Goal: Transaction & Acquisition: Purchase product/service

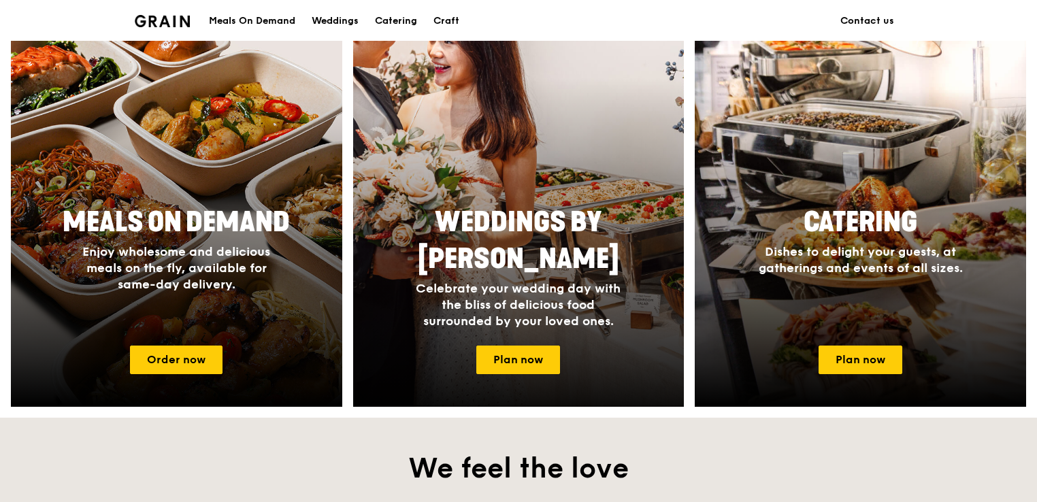
scroll to position [539, 0]
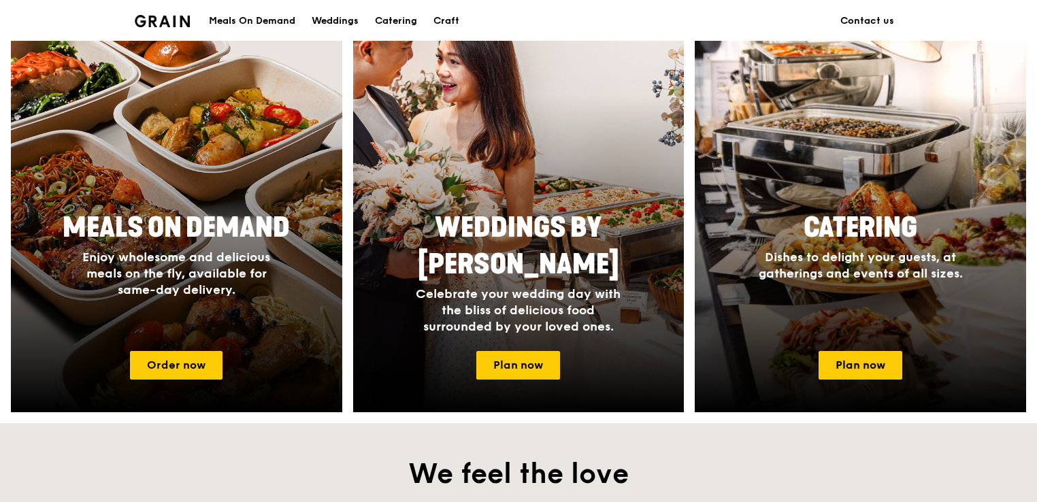
click at [857, 340] on div "Catering Dishes to delight your guests, at gatherings and events of all sizes." at bounding box center [860, 272] width 331 height 136
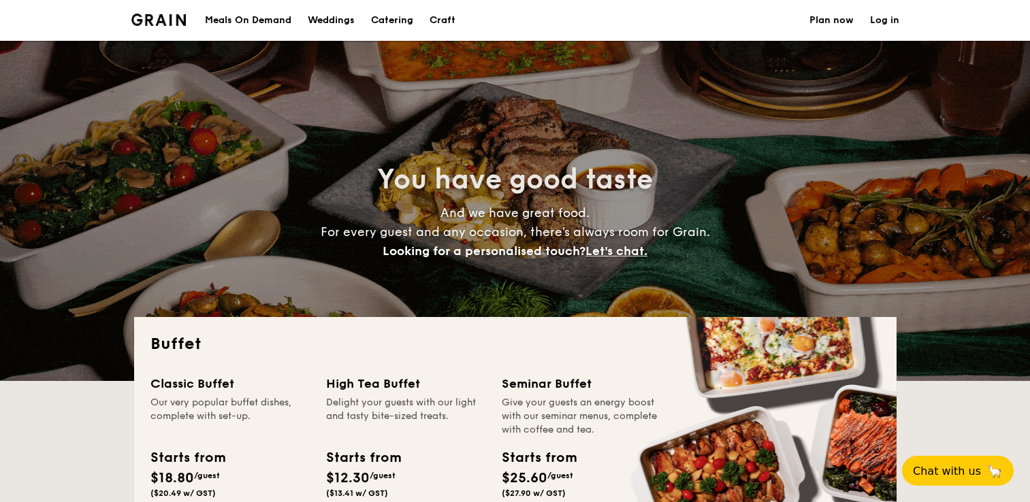
select select
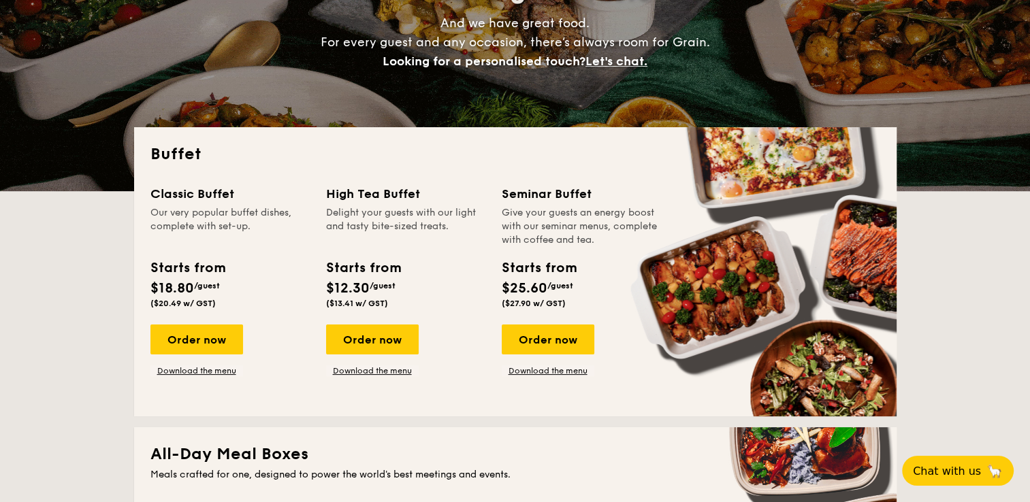
scroll to position [272, 0]
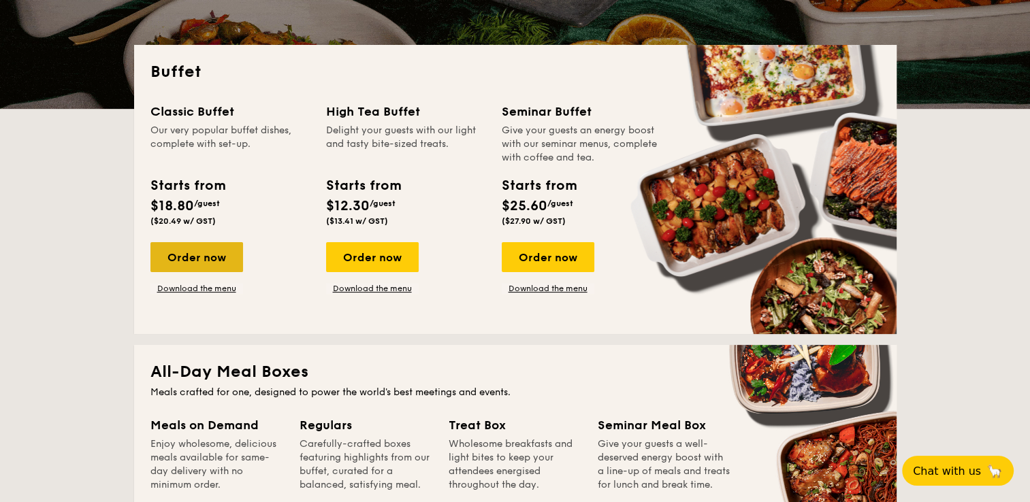
click at [210, 252] on div "Order now" at bounding box center [196, 257] width 93 height 30
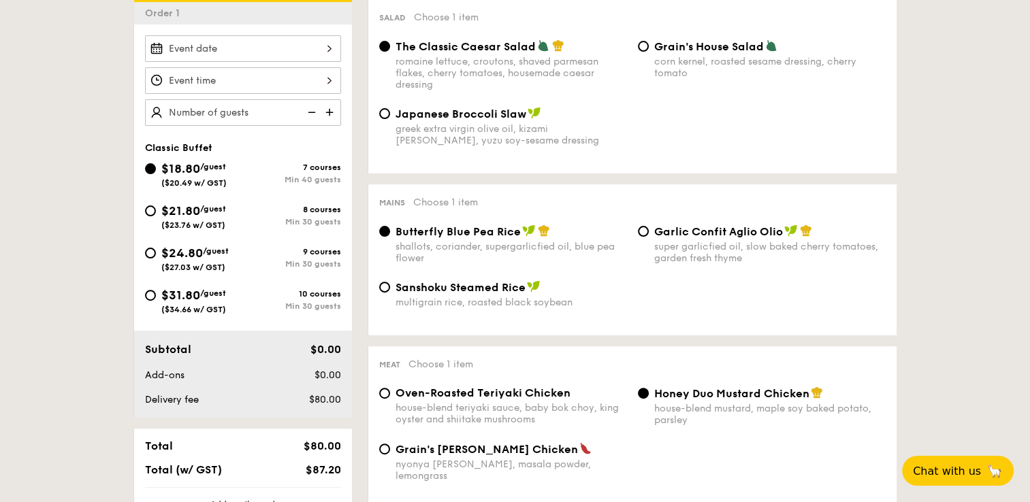
scroll to position [408, 0]
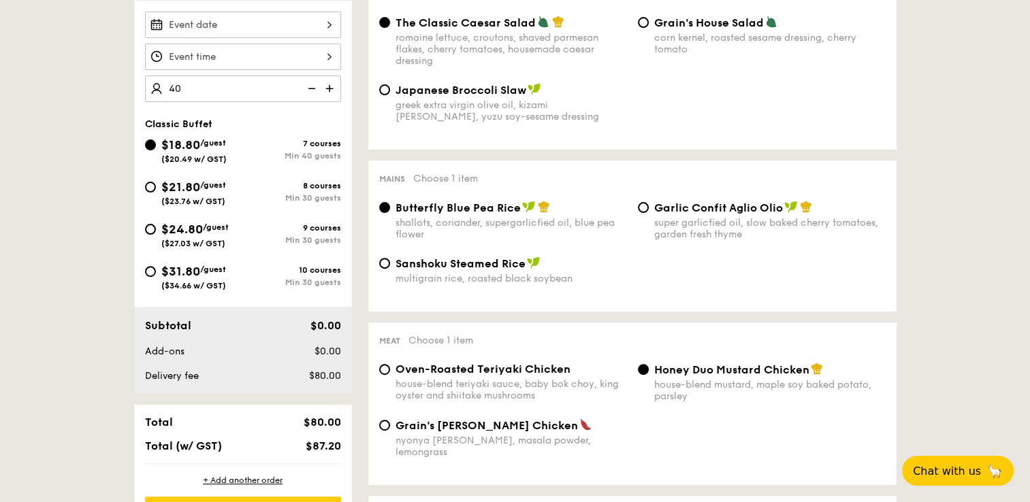
type input "40 guests"
click at [264, 21] on div at bounding box center [243, 25] width 196 height 27
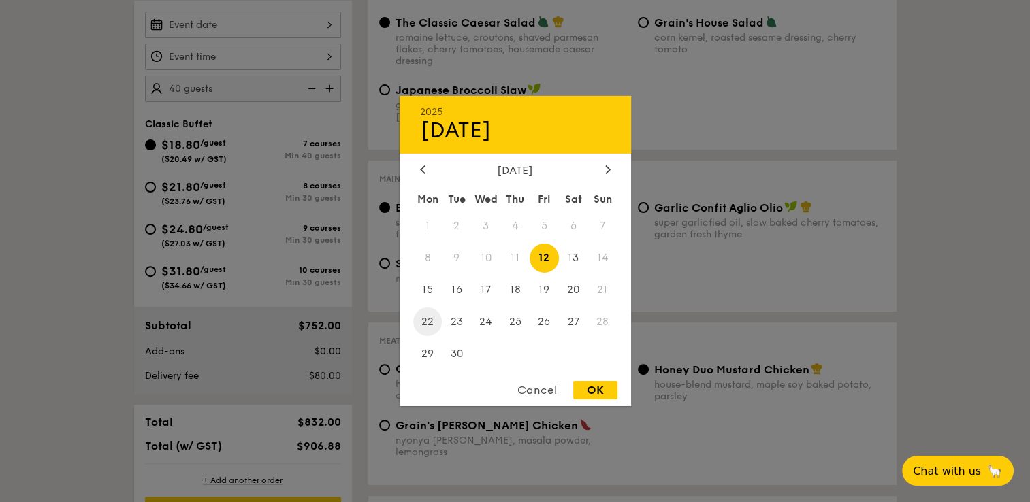
click at [430, 315] on span "22" at bounding box center [427, 321] width 29 height 29
click at [598, 390] on div "OK" at bounding box center [595, 390] width 44 height 18
type input "[DATE]"
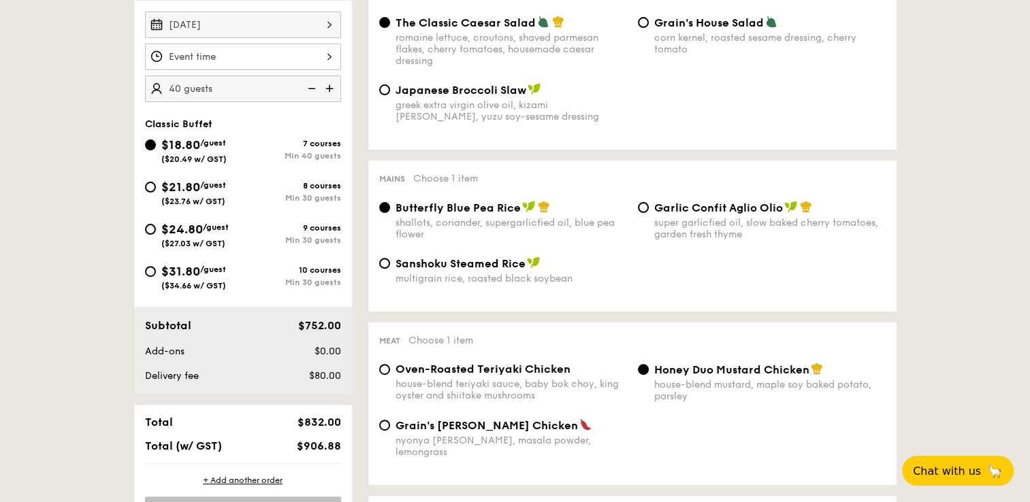
click at [261, 54] on div at bounding box center [243, 57] width 196 height 27
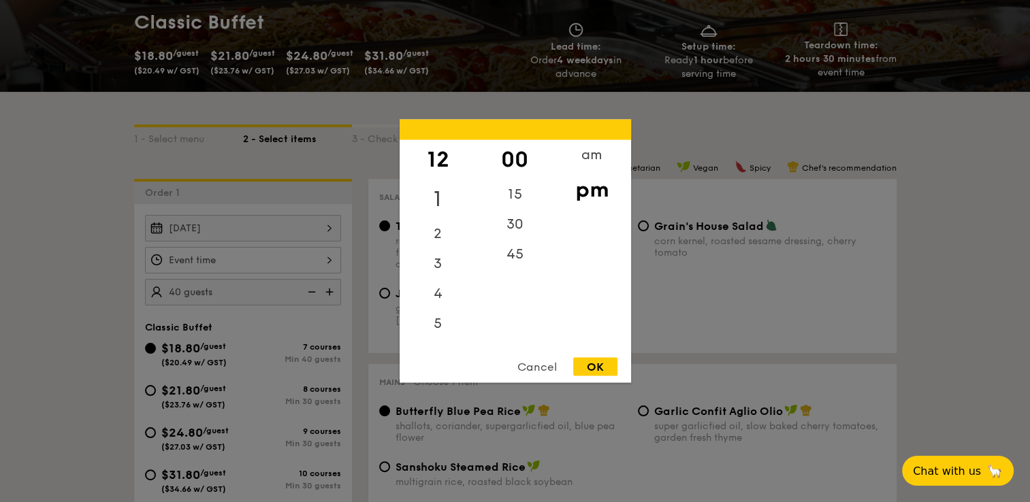
scroll to position [204, 0]
click at [431, 154] on div "12" at bounding box center [438, 159] width 77 height 39
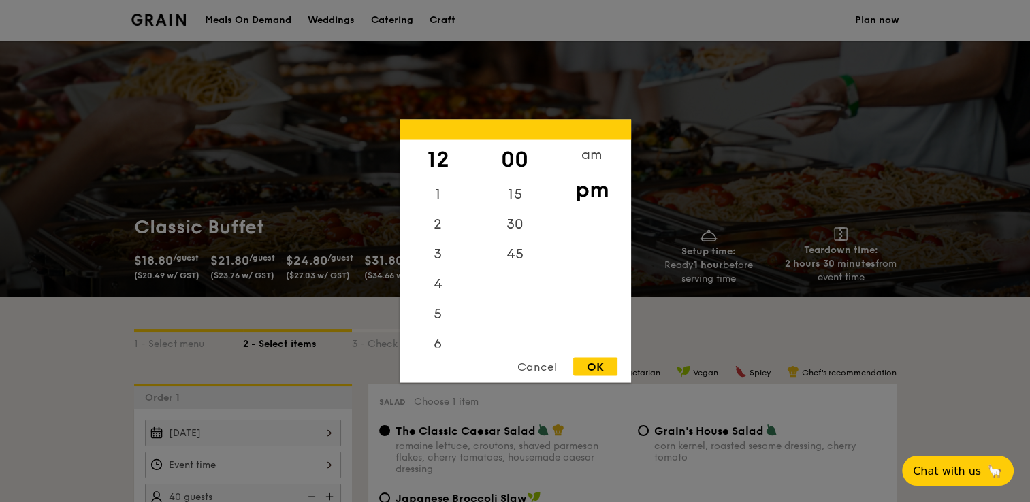
click at [591, 192] on div "pm" at bounding box center [591, 189] width 77 height 39
click at [593, 369] on div "OK" at bounding box center [595, 367] width 44 height 18
type input "12:00PM"
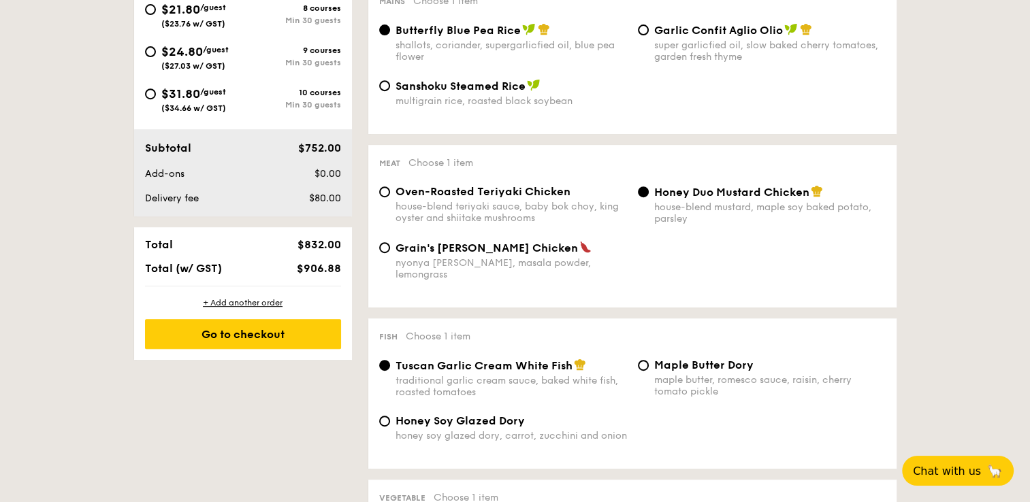
scroll to position [340, 0]
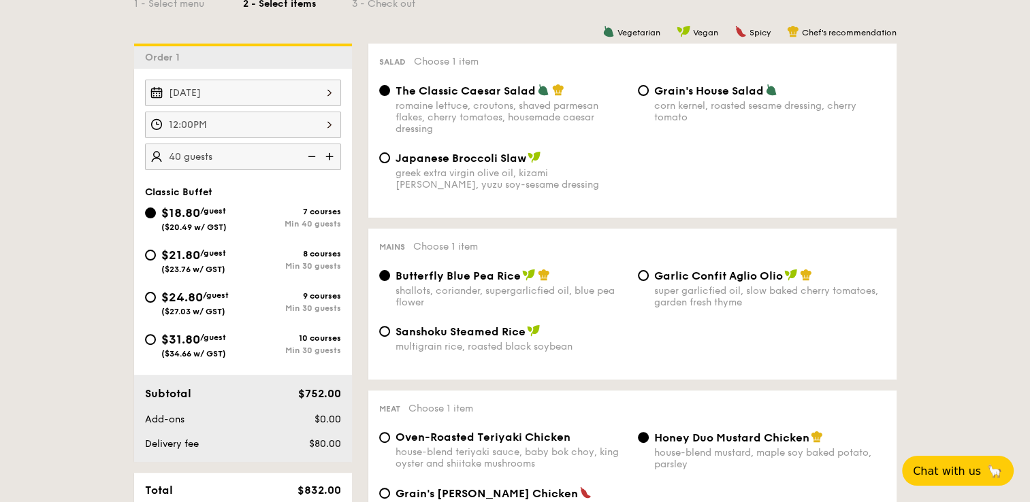
click at [329, 124] on div "12:00PM" at bounding box center [243, 125] width 196 height 27
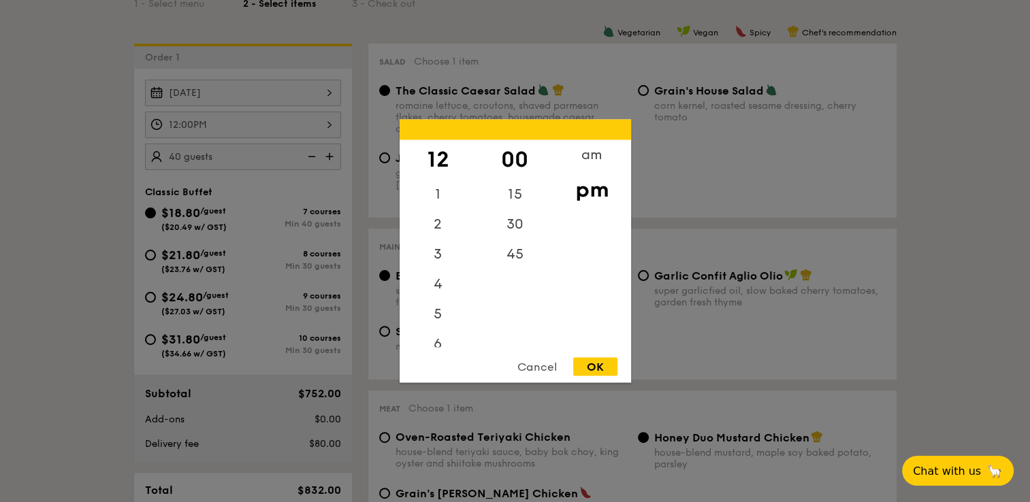
click at [441, 159] on div "12" at bounding box center [438, 159] width 77 height 39
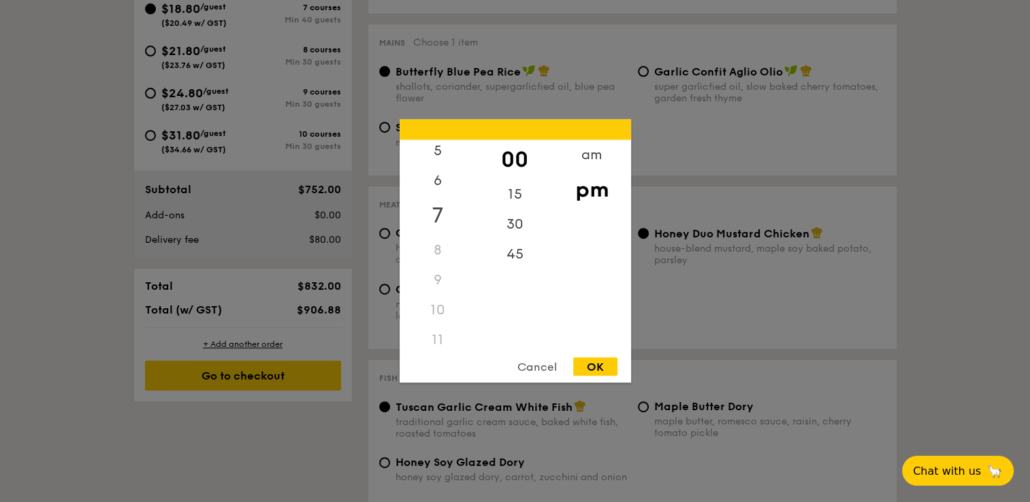
scroll to position [161, 0]
click at [440, 327] on div "11" at bounding box center [438, 333] width 77 height 30
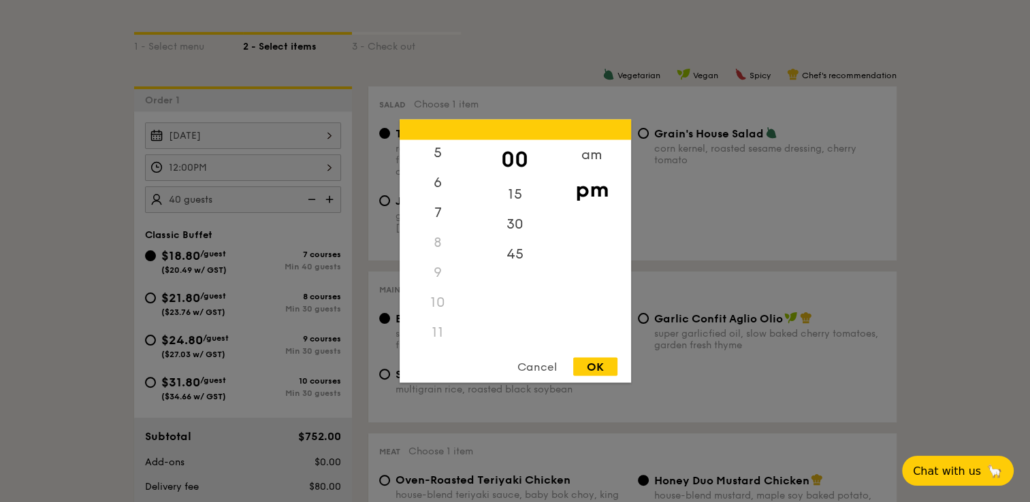
scroll to position [68, 0]
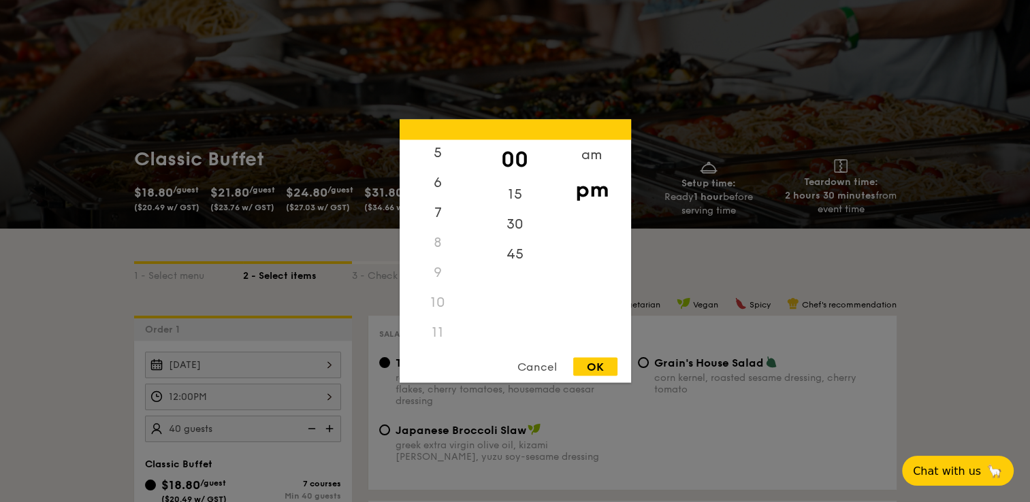
click at [532, 366] on div "Cancel" at bounding box center [537, 367] width 67 height 18
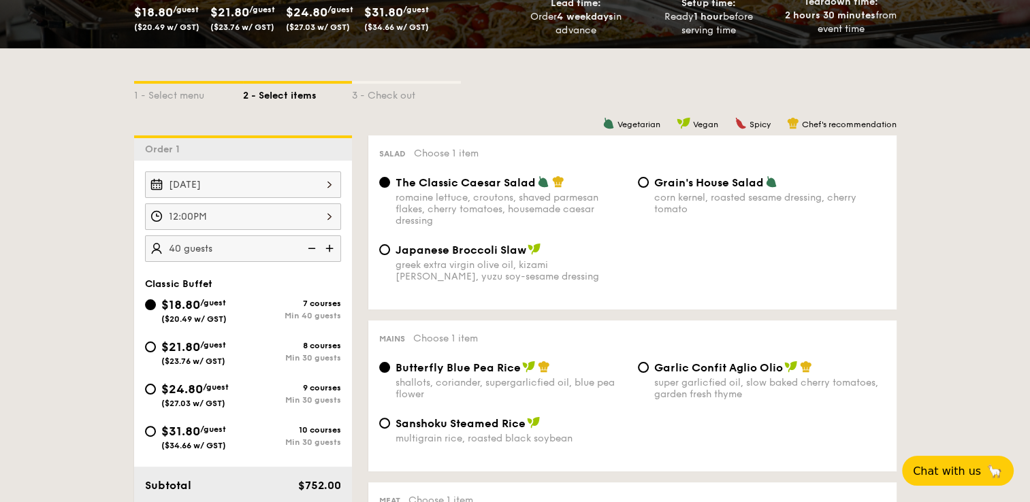
scroll to position [272, 0]
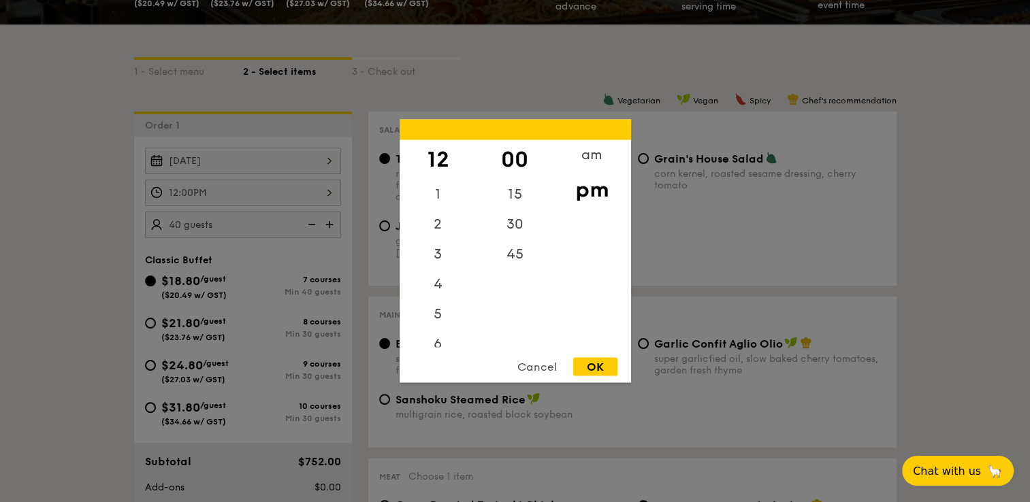
click at [327, 188] on div "12:00PM 12 1 2 3 4 5 6 7 8 9 10 11 00 15 30 45 am pm Cancel OK" at bounding box center [243, 193] width 196 height 27
click at [433, 154] on div "12" at bounding box center [438, 159] width 77 height 39
click at [601, 365] on div "OK" at bounding box center [595, 367] width 44 height 18
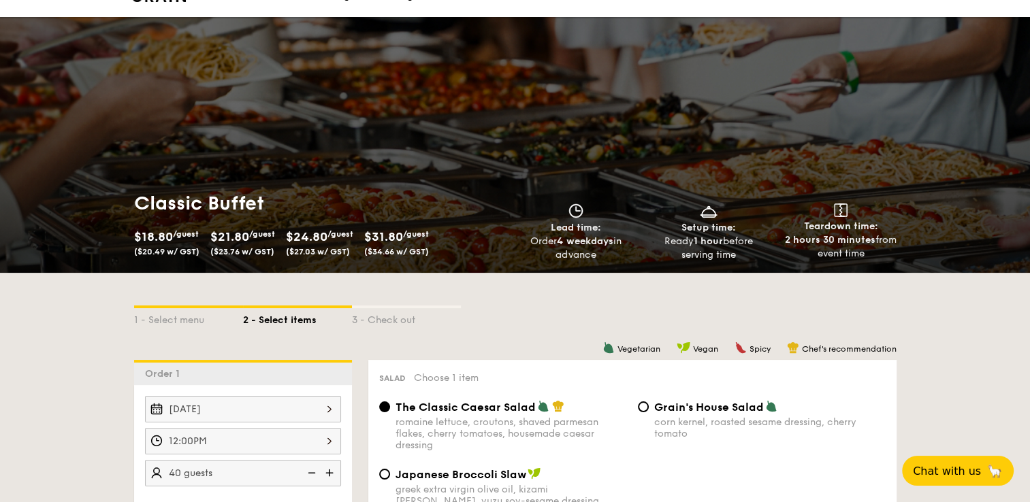
scroll to position [0, 0]
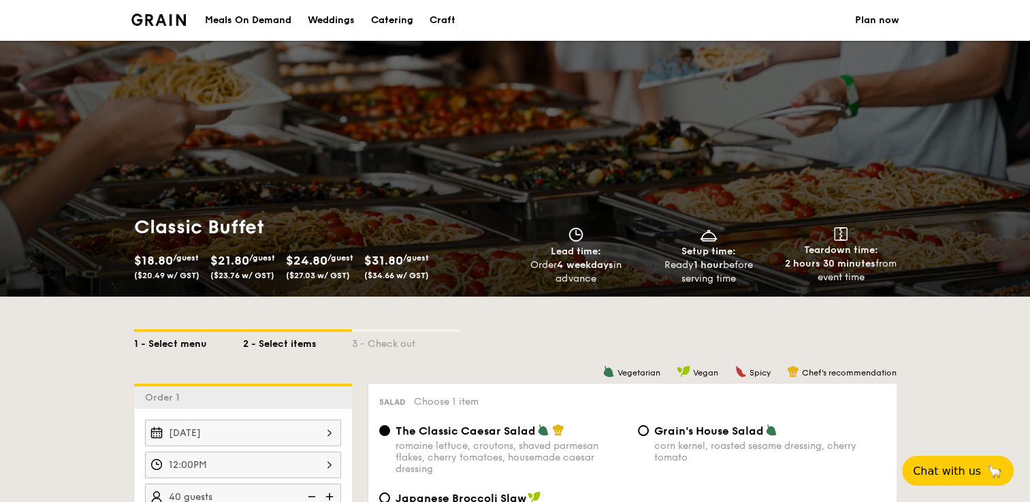
click at [183, 336] on div "1 - Select menu" at bounding box center [188, 341] width 109 height 19
select select
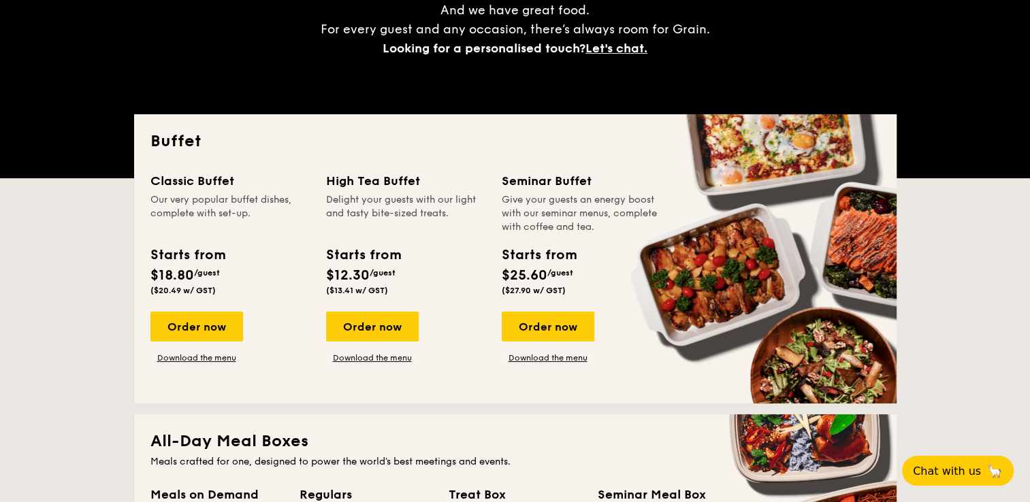
scroll to position [204, 0]
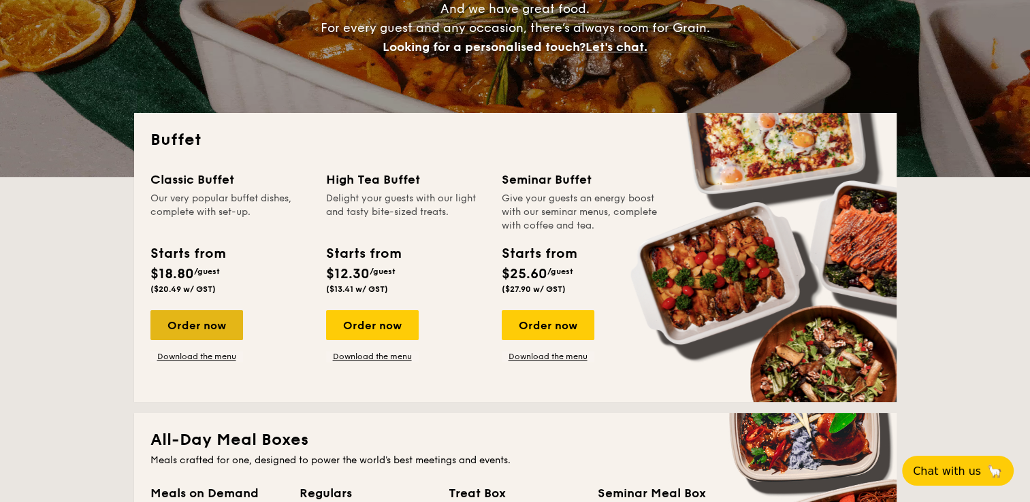
click at [214, 328] on div "Order now" at bounding box center [196, 325] width 93 height 30
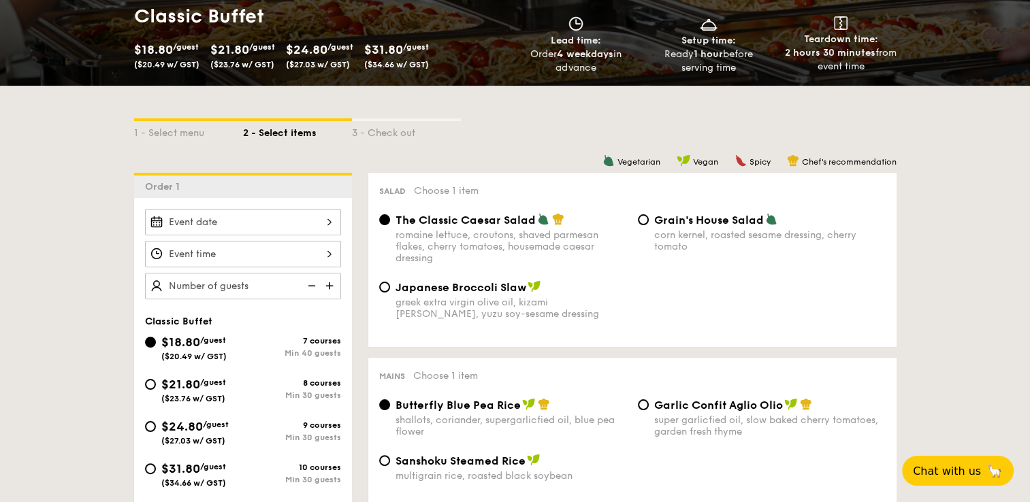
scroll to position [204, 0]
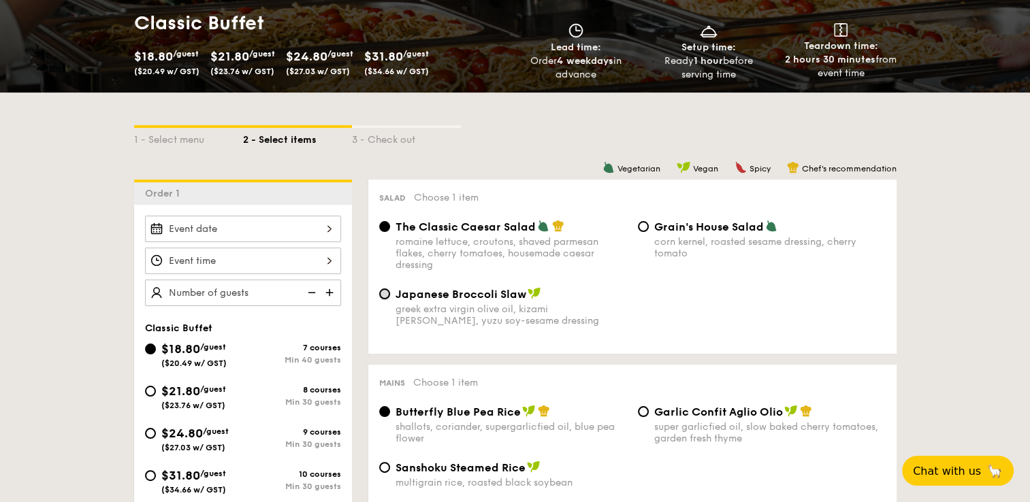
click at [384, 293] on input "Japanese Broccoli Slaw greek extra virgin olive oil, kizami [PERSON_NAME], yuzu…" at bounding box center [384, 294] width 11 height 11
radio input "true"
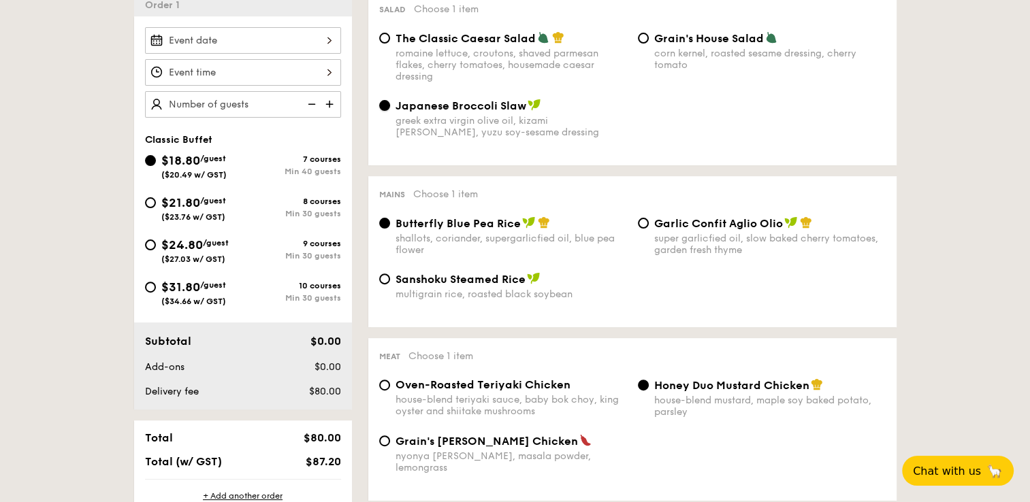
scroll to position [476, 0]
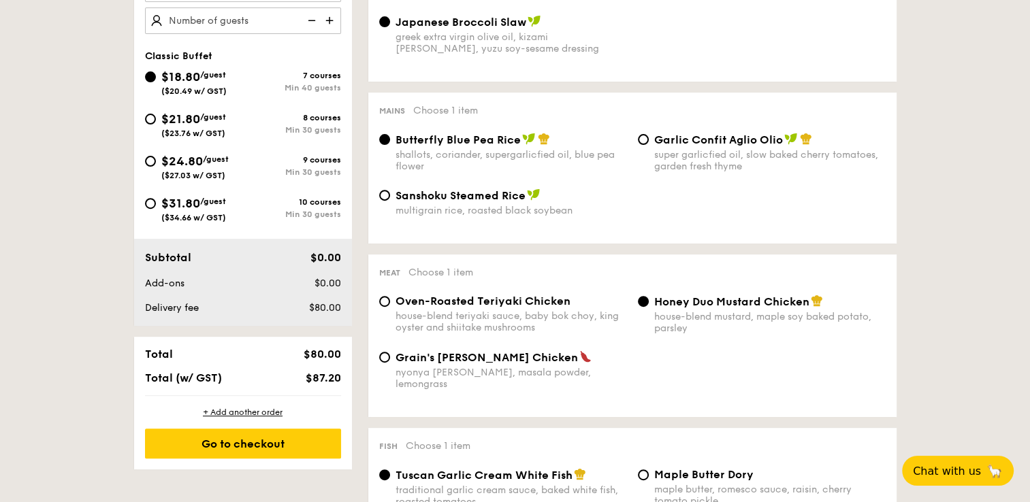
click at [161, 124] on span "$21.80" at bounding box center [180, 119] width 39 height 15
click at [156, 124] on input "$21.80 /guest ($23.76 w/ GST) 8 courses Min 30 guests" at bounding box center [150, 119] width 11 height 11
radio input "true"
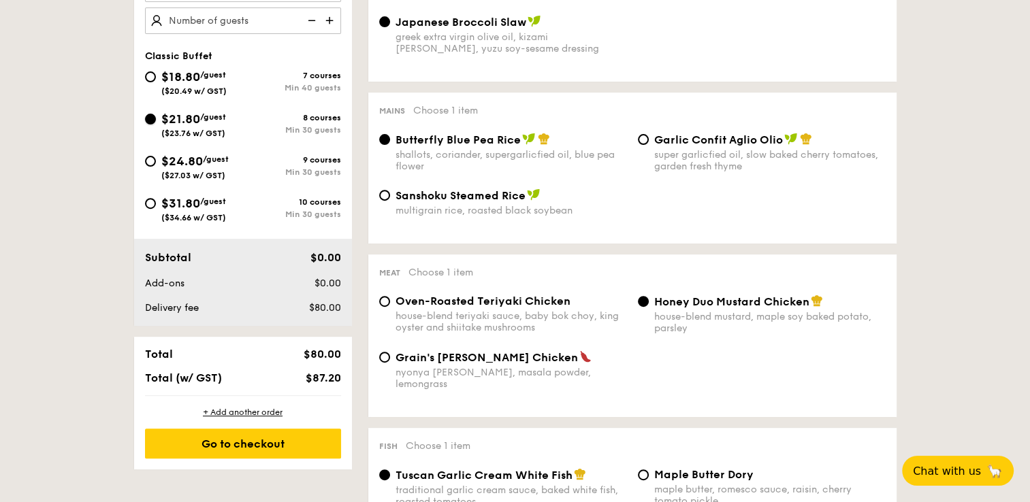
radio input "true"
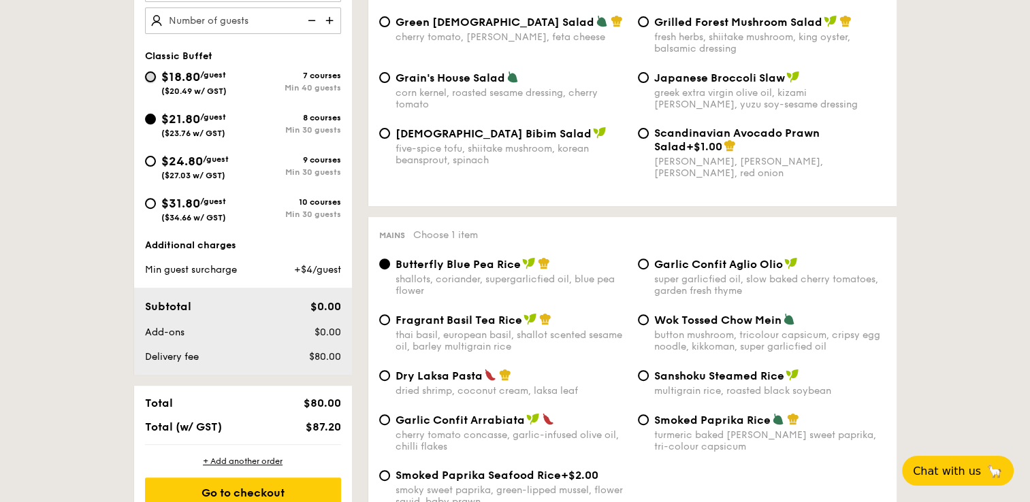
click at [154, 77] on input "$18.80 /guest ($20.49 w/ GST) 7 courses Min 40 guests" at bounding box center [150, 76] width 11 height 11
radio input "true"
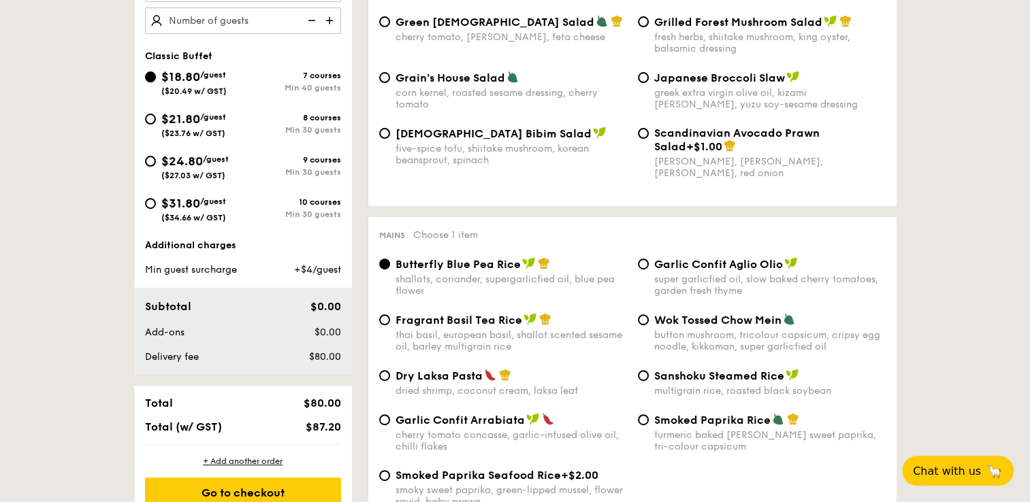
radio input "true"
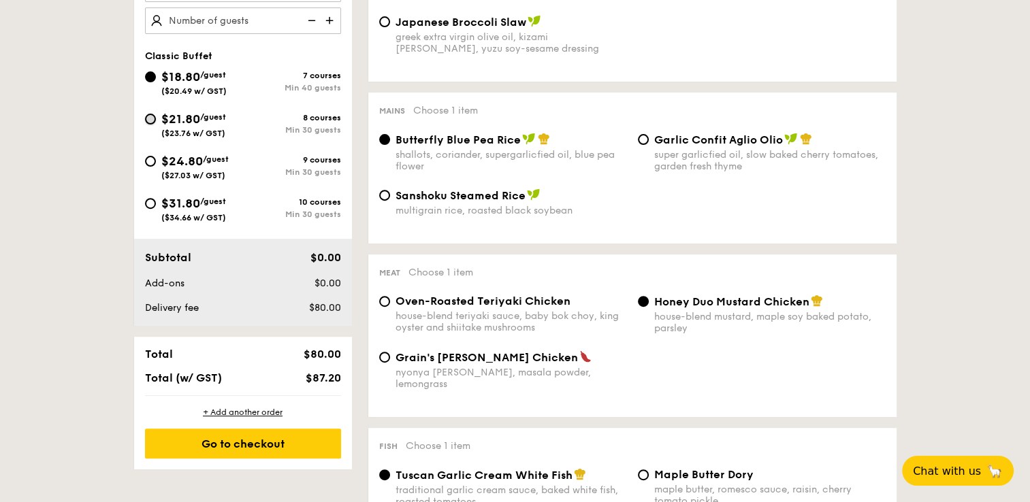
click at [151, 116] on input "$21.80 /guest ($23.76 w/ GST) 8 courses Min 30 guests" at bounding box center [150, 119] width 11 height 11
radio input "true"
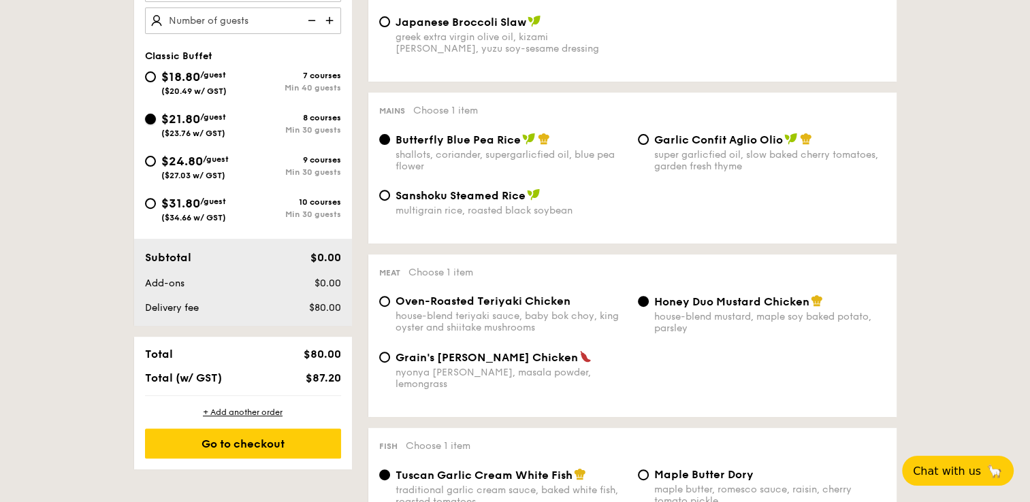
radio input "true"
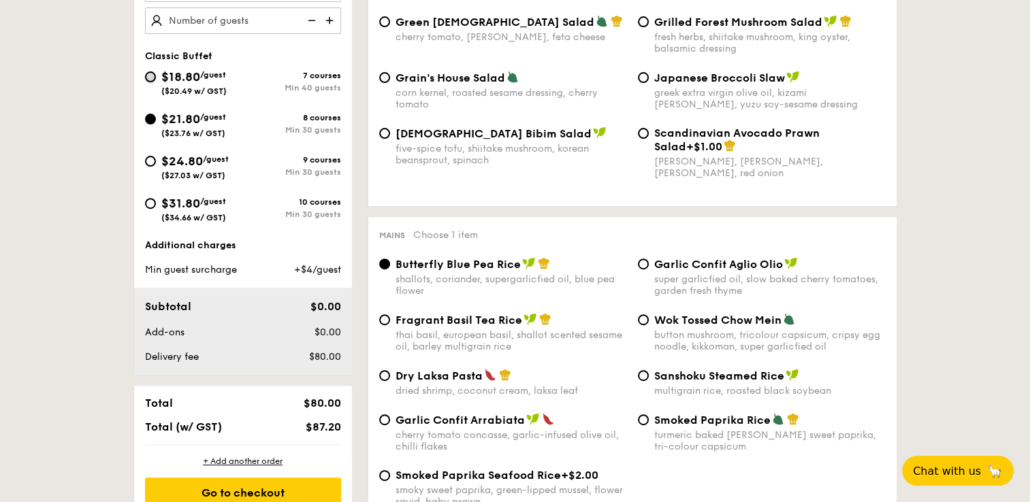
click at [150, 75] on input "$18.80 /guest ($20.49 w/ GST) 7 courses Min 40 guests" at bounding box center [150, 76] width 11 height 11
radio input "true"
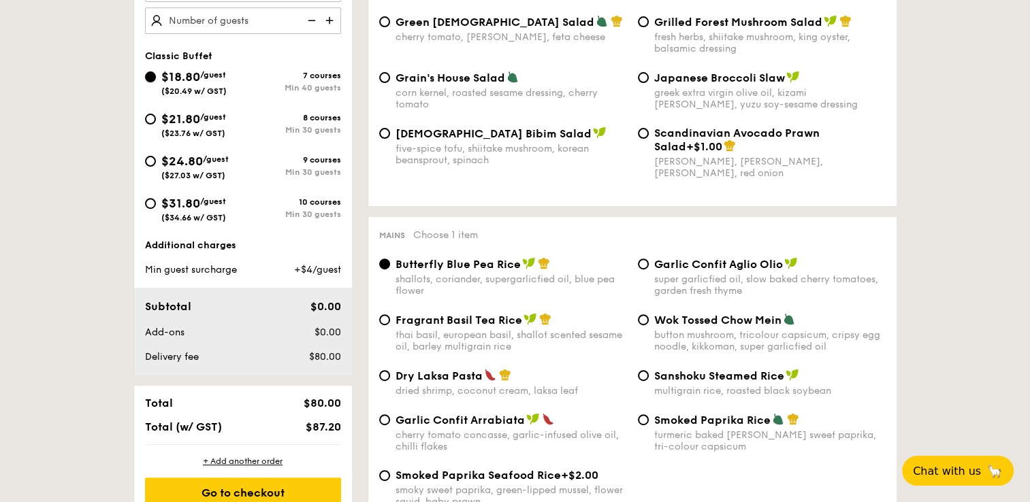
radio input "true"
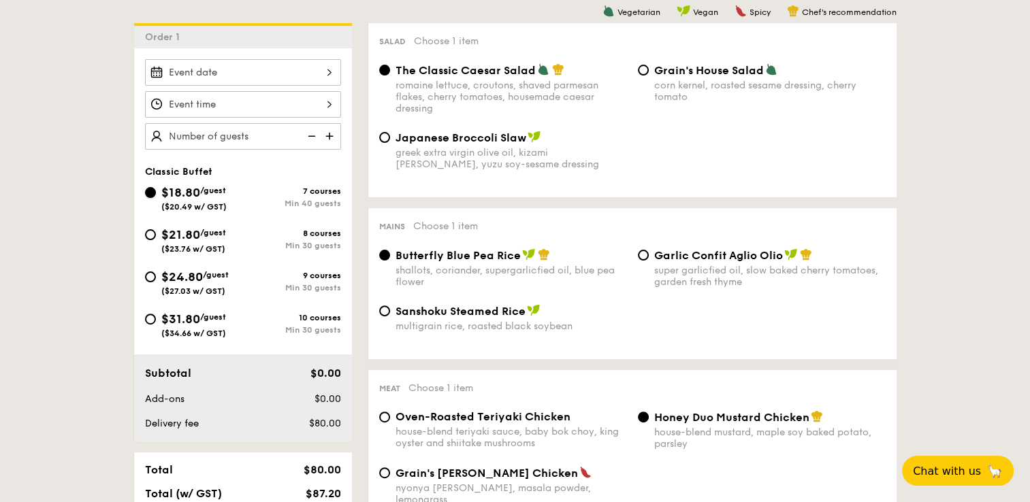
scroll to position [340, 0]
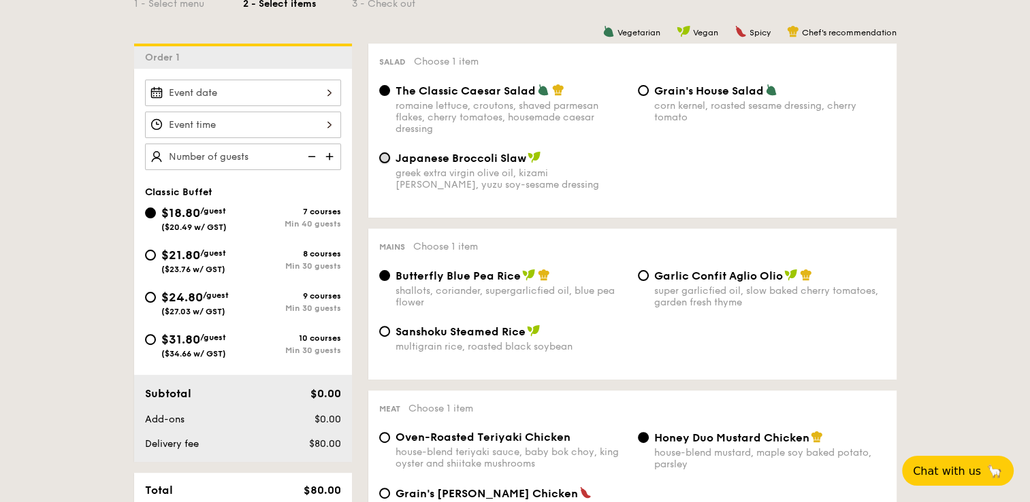
click at [383, 163] on input "Japanese Broccoli Slaw greek extra virgin olive oil, kizami [PERSON_NAME], yuzu…" at bounding box center [384, 157] width 11 height 11
radio input "true"
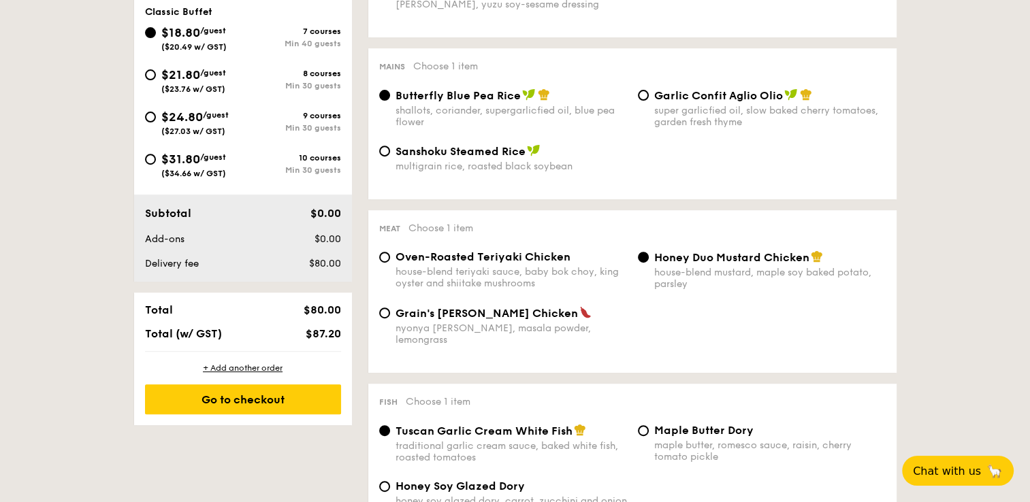
scroll to position [544, 0]
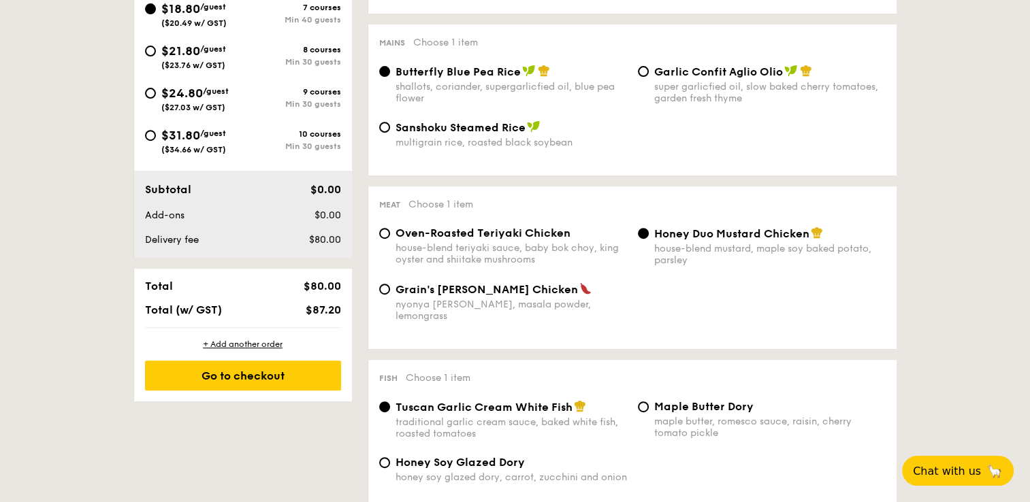
click at [478, 134] on span "Sanshoku Steamed Rice" at bounding box center [460, 127] width 130 height 13
click at [390, 133] on input "Sanshoku Steamed Rice multigrain rice, roasted black soybean" at bounding box center [384, 127] width 11 height 11
radio input "true"
click at [455, 93] on div "shallots, coriander, supergarlicfied oil, blue pea flower" at bounding box center [510, 92] width 231 height 23
click at [390, 77] on input "Butterfly Blue Pea Rice shallots, coriander, supergarlicfied oil, blue pea flow…" at bounding box center [384, 71] width 11 height 11
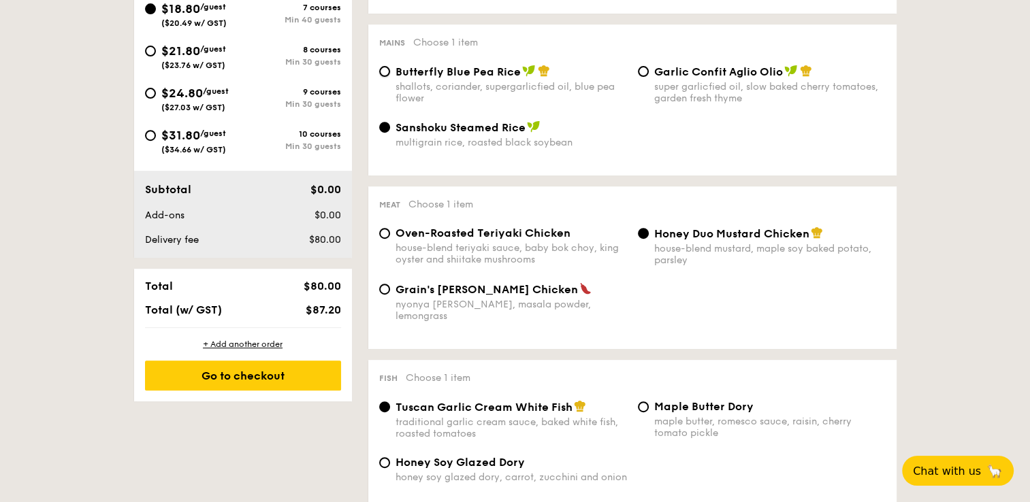
radio input "true"
click at [729, 88] on div "super garlicfied oil, slow baked cherry tomatoes, garden fresh thyme" at bounding box center [769, 92] width 231 height 23
click at [649, 77] on input "Garlic Confit Aglio Olio super garlicfied oil, slow baked cherry tomatoes, gard…" at bounding box center [643, 71] width 11 height 11
radio input "true"
click at [437, 83] on div "shallots, coriander, supergarlicfied oil, blue pea flower" at bounding box center [510, 92] width 231 height 23
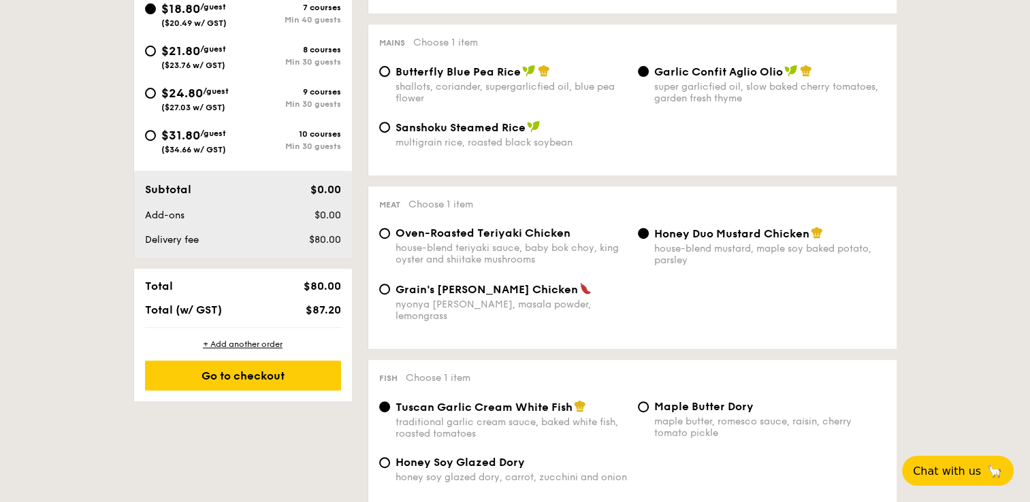
click at [390, 77] on input "Butterfly Blue Pea Rice shallots, coriander, supergarlicfied oil, blue pea flow…" at bounding box center [384, 71] width 11 height 11
radio input "true"
click at [775, 86] on div "super garlicfied oil, slow baked cherry tomatoes, garden fresh thyme" at bounding box center [769, 92] width 231 height 23
click at [649, 77] on input "Garlic Confit Aglio Olio super garlicfied oil, slow baked cherry tomatoes, gard…" at bounding box center [643, 71] width 11 height 11
radio input "true"
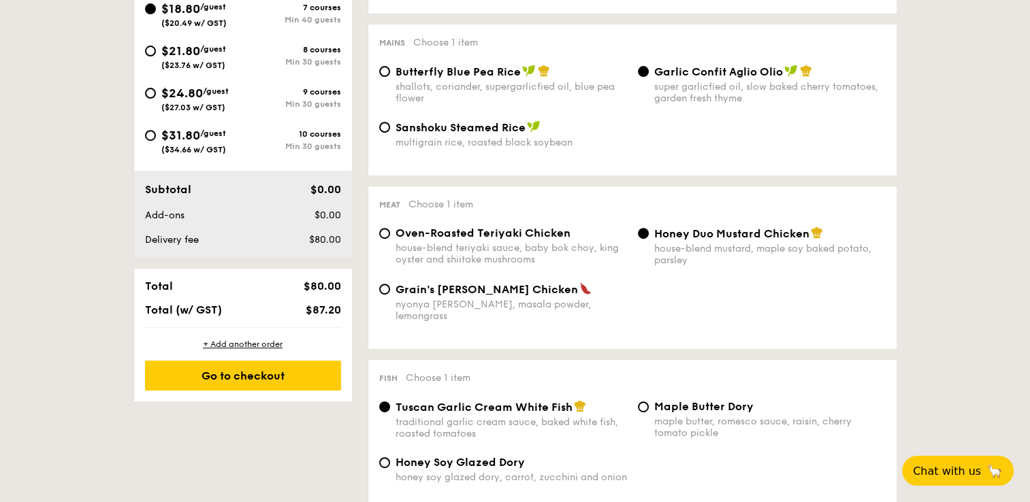
click at [468, 78] on span "Butterfly Blue Pea Rice" at bounding box center [457, 71] width 125 height 13
click at [390, 77] on input "Butterfly Blue Pea Rice shallots, coriander, supergarlicfied oil, blue pea flow…" at bounding box center [384, 71] width 11 height 11
radio input "true"
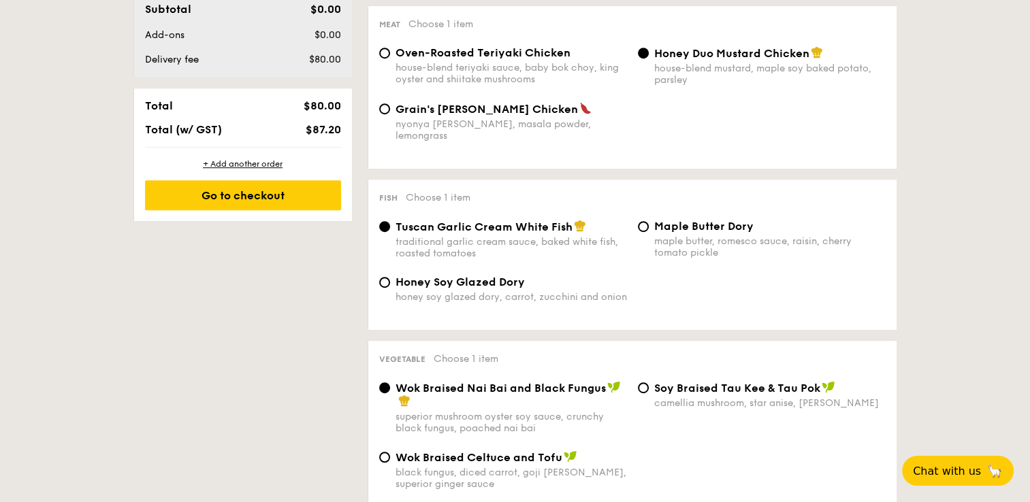
scroll to position [749, 0]
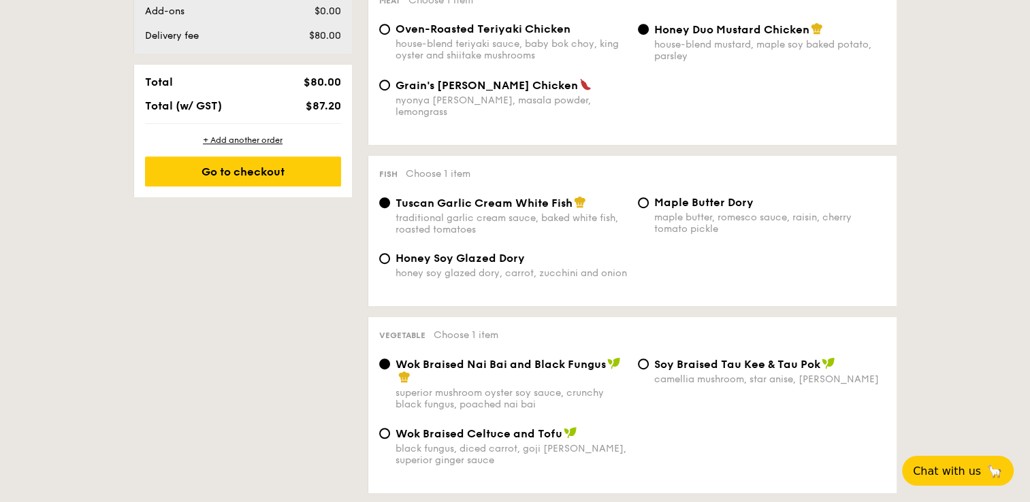
click at [466, 104] on div "nyonya [PERSON_NAME], masala powder, lemongrass" at bounding box center [510, 106] width 231 height 23
click at [390, 91] on input "Grain's [PERSON_NAME] Chicken nyonya [PERSON_NAME], masala powder, lemongrass" at bounding box center [384, 85] width 11 height 11
radio input "true"
click at [468, 48] on div "house-blend teriyaki sauce, baby bok choy, king oyster and shiitake mushrooms" at bounding box center [510, 49] width 231 height 23
click at [390, 35] on input "Oven-Roasted Teriyaki Chicken house-blend teriyaki sauce, baby bok choy, king o…" at bounding box center [384, 29] width 11 height 11
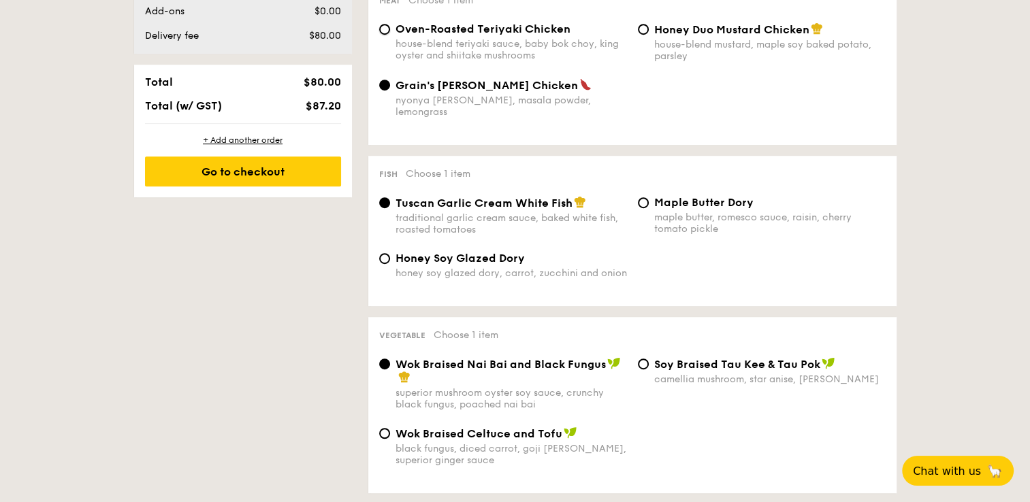
radio input "true"
click at [681, 47] on div "house-blend mustard, maple soy baked potato, parsley" at bounding box center [769, 50] width 231 height 23
click at [649, 35] on input "Honey Duo Mustard Chicken house-blend mustard, maple soy baked potato, parsley" at bounding box center [643, 29] width 11 height 11
radio input "true"
click at [532, 59] on div "house-blend teriyaki sauce, baby bok choy, king oyster and shiitake mushrooms" at bounding box center [510, 49] width 231 height 23
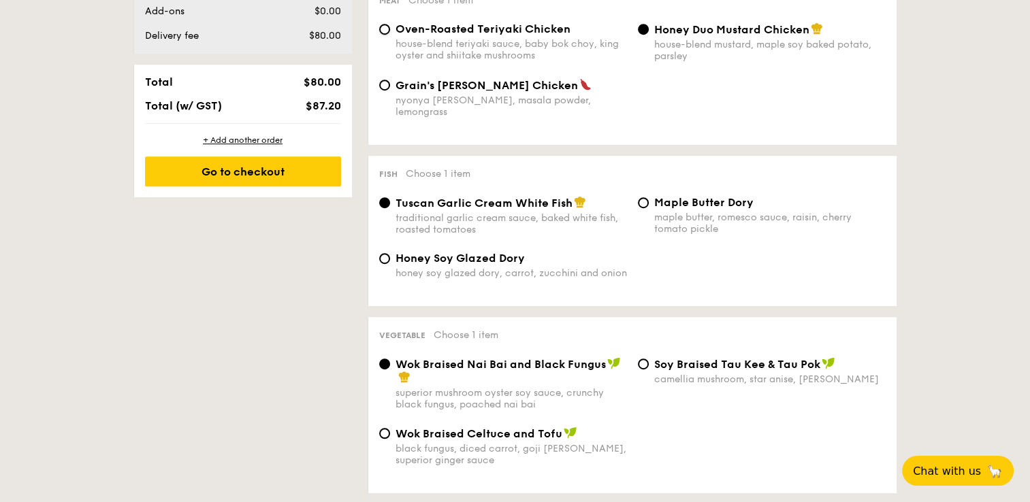
click at [390, 35] on input "Oven-Roasted Teriyaki Chicken house-blend teriyaki sauce, baby bok choy, king o…" at bounding box center [384, 29] width 11 height 11
radio input "true"
click at [787, 32] on span "Honey Duo Mustard Chicken" at bounding box center [731, 29] width 155 height 13
click at [649, 32] on input "Honey Duo Mustard Chicken house-blend mustard, maple soy baked potato, parsley" at bounding box center [643, 29] width 11 height 11
radio input "true"
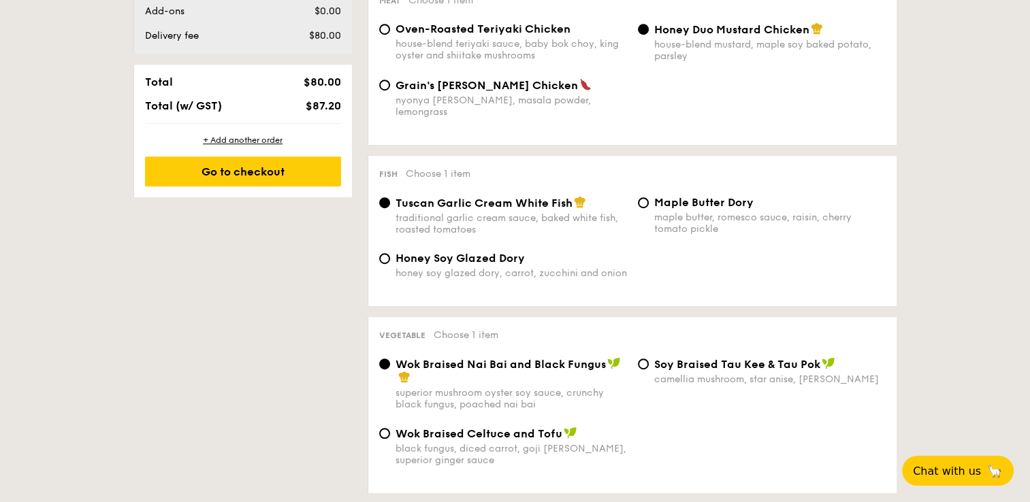
click at [527, 52] on div "house-blend teriyaki sauce, baby bok choy, king oyster and shiitake mushrooms" at bounding box center [510, 49] width 231 height 23
click at [390, 35] on input "Oven-Roasted Teriyaki Chicken house-blend teriyaki sauce, baby bok choy, king o…" at bounding box center [384, 29] width 11 height 11
radio input "true"
click at [845, 29] on div "Honey Duo Mustard Chicken" at bounding box center [769, 29] width 231 height 14
click at [649, 29] on input "Honey Duo Mustard Chicken house-blend mustard, maple soy baked potato, parsley" at bounding box center [643, 29] width 11 height 11
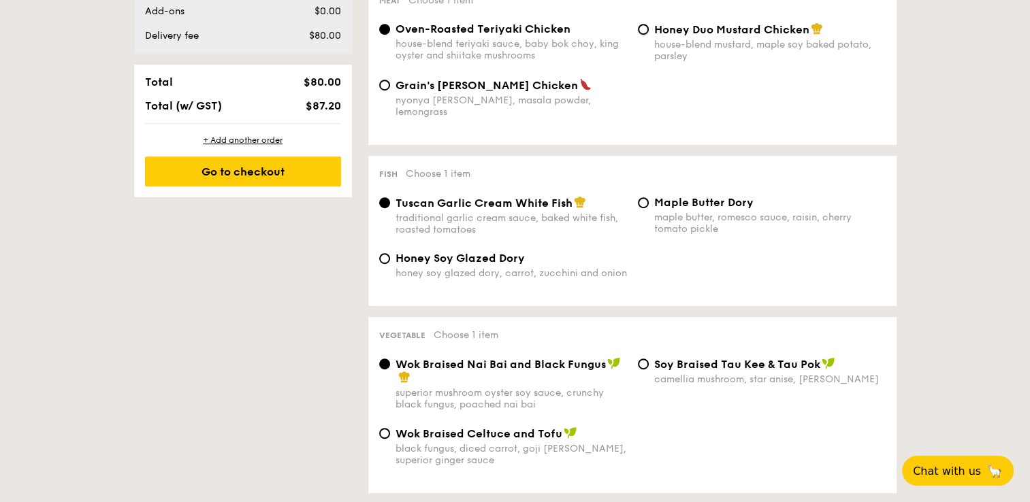
radio input "true"
click at [468, 54] on div "house-blend teriyaki sauce, baby bok choy, king oyster and shiitake mushrooms" at bounding box center [510, 49] width 231 height 23
click at [390, 35] on input "Oven-Roasted Teriyaki Chicken house-blend teriyaki sauce, baby bok choy, king o…" at bounding box center [384, 29] width 11 height 11
radio input "true"
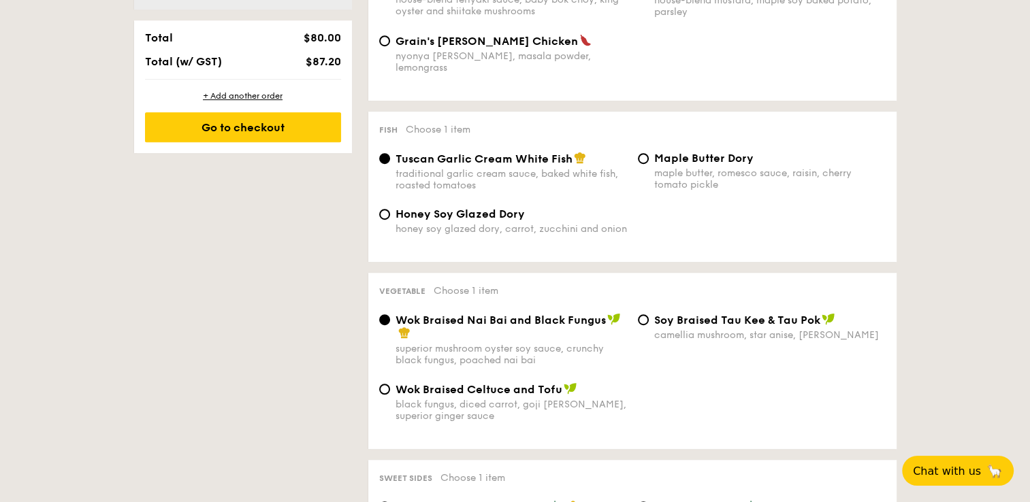
scroll to position [817, 0]
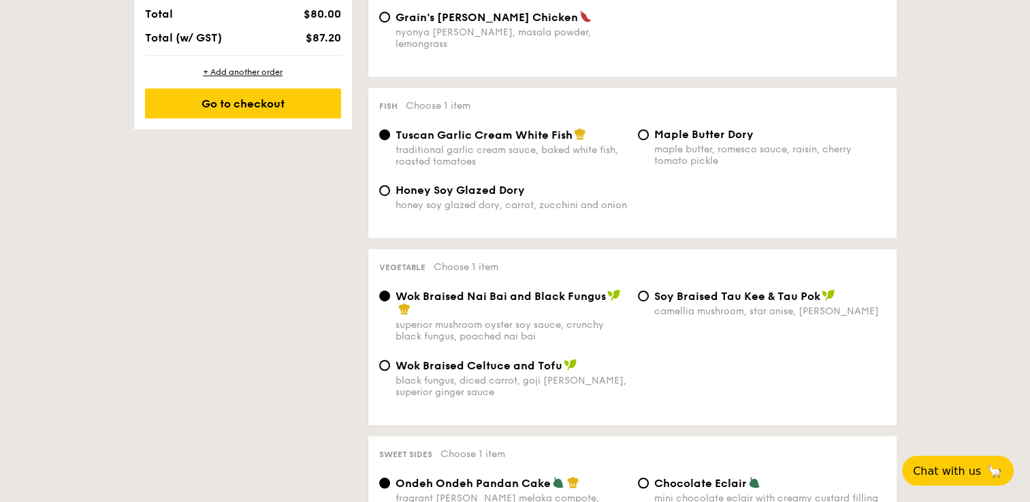
drag, startPoint x: 507, startPoint y: 143, endPoint x: 495, endPoint y: 172, distance: 31.7
click at [508, 144] on div "traditional garlic cream sauce, baked white fish, roasted tomatoes" at bounding box center [510, 155] width 231 height 23
click at [390, 140] on input "Tuscan Garlic Cream White Fish traditional garlic cream sauce, baked white fish…" at bounding box center [384, 134] width 11 height 11
click at [476, 203] on div "honey soy glazed dory, carrot, zucchini and onion" at bounding box center [510, 205] width 231 height 12
click at [390, 196] on input "Honey Soy Glazed Dory honey soy glazed dory, carrot, zucchini and onion" at bounding box center [384, 190] width 11 height 11
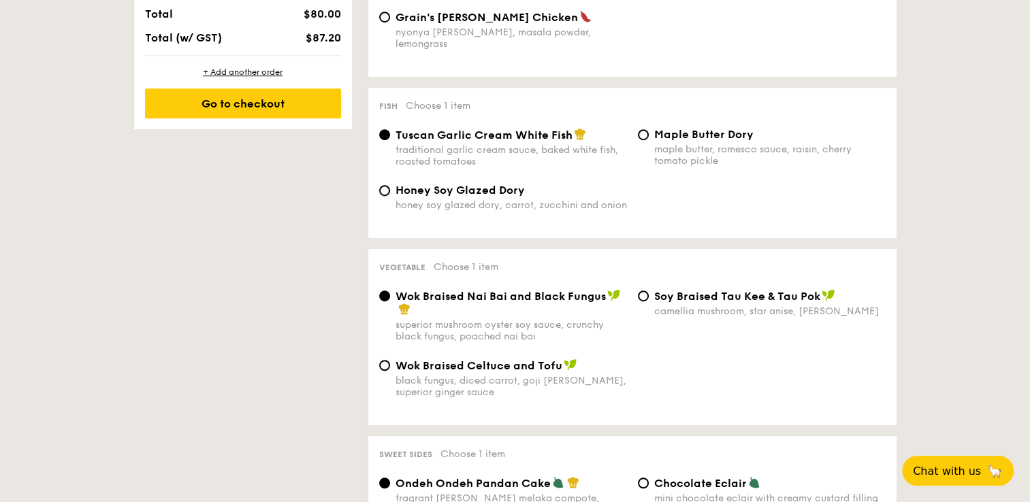
radio input "true"
click at [697, 144] on div "maple butter, romesco sauce, raisin, cherry tomato pickle" at bounding box center [769, 155] width 231 height 23
click at [649, 138] on input "Maple Butter Dory maple butter, romesco sauce, raisin, cherry tomato pickle" at bounding box center [643, 134] width 11 height 11
radio input "true"
click at [474, 146] on div "traditional garlic cream sauce, baked white fish, roasted tomatoes" at bounding box center [510, 155] width 231 height 23
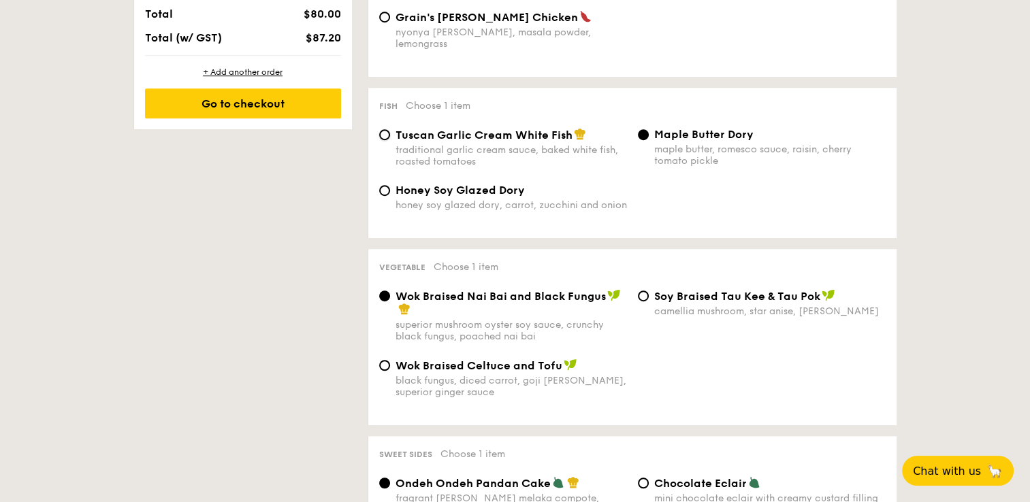
click at [390, 140] on input "Tuscan Garlic Cream White Fish traditional garlic cream sauce, baked white fish…" at bounding box center [384, 134] width 11 height 11
radio input "true"
drag, startPoint x: 458, startPoint y: 192, endPoint x: 482, endPoint y: 177, distance: 28.1
click at [459, 192] on span "Honey Soy Glazed Dory" at bounding box center [459, 190] width 129 height 13
click at [390, 192] on input "Honey Soy Glazed Dory honey soy glazed dory, carrot, zucchini and onion" at bounding box center [384, 190] width 11 height 11
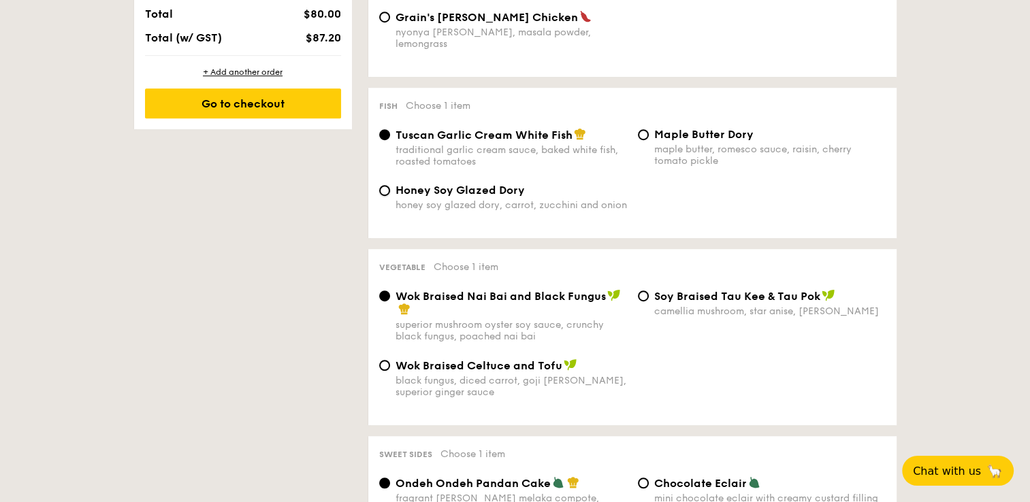
radio input "true"
click at [722, 116] on div "Fish Choose 1 item Tuscan Garlic Cream White Fish traditional garlic cream sauc…" at bounding box center [632, 163] width 528 height 150
click at [679, 150] on div "maple butter, romesco sauce, raisin, cherry tomato pickle" at bounding box center [769, 155] width 231 height 23
click at [649, 140] on input "Maple Butter Dory maple butter, romesco sauce, raisin, cherry tomato pickle" at bounding box center [643, 134] width 11 height 11
radio input "true"
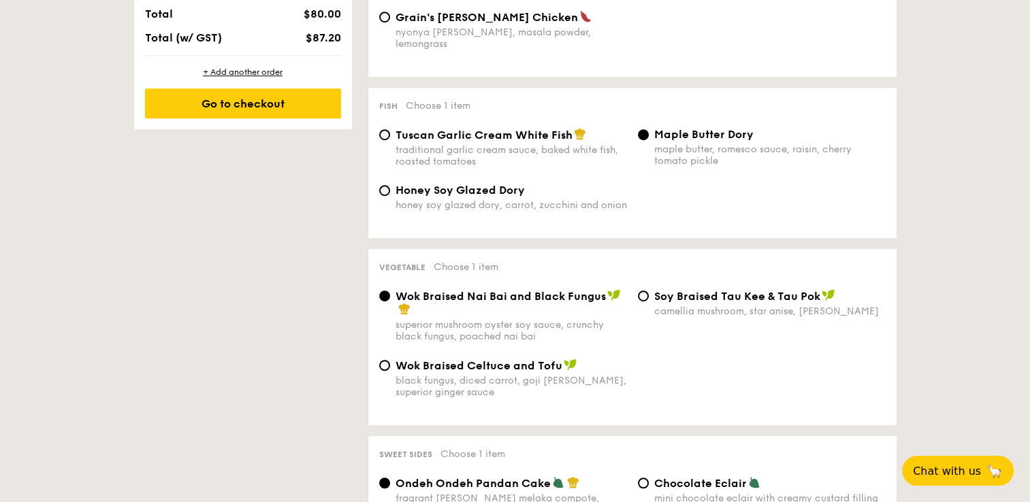
click at [593, 134] on div "Tuscan Garlic Cream White Fish" at bounding box center [510, 135] width 231 height 14
click at [390, 134] on input "Tuscan Garlic Cream White Fish traditional garlic cream sauce, baked white fish…" at bounding box center [384, 134] width 11 height 11
radio input "true"
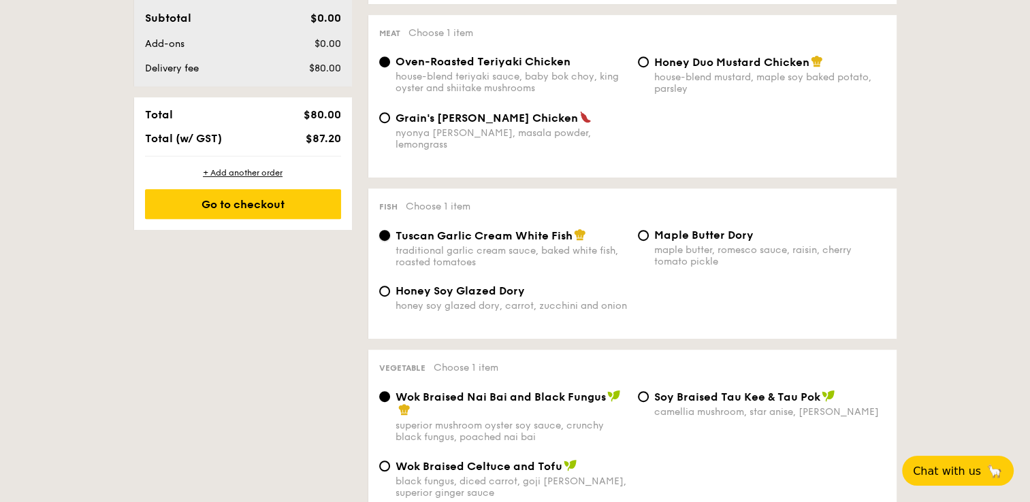
scroll to position [749, 0]
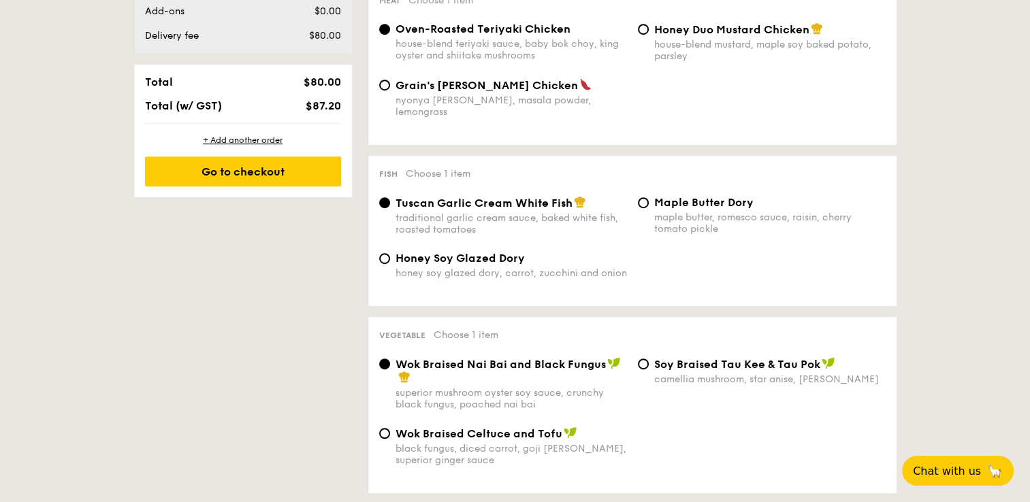
click at [690, 46] on div "house-blend mustard, maple soy baked potato, parsley" at bounding box center [769, 50] width 231 height 23
click at [649, 35] on input "Honey Duo Mustard Chicken house-blend mustard, maple soy baked potato, parsley" at bounding box center [643, 29] width 11 height 11
radio input "true"
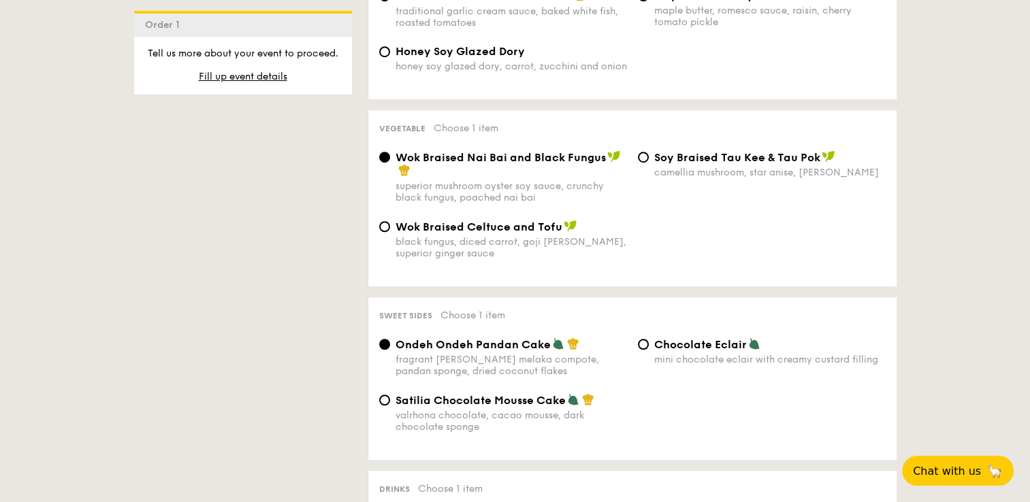
scroll to position [953, 0]
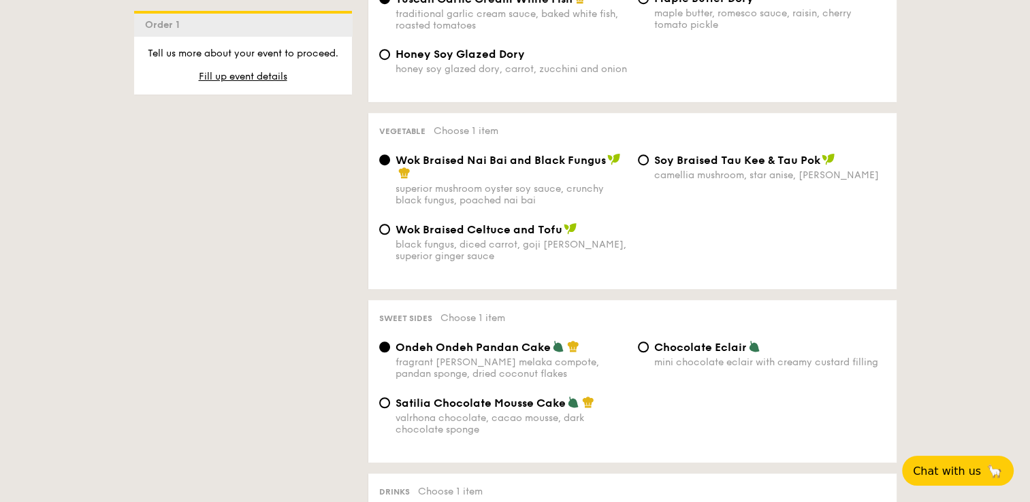
click at [468, 248] on div "black fungus, diced carrot, goji [PERSON_NAME], superior ginger sauce" at bounding box center [510, 250] width 231 height 23
click at [390, 235] on input "Wok Braised Celtuce and Tofu black fungus, diced carrot, goji [PERSON_NAME], su…" at bounding box center [384, 229] width 11 height 11
radio input "true"
click at [481, 188] on div "superior mushroom oyster soy sauce, crunchy black fungus, poached nai bai" at bounding box center [510, 194] width 231 height 23
click at [390, 165] on input "Wok Braised Nai Bai and Black Fungus superior mushroom oyster soy sauce, crunch…" at bounding box center [384, 159] width 11 height 11
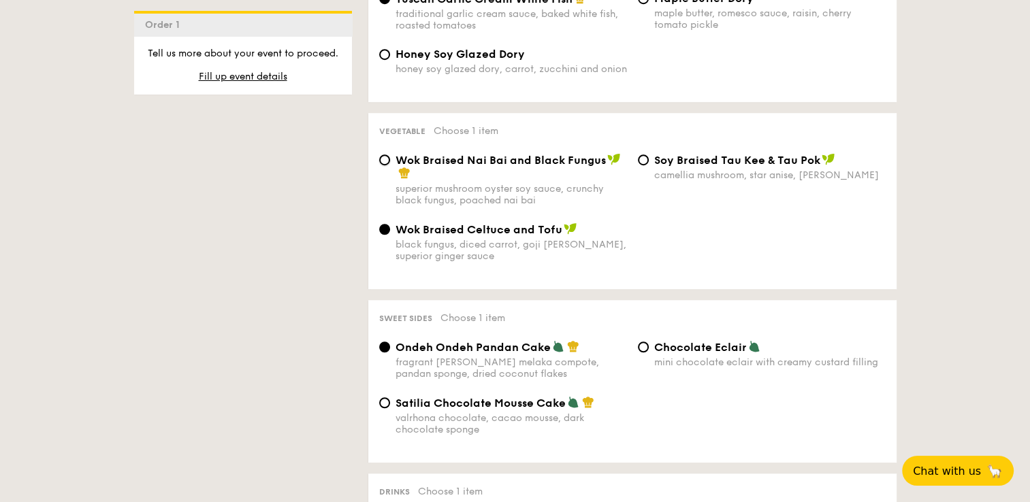
radio input "true"
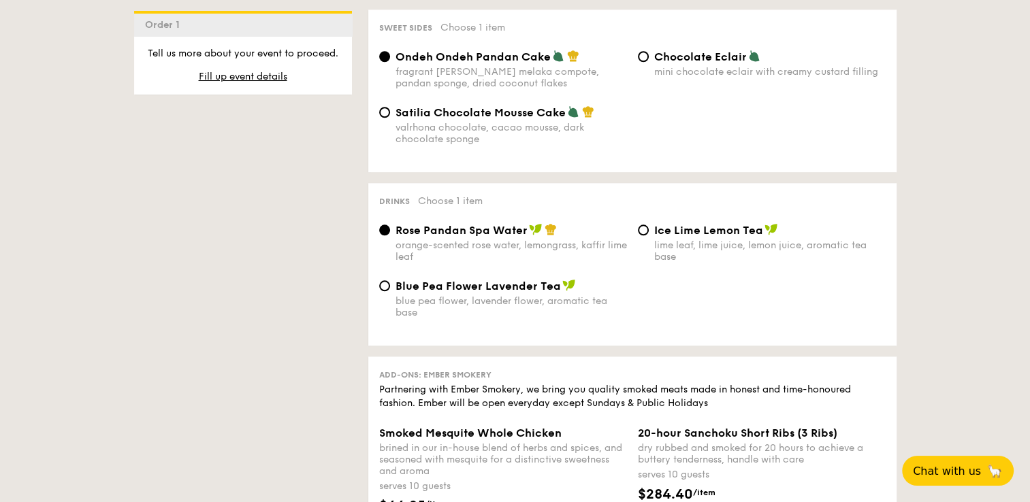
scroll to position [1225, 0]
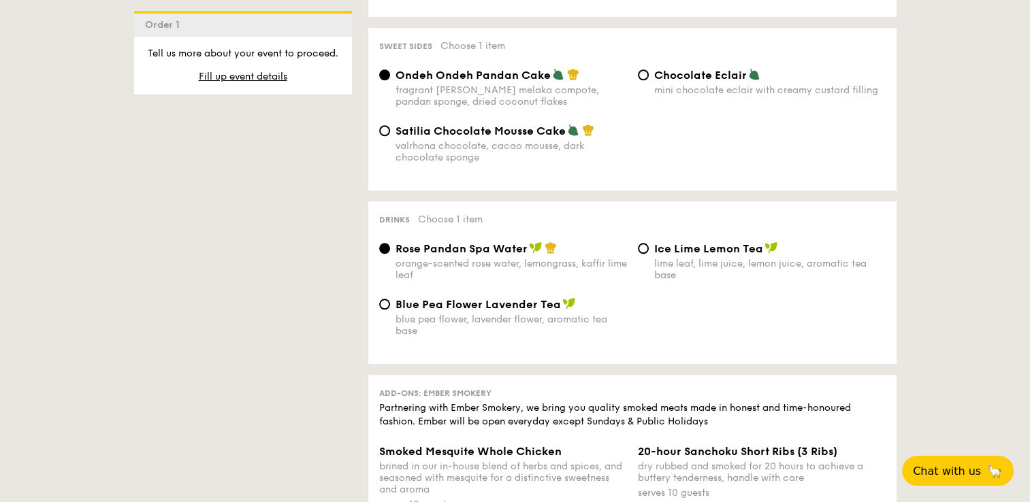
click at [645, 240] on div "Drinks Choose 1 item Rose Pandan Spa Water orange-scented rose water, lemongras…" at bounding box center [632, 282] width 528 height 163
click at [646, 250] on input "Ice Lime Lemon Tea lime leaf, lime juice, lemon juice, aromatic tea base" at bounding box center [643, 248] width 11 height 11
radio input "true"
click at [474, 243] on span "Rose Pandan Spa Water" at bounding box center [461, 248] width 132 height 13
click at [390, 243] on input "Rose Pandan Spa Water orange-scented rose water, lemongrass, kaffir lime leaf" at bounding box center [384, 248] width 11 height 11
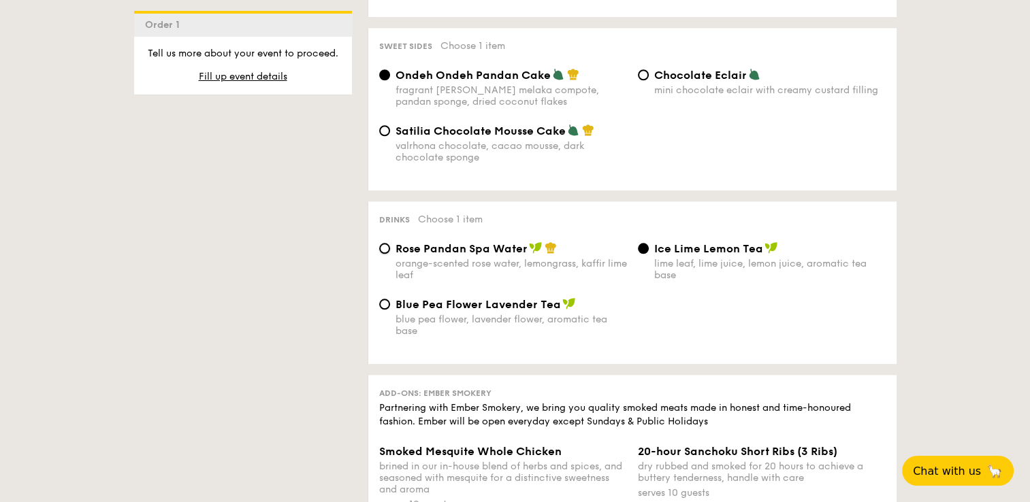
radio input "true"
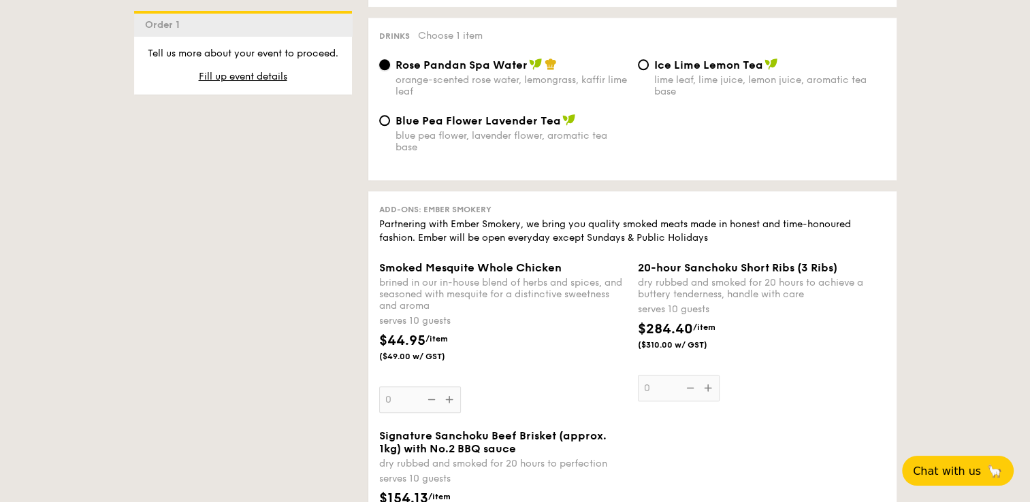
scroll to position [1497, 0]
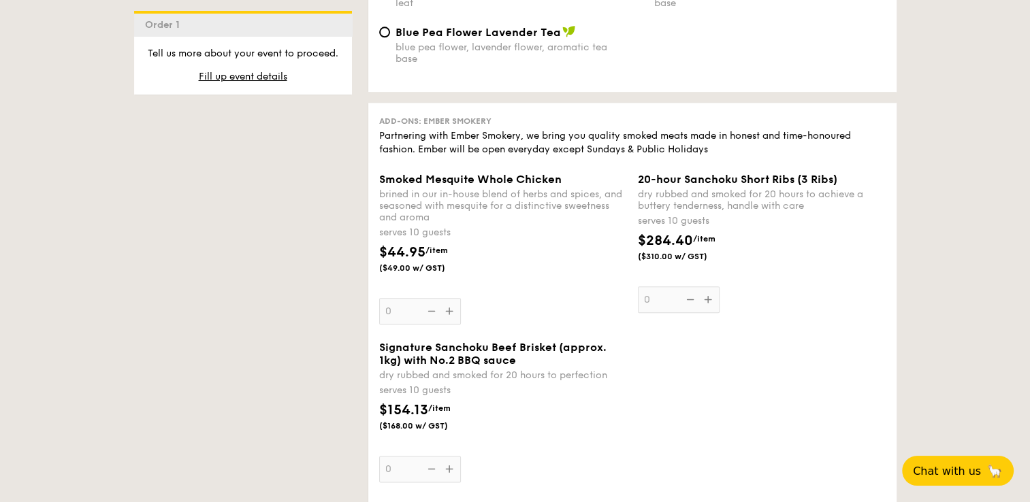
click at [711, 303] on div "20-hour Sanchoku Short Ribs (3 Ribs) dry rubbed and smoked for 20 hours to achi…" at bounding box center [762, 243] width 248 height 140
click at [711, 303] on input "0" at bounding box center [679, 300] width 82 height 27
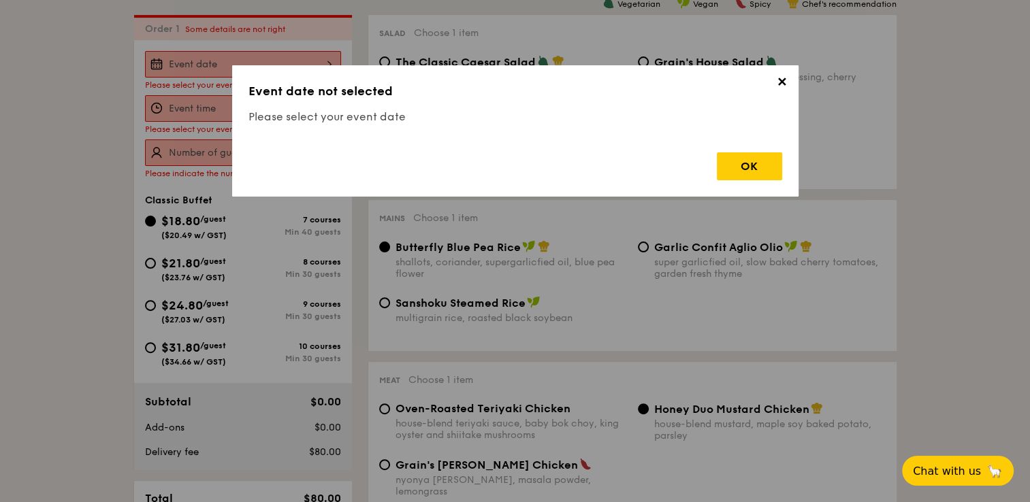
scroll to position [363, 0]
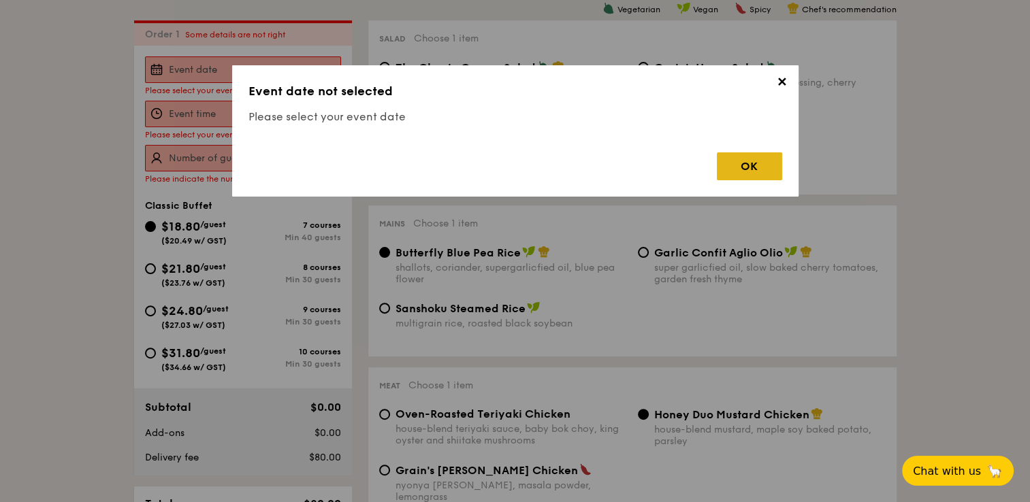
click at [741, 174] on div "OK" at bounding box center [749, 166] width 65 height 28
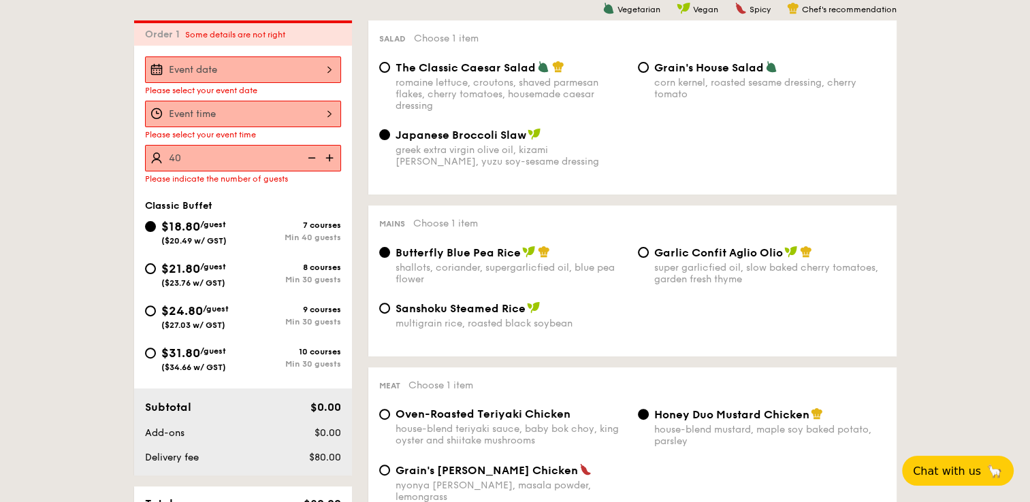
type input "40 guests"
click at [201, 116] on div at bounding box center [243, 114] width 196 height 27
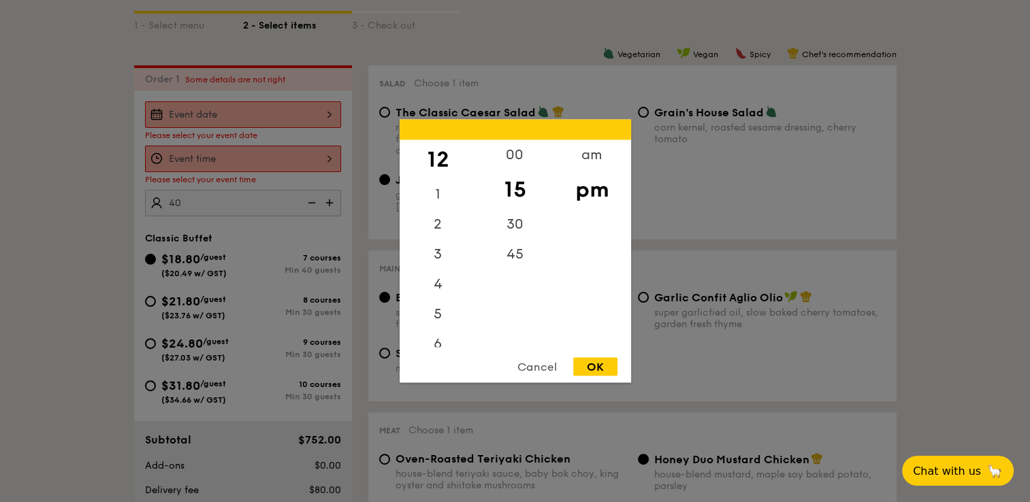
scroll to position [295, 0]
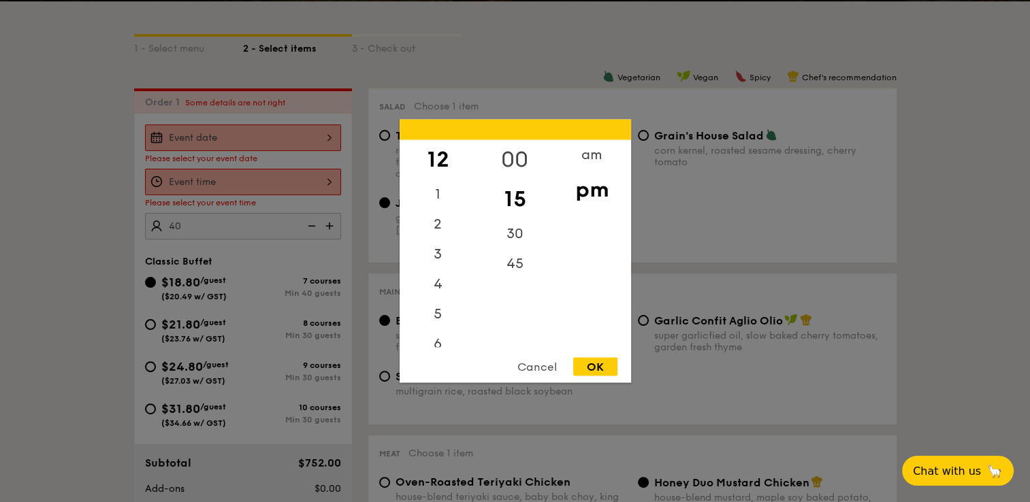
click at [517, 159] on div "00" at bounding box center [514, 159] width 77 height 39
click at [602, 195] on div "pm" at bounding box center [591, 189] width 77 height 39
click at [588, 186] on div "pm" at bounding box center [591, 189] width 77 height 39
click at [604, 373] on div "OK" at bounding box center [595, 367] width 44 height 18
type input "12:00PM"
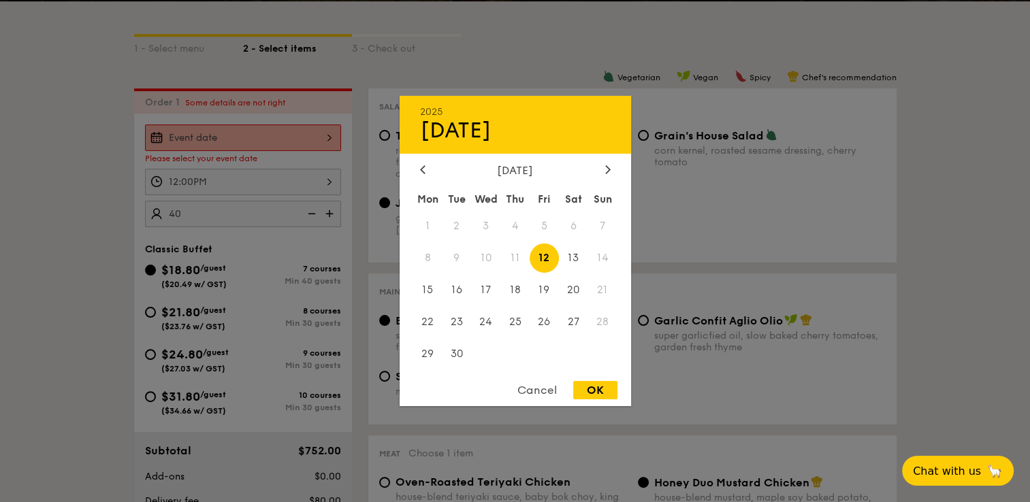
click at [258, 127] on div "2025 Sep [DATE] Tue Wed Thu Fri Sat Sun 1 2 3 4 5 6 7 8 9 10 11 12 13 14 15 16 …" at bounding box center [243, 138] width 196 height 27
click at [423, 323] on span "22" at bounding box center [427, 321] width 29 height 29
click at [602, 393] on div "OK" at bounding box center [595, 390] width 44 height 18
type input "[DATE]"
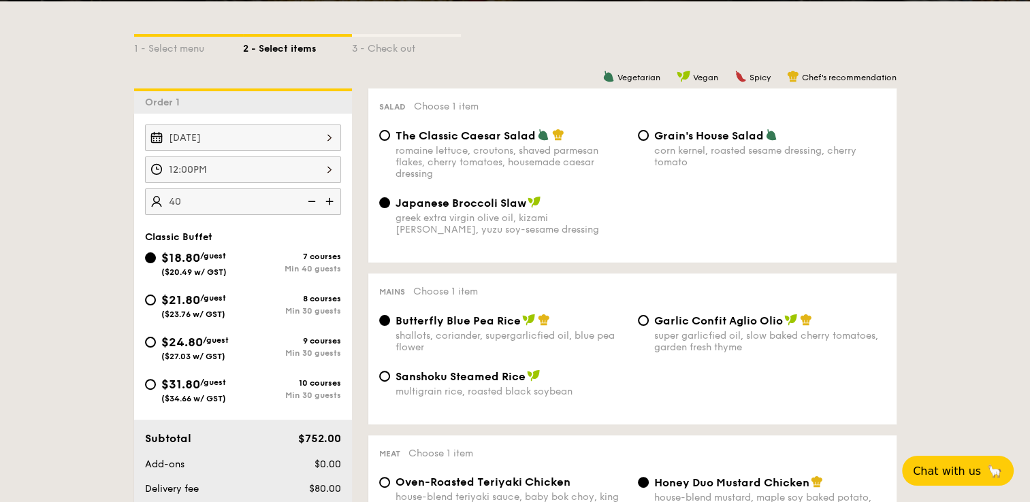
click at [330, 202] on img at bounding box center [331, 202] width 20 height 26
click at [311, 203] on img at bounding box center [310, 202] width 20 height 26
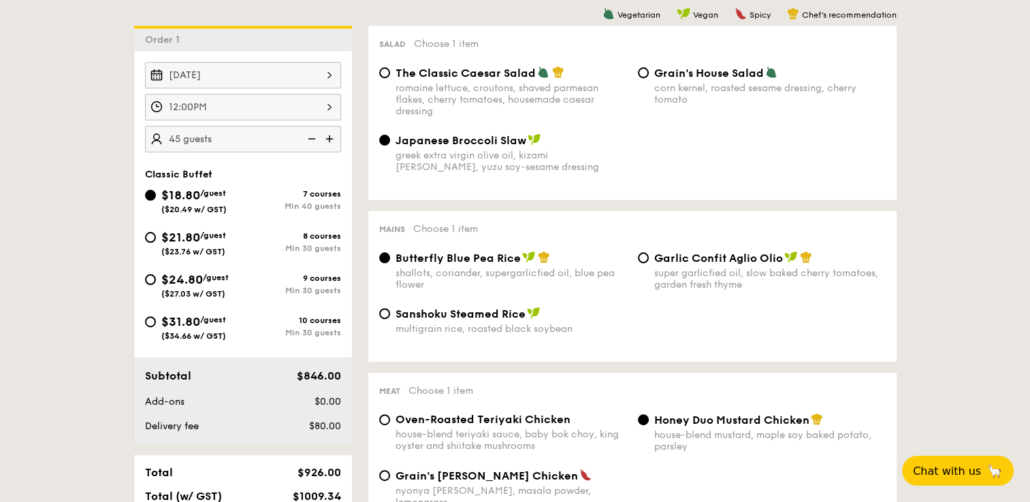
scroll to position [432, 0]
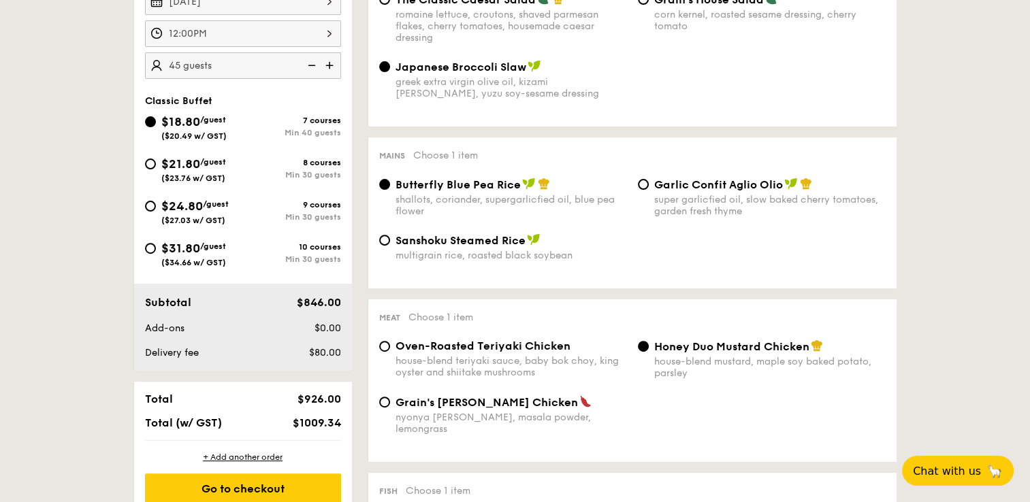
click at [308, 63] on img at bounding box center [310, 65] width 20 height 26
click at [330, 69] on img at bounding box center [331, 65] width 20 height 26
click at [312, 61] on img at bounding box center [310, 65] width 20 height 26
click at [330, 61] on img at bounding box center [331, 65] width 20 height 26
click at [313, 65] on img at bounding box center [310, 65] width 20 height 26
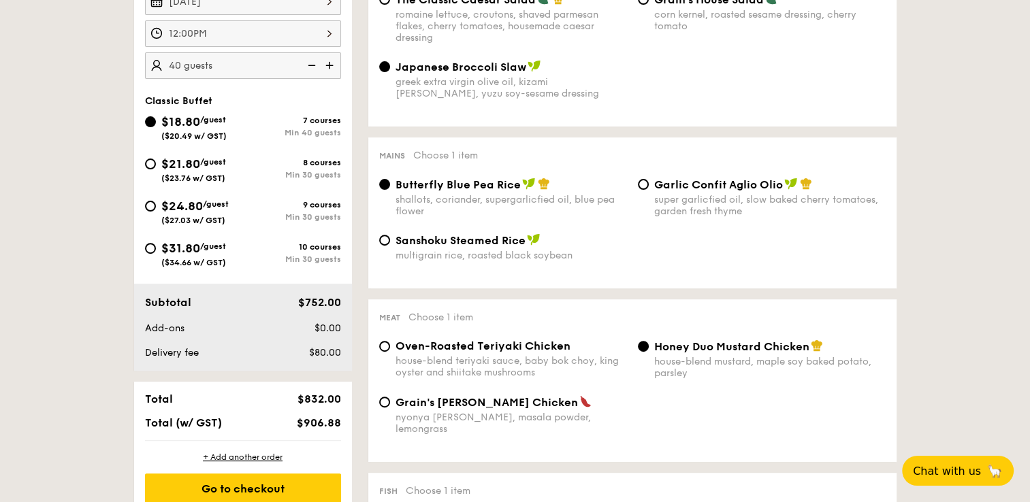
click at [331, 67] on img at bounding box center [331, 65] width 20 height 26
click at [306, 69] on img at bounding box center [310, 65] width 20 height 26
type input "45 guests"
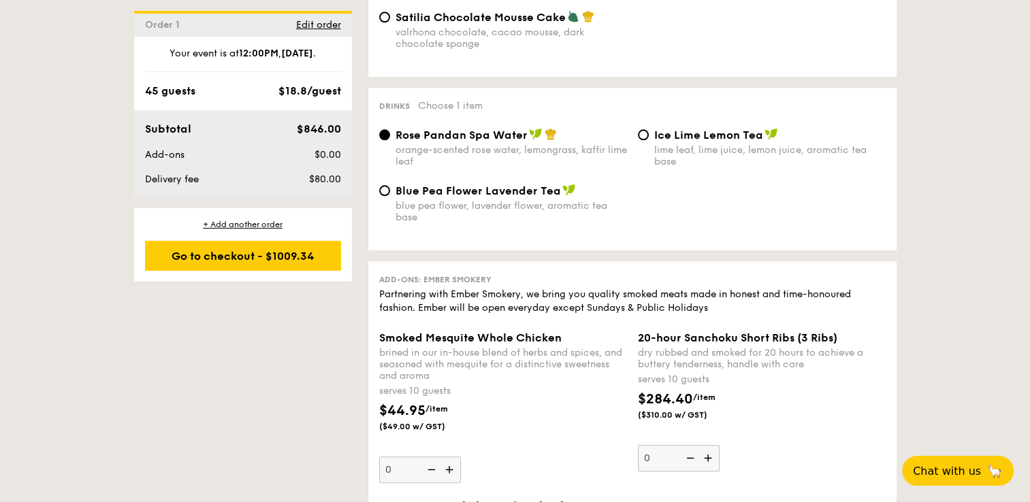
scroll to position [1157, 0]
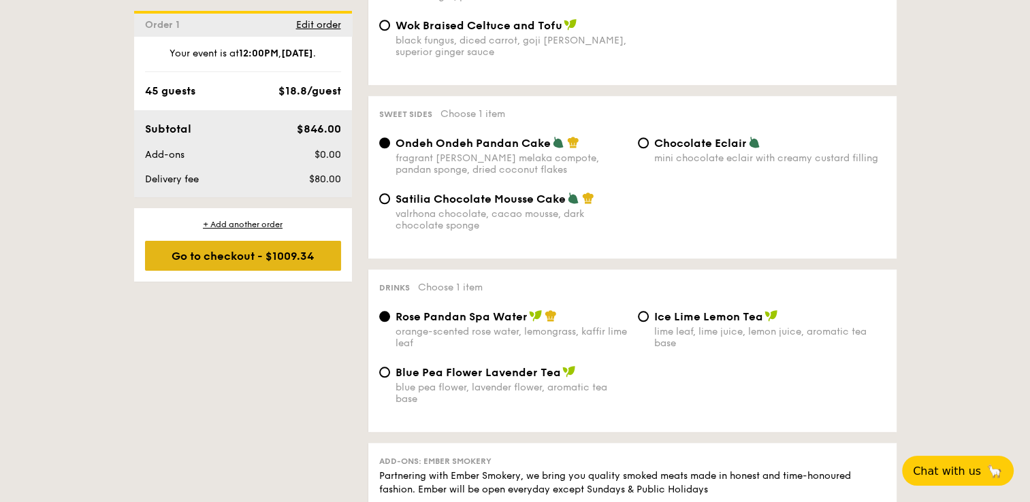
click at [256, 263] on div "Go to checkout - $1009.34" at bounding box center [243, 256] width 196 height 30
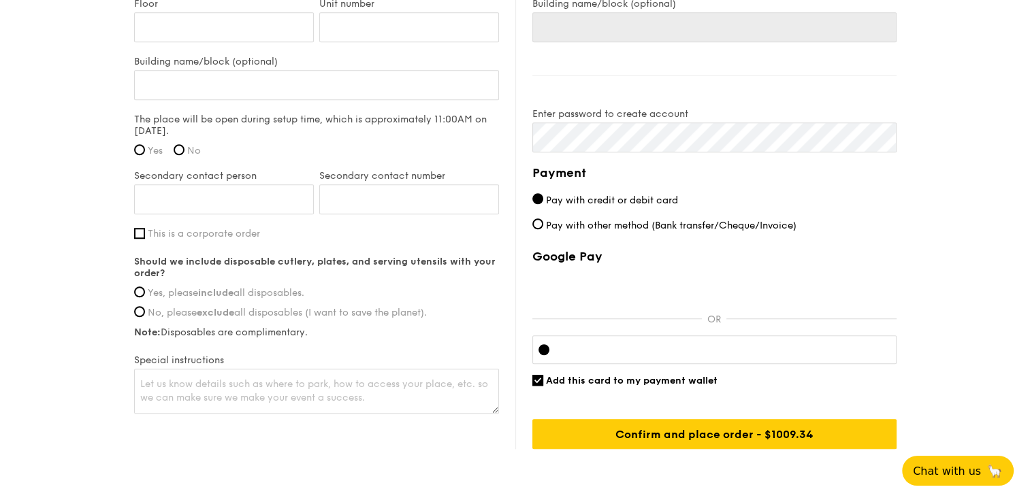
scroll to position [681, 0]
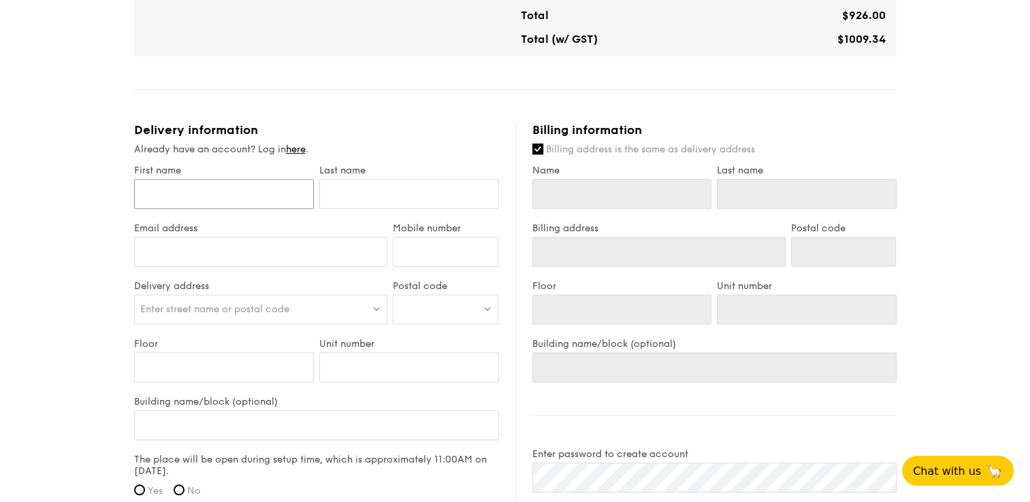
click at [234, 193] on input "First name" at bounding box center [224, 194] width 180 height 30
type input "R"
type input "Re"
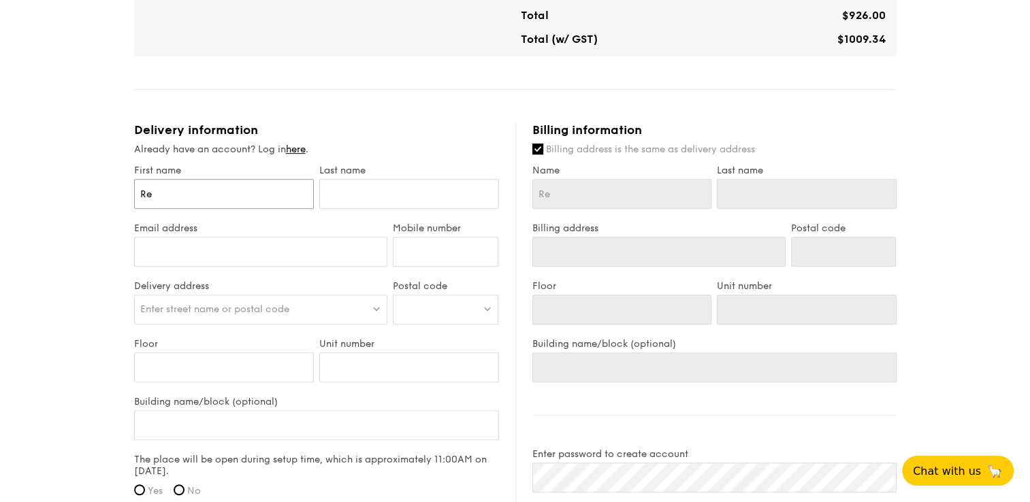
type input "Reg"
type input "Regi"
type input "Regin"
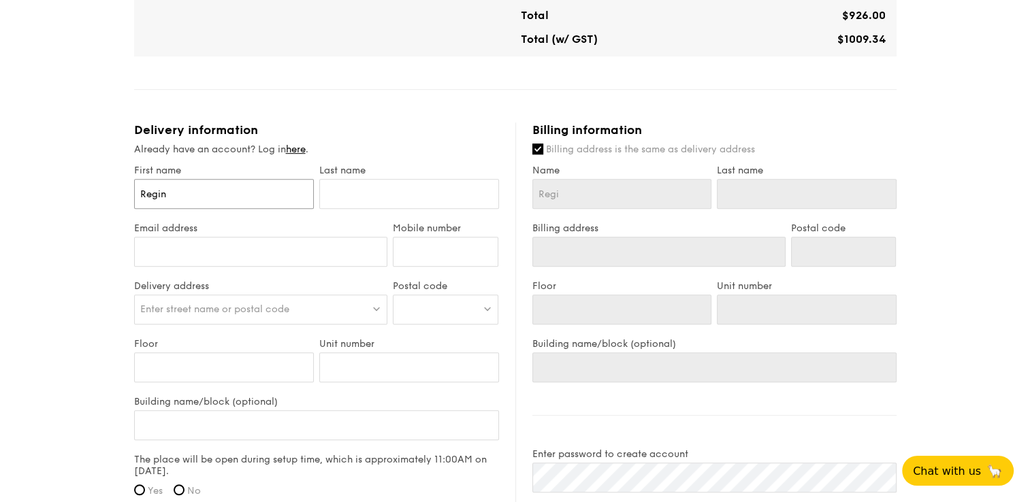
type input "Regin"
click at [412, 198] on input "text" at bounding box center [409, 194] width 180 height 30
type input "C"
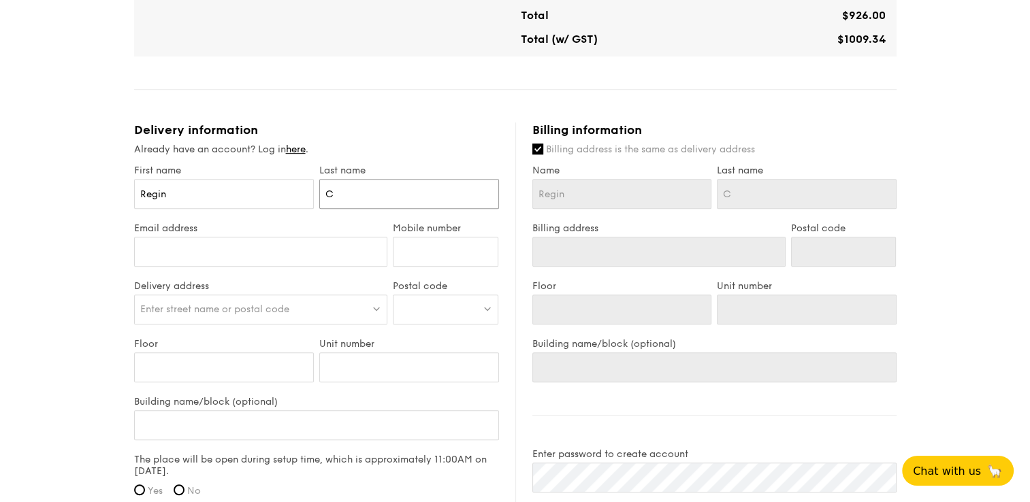
type input "Ch"
type input "Chng"
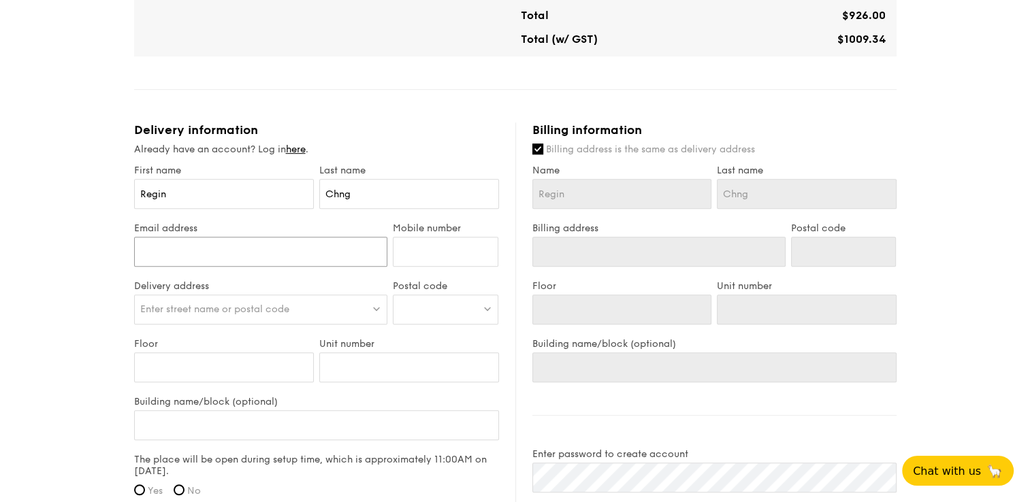
click at [250, 255] on input "Email address" at bounding box center [261, 252] width 254 height 30
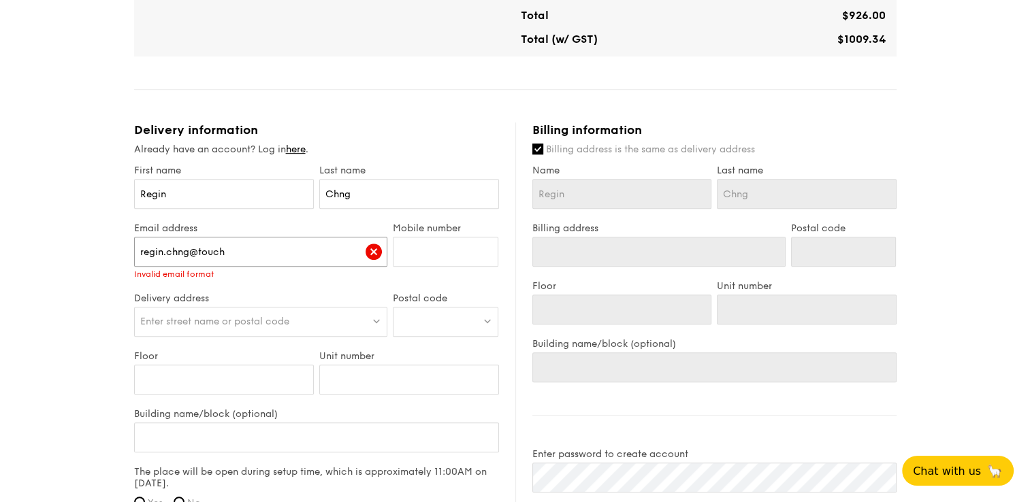
type input "[EMAIL_ADDRESS][DOMAIN_NAME]"
type input "83829162"
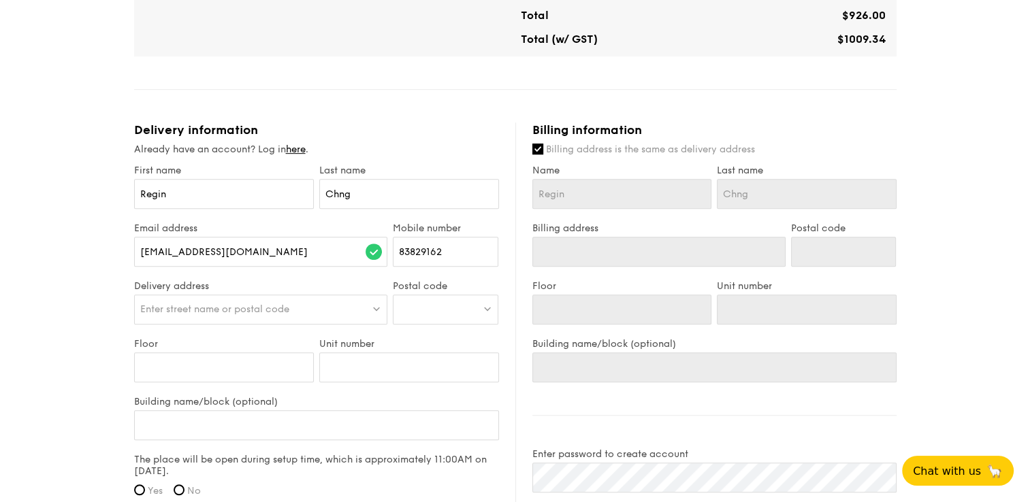
click at [217, 307] on span "Enter street name or postal code" at bounding box center [214, 310] width 149 height 12
click at [965, 303] on div "1 - Select menu 2 - Select items 3 - Check out Classic Buffet $18.80 /guest ($2…" at bounding box center [515, 81] width 1030 height 1525
click at [267, 308] on span "Enter street name or postal code" at bounding box center [214, 310] width 149 height 12
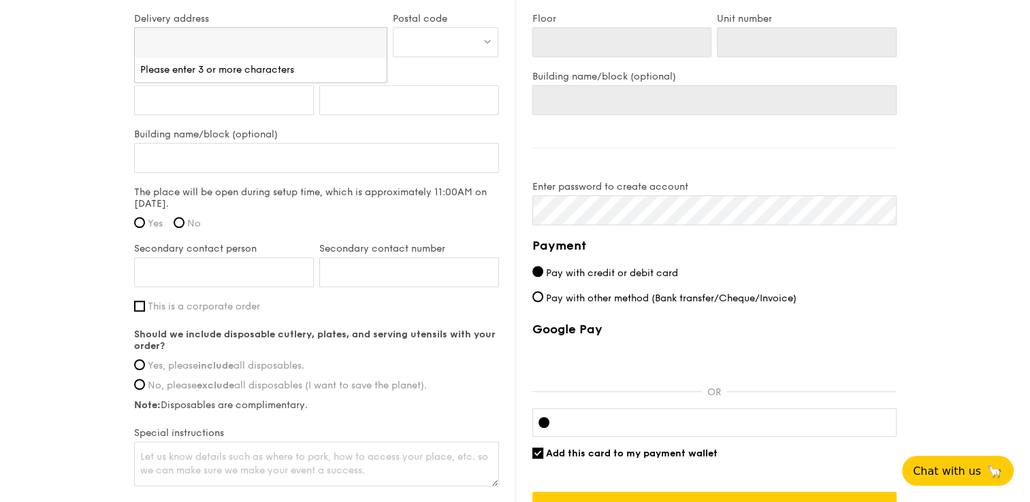
scroll to position [953, 0]
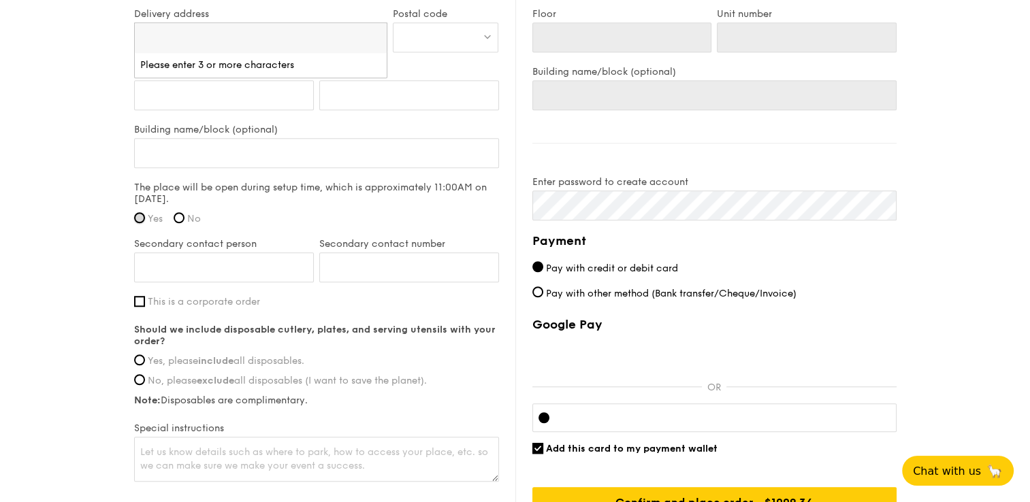
click at [143, 214] on input "Yes" at bounding box center [139, 217] width 11 height 11
radio input "true"
click at [250, 265] on input "Secondary contact person" at bounding box center [224, 268] width 180 height 30
type input "81284855"
click at [391, 260] on input "Secondary contact number" at bounding box center [409, 268] width 180 height 30
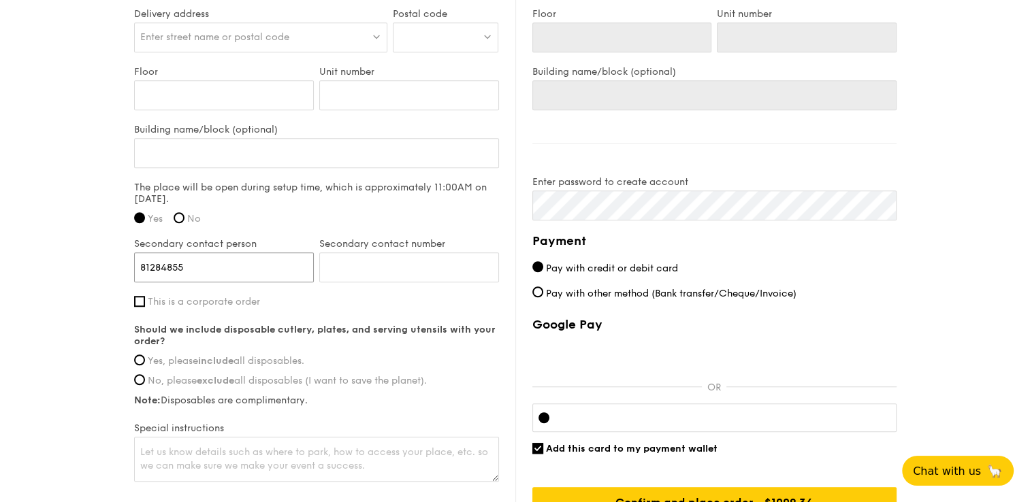
drag, startPoint x: 193, startPoint y: 265, endPoint x: 42, endPoint y: 263, distance: 151.1
click at [434, 263] on input "Secondary contact number" at bounding box center [409, 268] width 180 height 30
paste input "81284855"
type input "81284855"
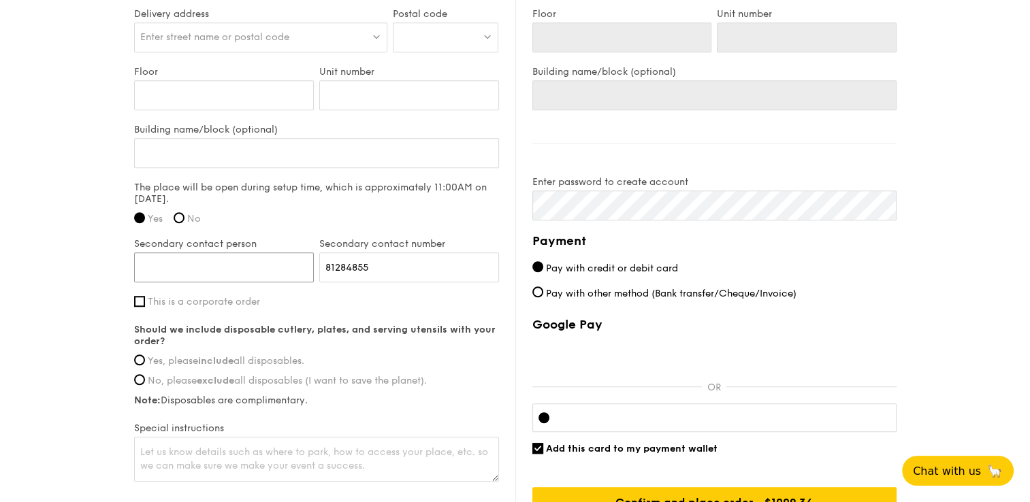
click at [190, 267] on input "Secondary contact person" at bounding box center [224, 268] width 180 height 30
type input "g"
click at [174, 262] on input "[PERSON_NAME] Gan" at bounding box center [224, 268] width 180 height 30
type input "[PERSON_NAME] Gan"
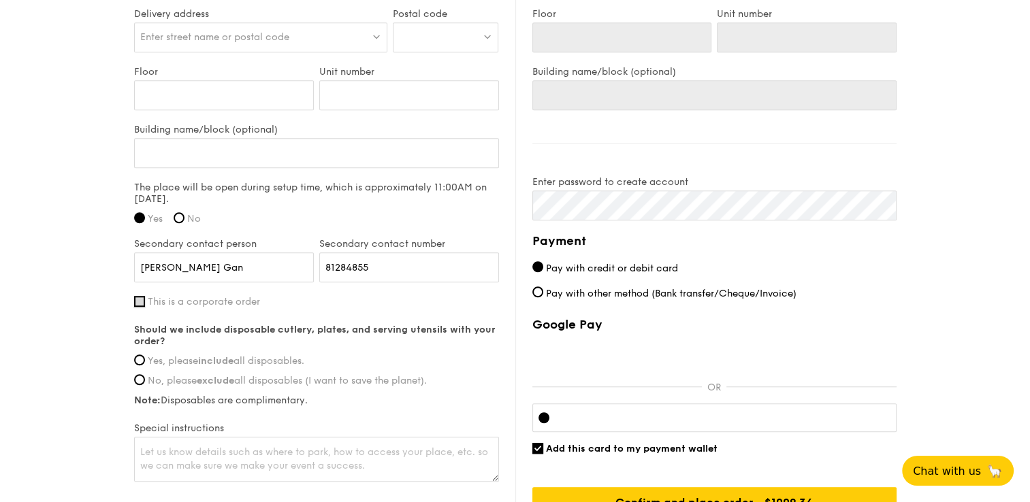
click at [137, 304] on input "This is a corporate order" at bounding box center [139, 301] width 11 height 11
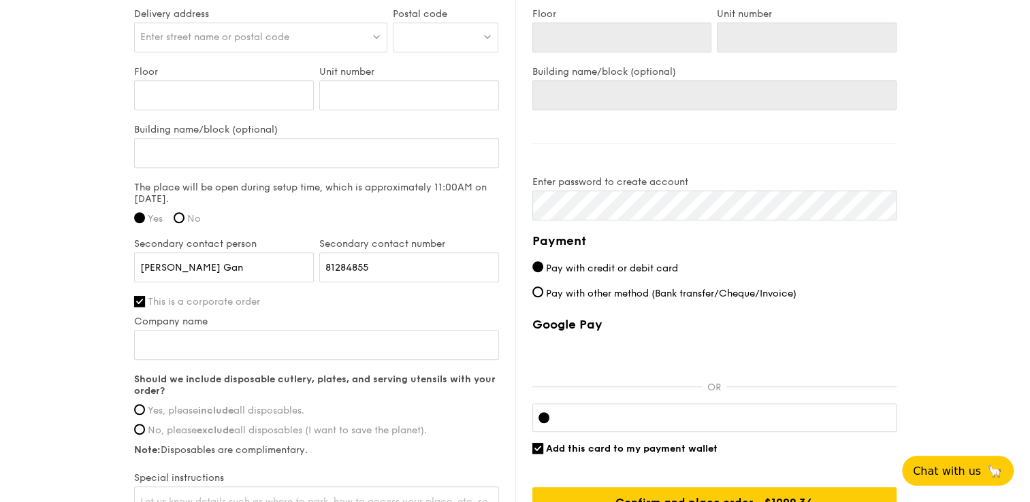
click at [139, 304] on input "This is a corporate order" at bounding box center [139, 301] width 11 height 11
checkbox input "false"
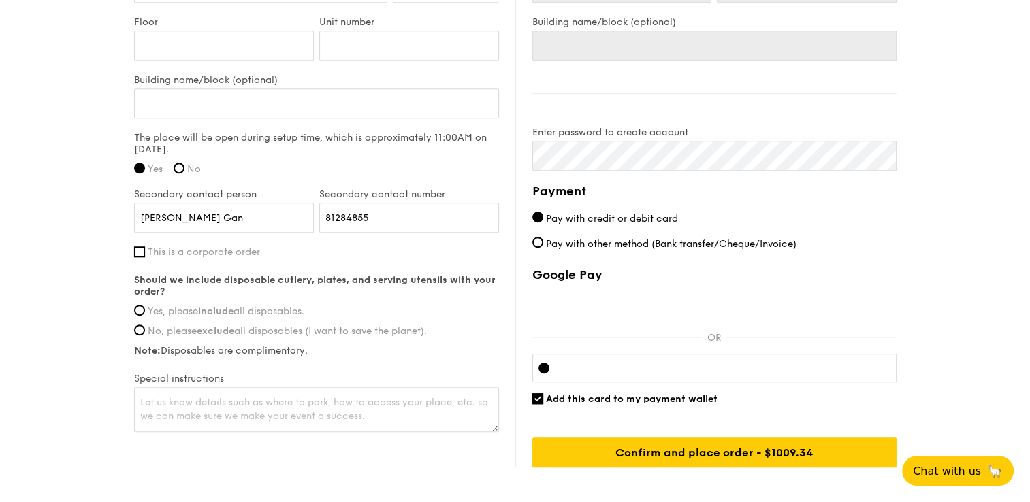
scroll to position [1073, 0]
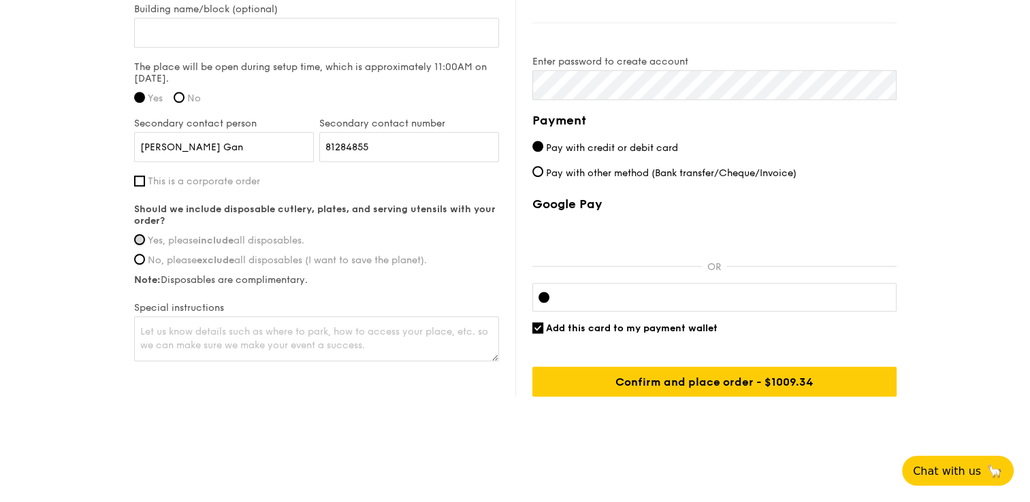
click at [144, 238] on input "Yes, please include all disposables." at bounding box center [139, 239] width 11 height 11
radio input "true"
click at [291, 336] on textarea at bounding box center [316, 338] width 365 height 45
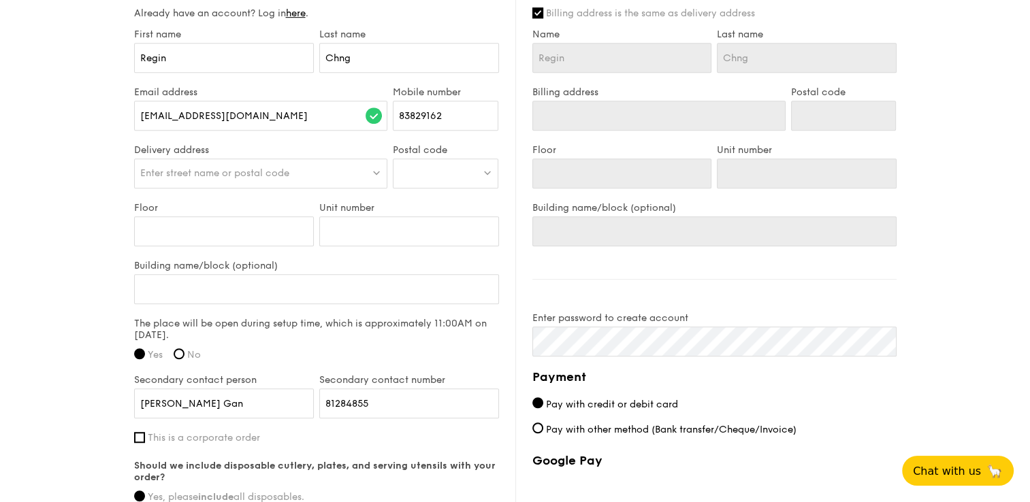
scroll to position [733, 0]
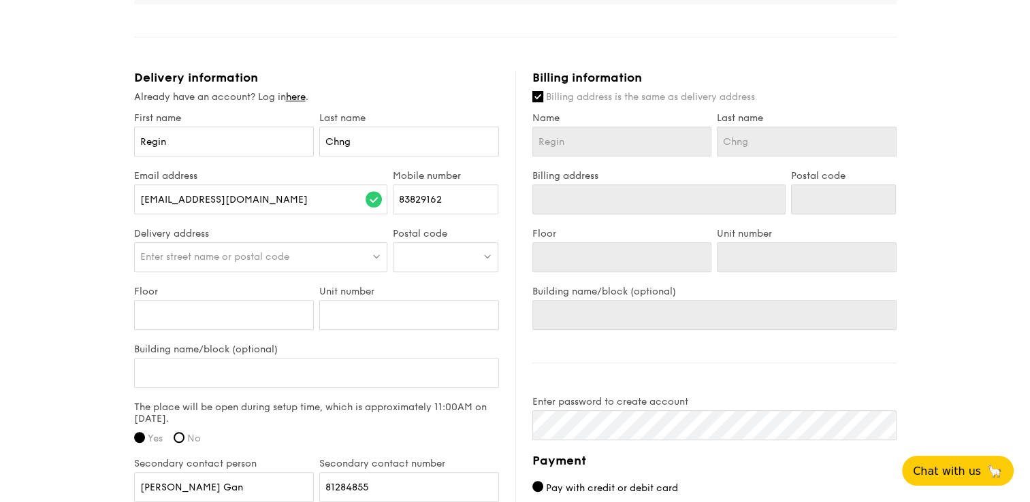
type textarea "Right opp taiseng MRT Exit A"
click at [190, 312] on input "Floor" at bounding box center [224, 315] width 180 height 30
click at [242, 251] on span "Enter street name or postal code" at bounding box center [214, 257] width 149 height 12
click at [221, 248] on input "search" at bounding box center [261, 258] width 253 height 30
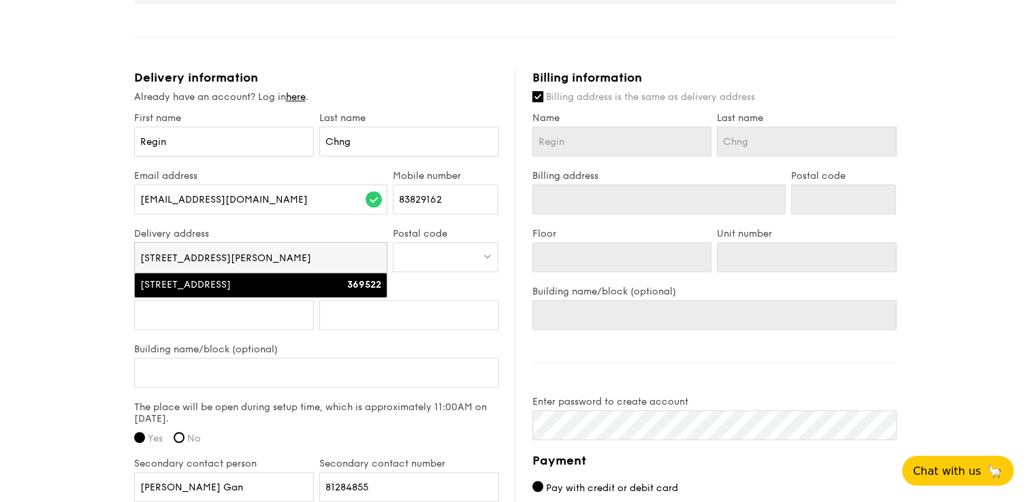
type input "[STREET_ADDRESS][PERSON_NAME]"
click at [64, 292] on div "1 - Select menu 2 - Select items 3 - Check out Classic Buffet $18.80 /guest ($2…" at bounding box center [515, 29] width 1030 height 1525
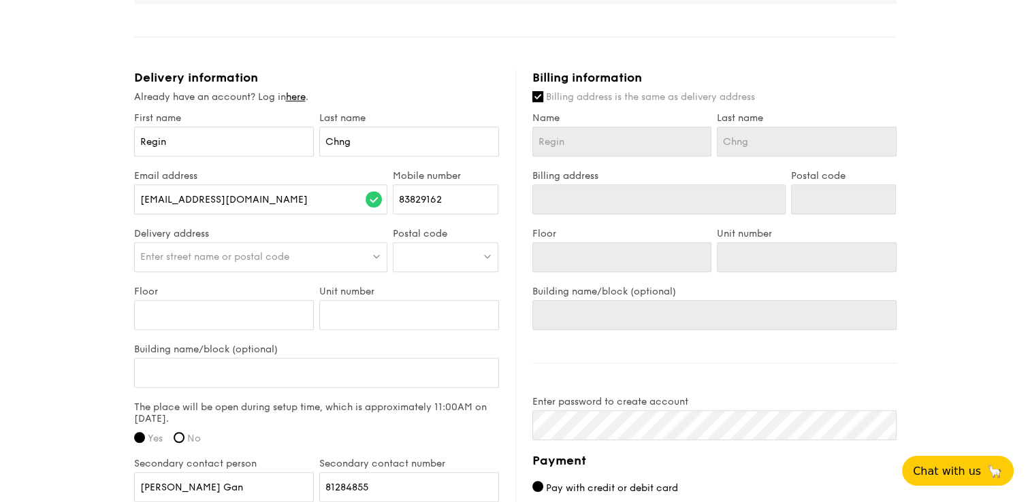
click at [297, 253] on div "Enter street name or postal code" at bounding box center [261, 257] width 254 height 30
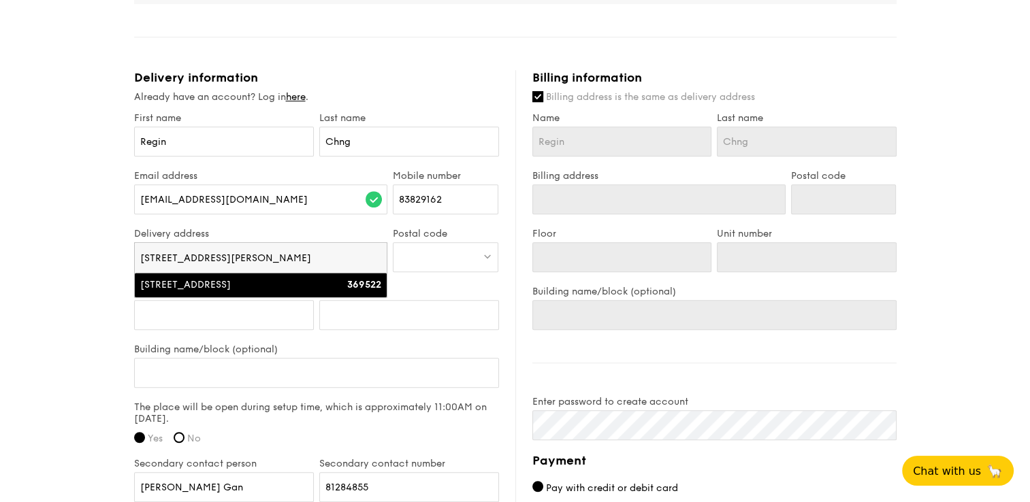
scroll to position [0, 31]
click at [297, 282] on div "[STREET_ADDRESS]" at bounding box center [230, 285] width 181 height 14
type input "[STREET_ADDRESS]"
type input "369522"
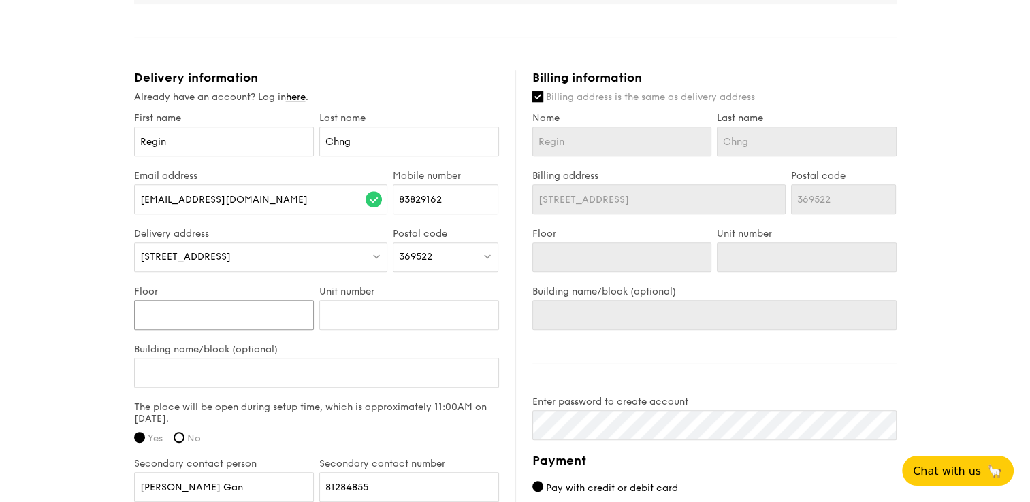
click at [217, 304] on input "Floor" at bounding box center [224, 315] width 180 height 30
type input "1"
click at [423, 309] on input "Unit number" at bounding box center [409, 315] width 180 height 30
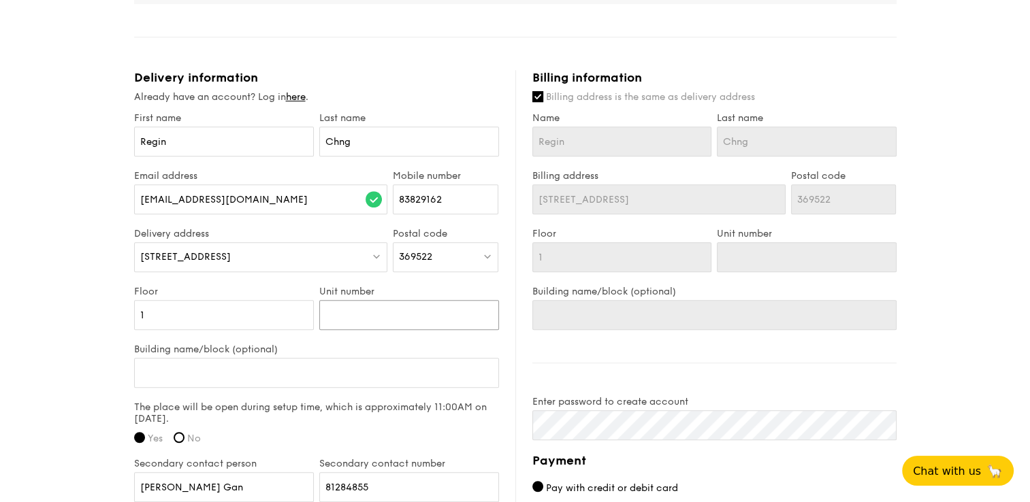
type input "2"
type input "22"
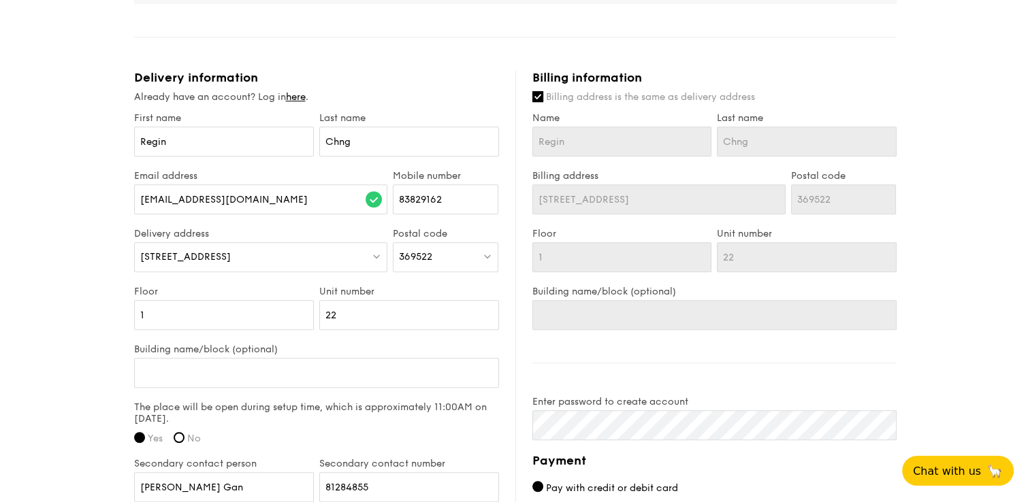
click at [41, 338] on div "1 - Select menu 2 - Select items 3 - Check out Classic Buffet $18.80 /guest ($2…" at bounding box center [515, 29] width 1030 height 1525
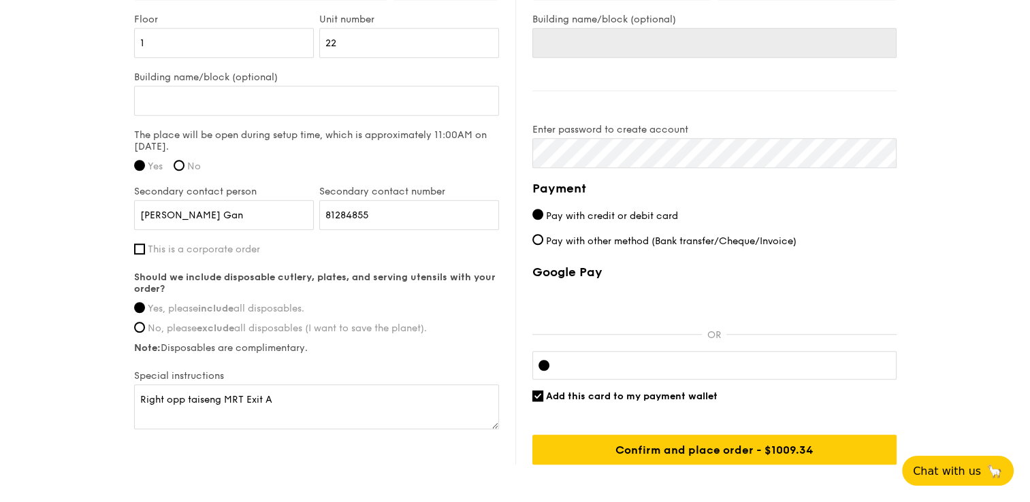
scroll to position [1073, 0]
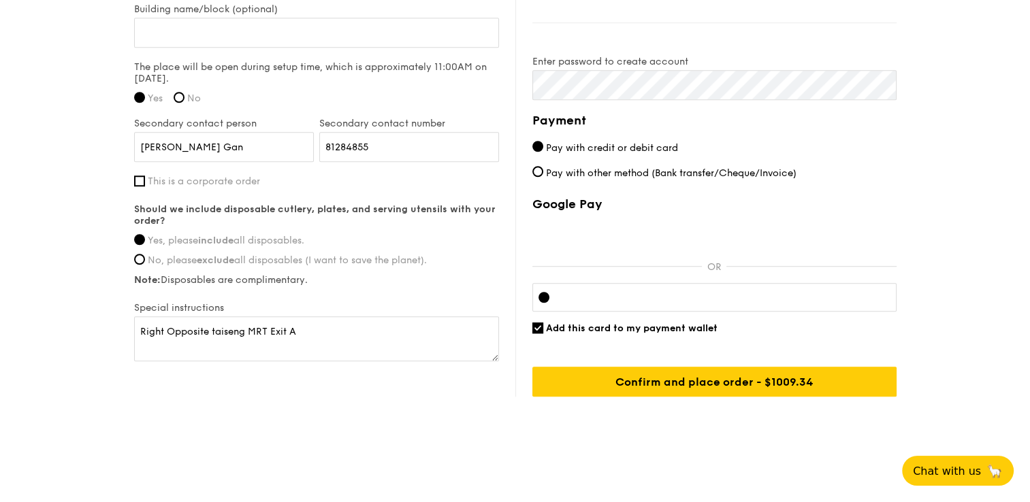
type textarea "Right Opposite Taiseng MRT Exit A"
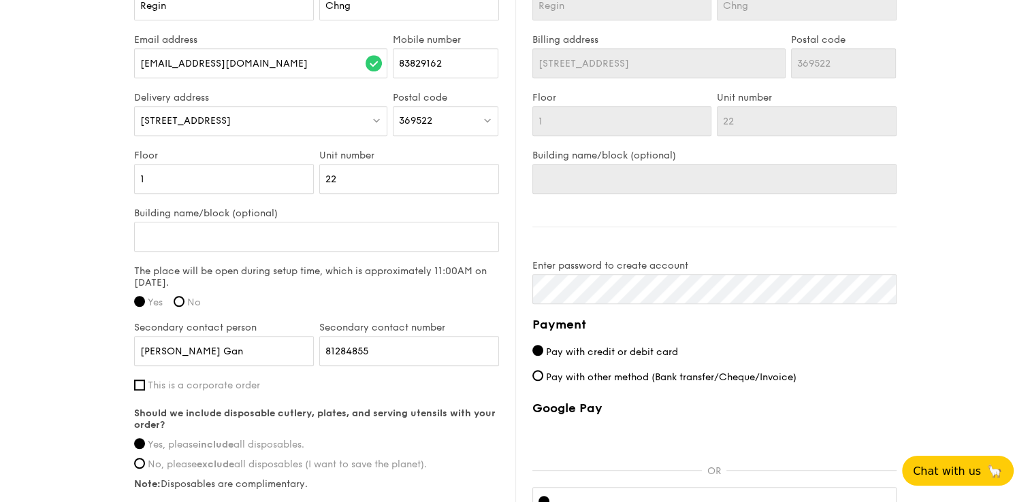
scroll to position [937, 0]
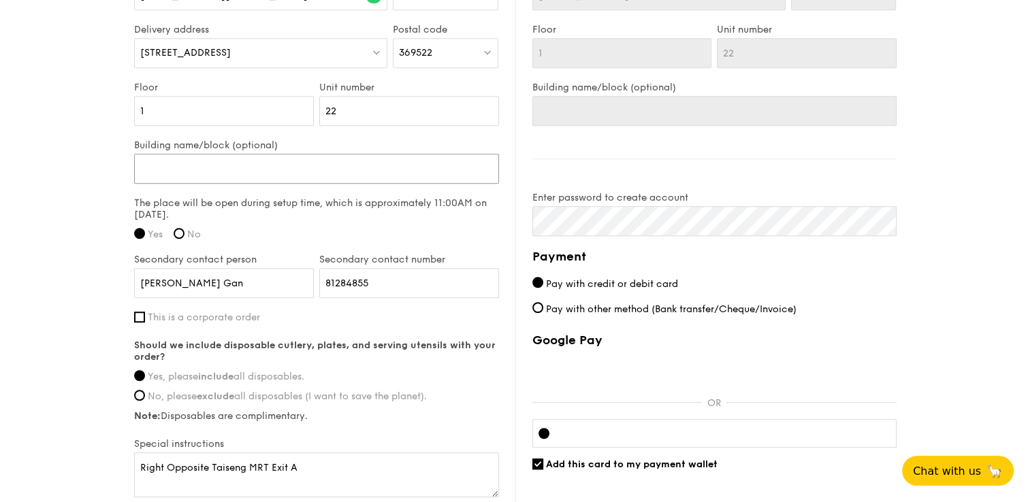
click at [248, 176] on input "Building name/block (optional)" at bounding box center [316, 169] width 365 height 30
type input "S"
type input "SS"
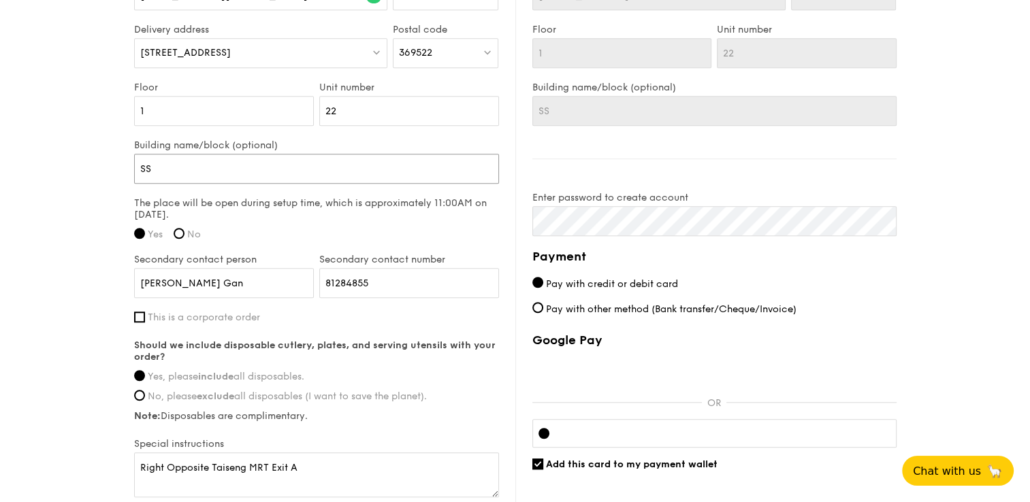
type input "SSA"
type input "SSA C"
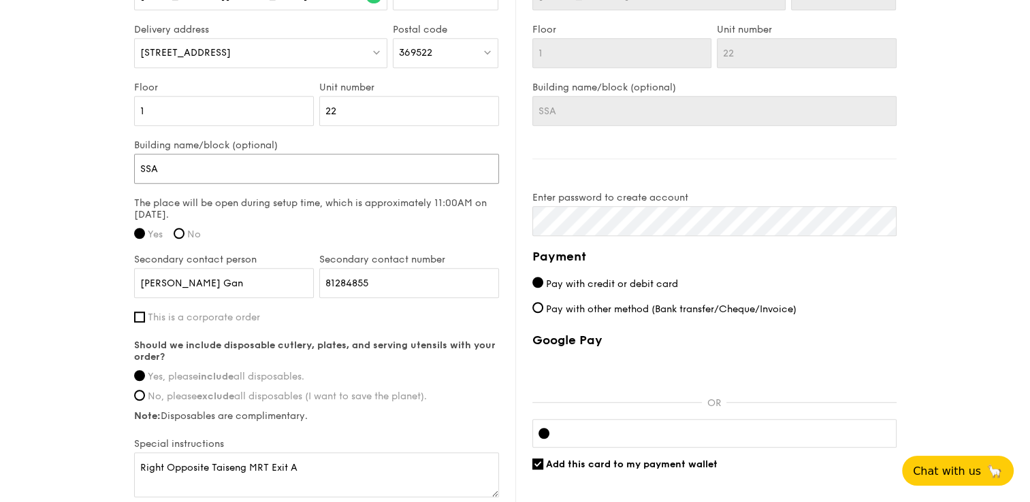
type input "SSA C"
type input "SSA Cu"
type input "SSA Cul"
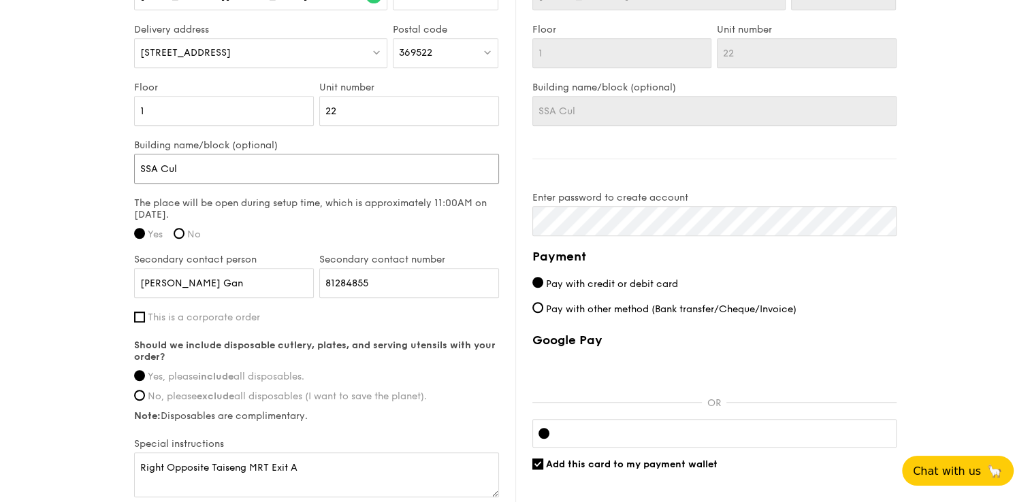
type input "SSA Culi"
type input "SSA Culin"
type input "SSA Culina"
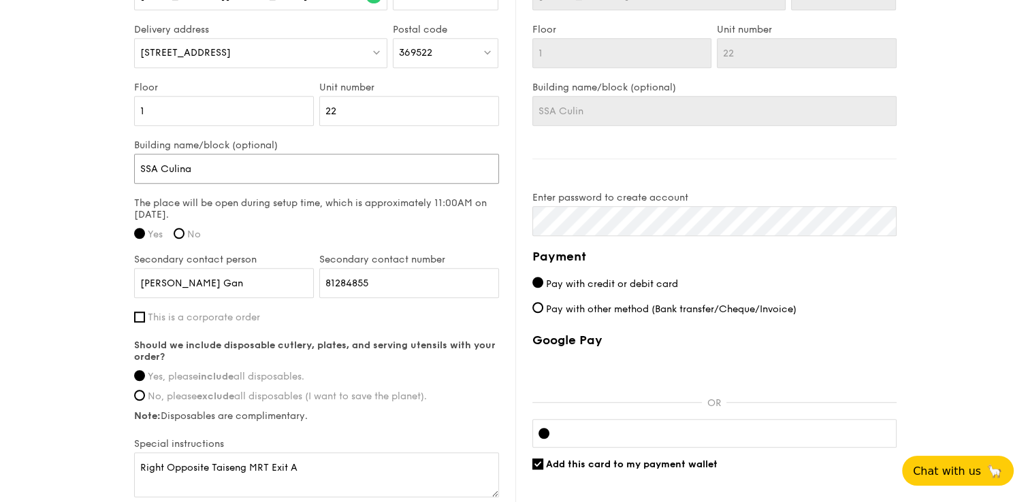
type input "SSA Culina"
type input "SSA Culinar"
type input "SSA Culinary"
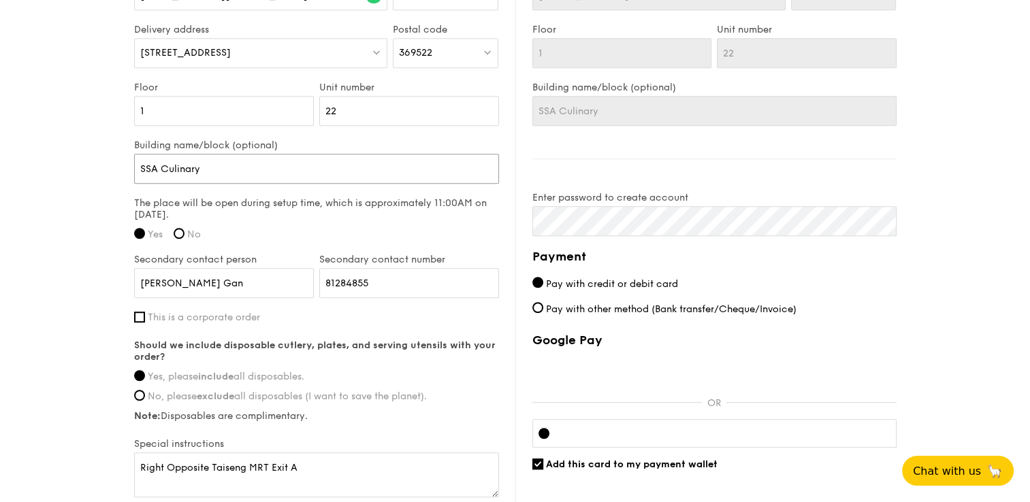
type input "SSA Culinary"
type input "SSA Culinary I"
type input "SSA Culinary In"
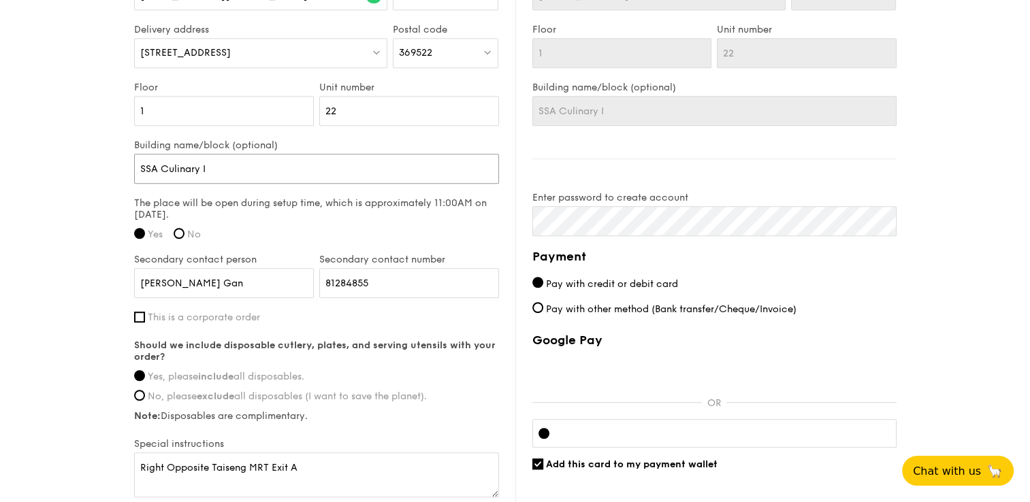
type input "SSA Culinary In"
type input "SSA Culinary Ins"
type input "SSA Culinary Inst"
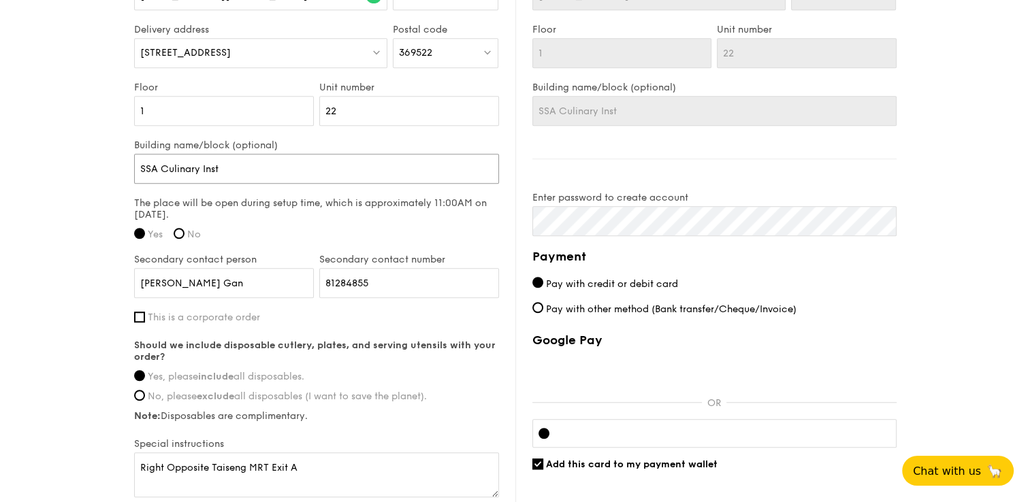
type input "SSA Culinary Insti"
type input "SSA Culinary Instit"
type input "SSA Culinary Institu"
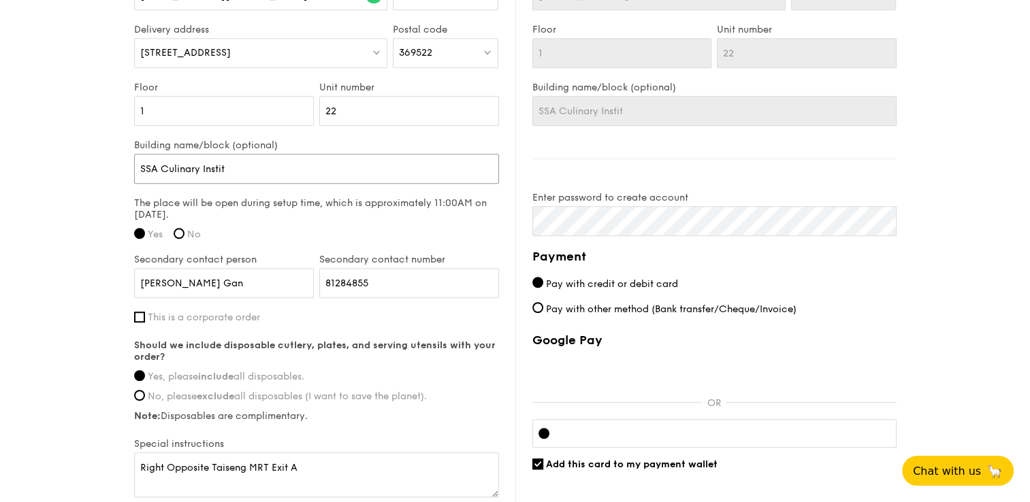
type input "SSA Culinary Institu"
type input "SSA Culinary Institur"
type input "SSA Culinary Institu"
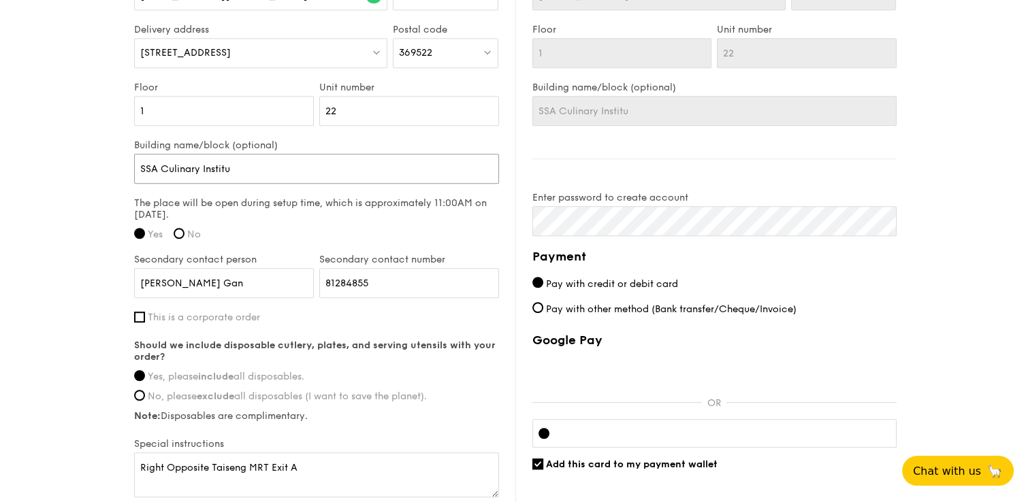
type input "SSA Culinary Institut"
type input "SSA Culinary Institute"
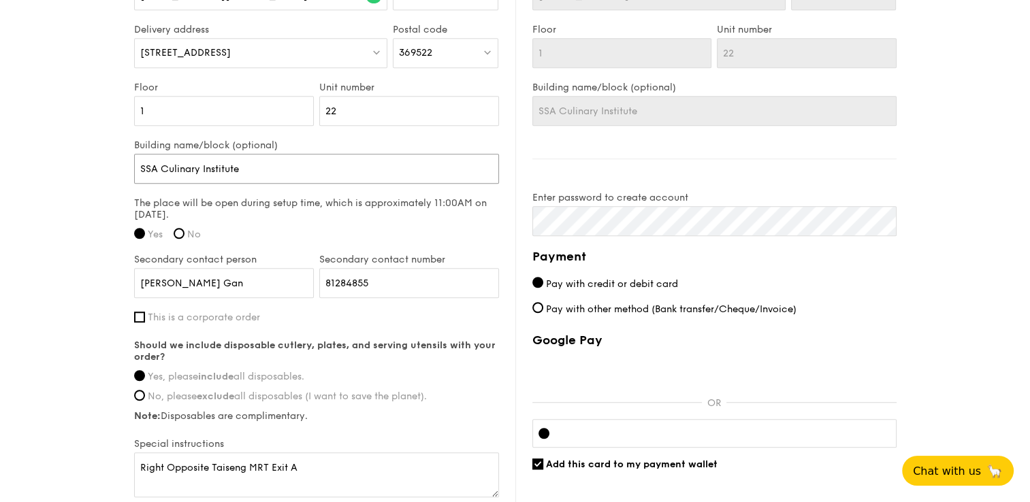
type input "SSA Culinary Institute"
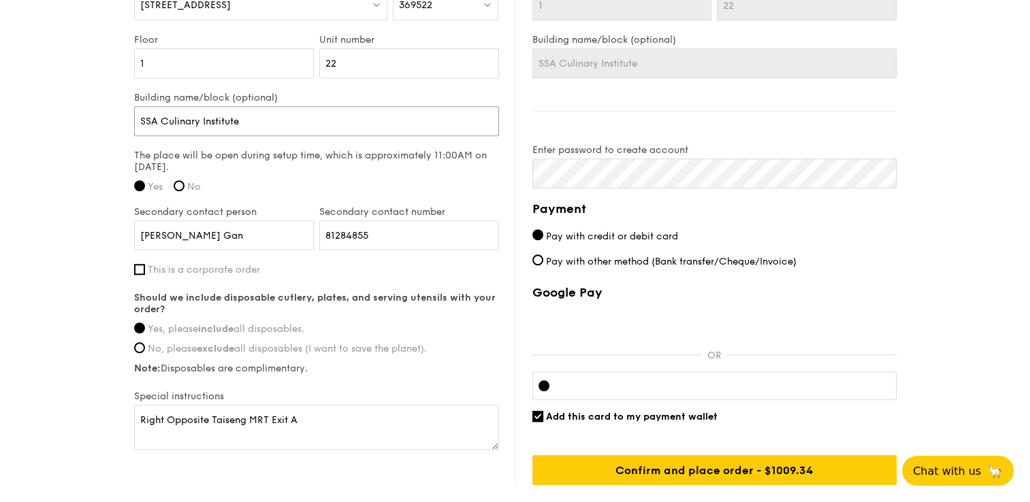
scroll to position [1073, 0]
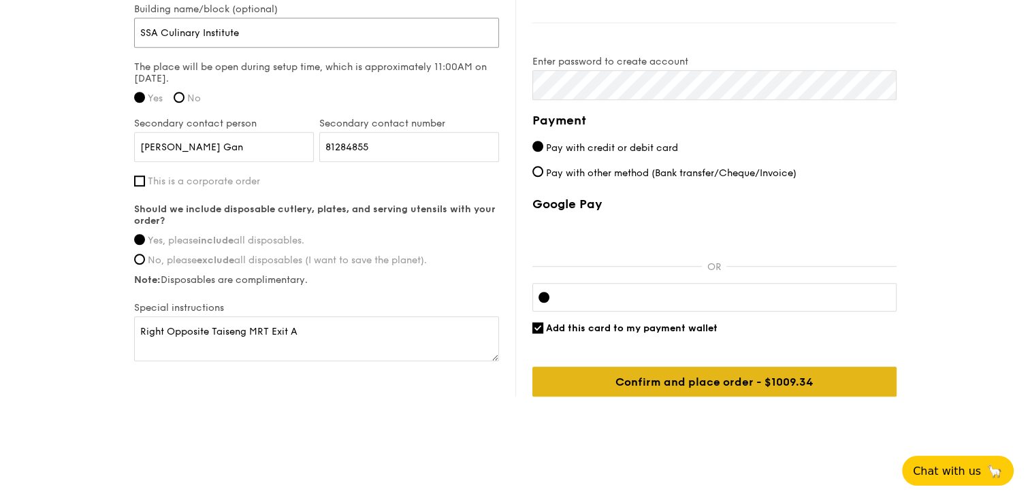
type input "SSA Culinary Institute"
click at [738, 385] on input "Confirm and place order - $1009.34" at bounding box center [714, 382] width 364 height 30
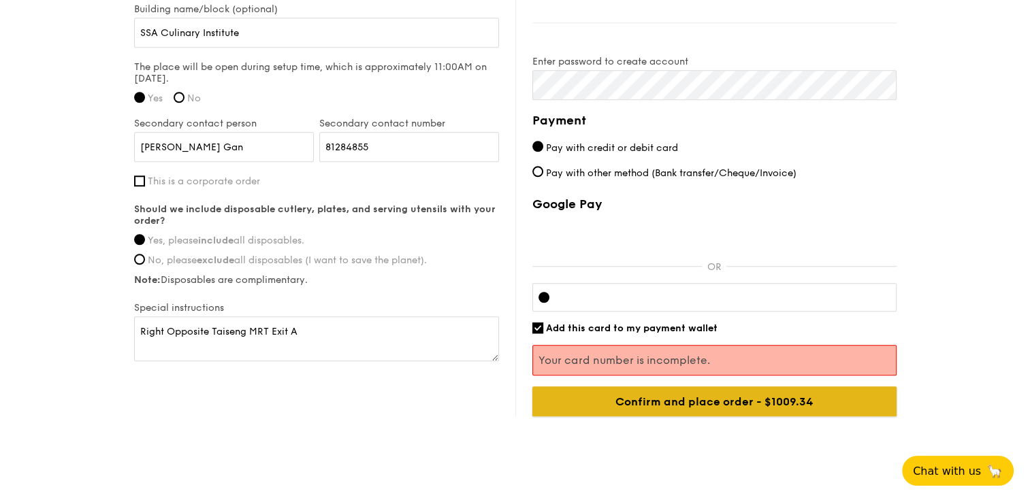
click at [751, 389] on input "Confirm and place order - $1009.34" at bounding box center [714, 402] width 364 height 30
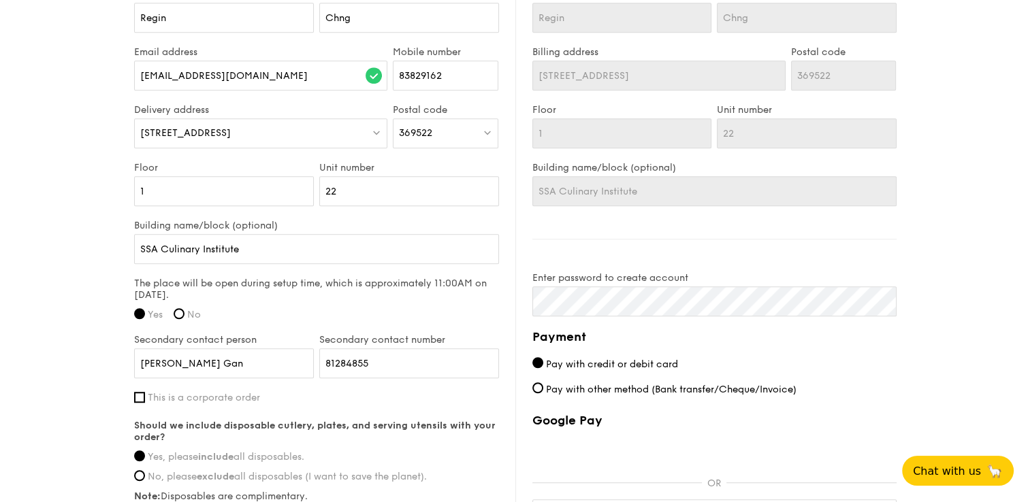
scroll to position [1093, 0]
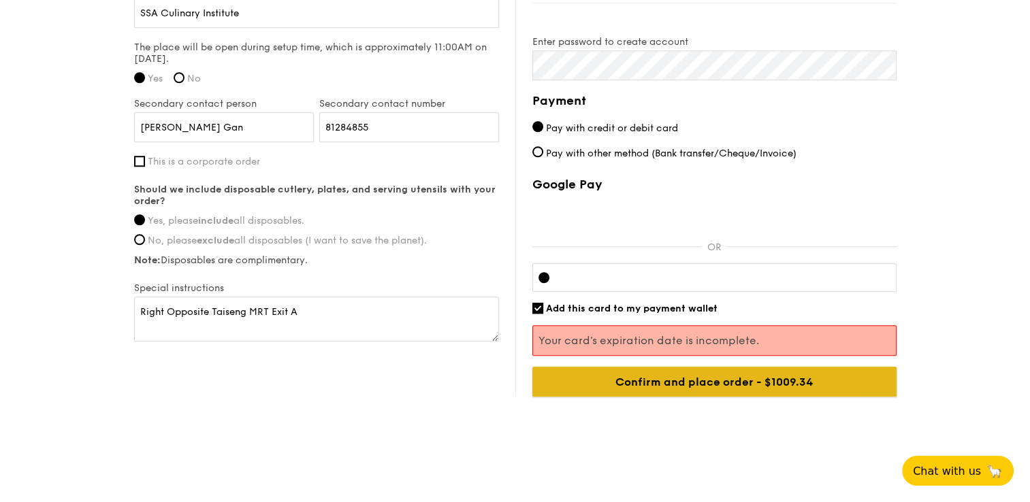
click at [711, 384] on input "Confirm and place order - $1009.34" at bounding box center [714, 382] width 364 height 30
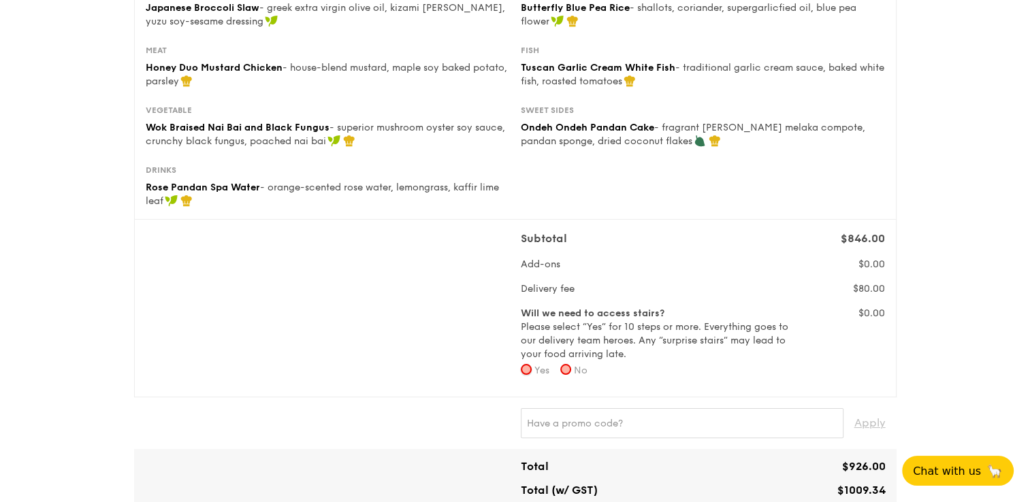
scroll to position [253, 0]
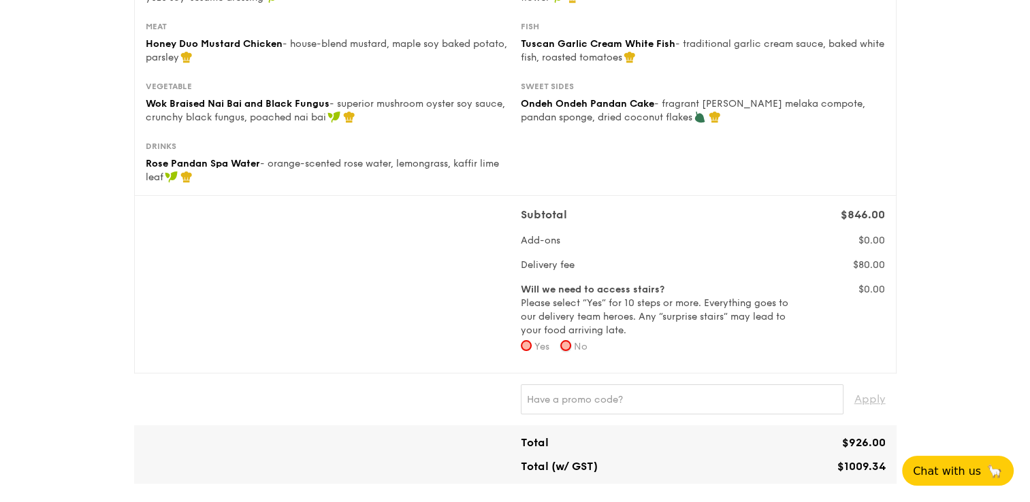
click at [564, 348] on input "No" at bounding box center [565, 345] width 11 height 11
radio input "true"
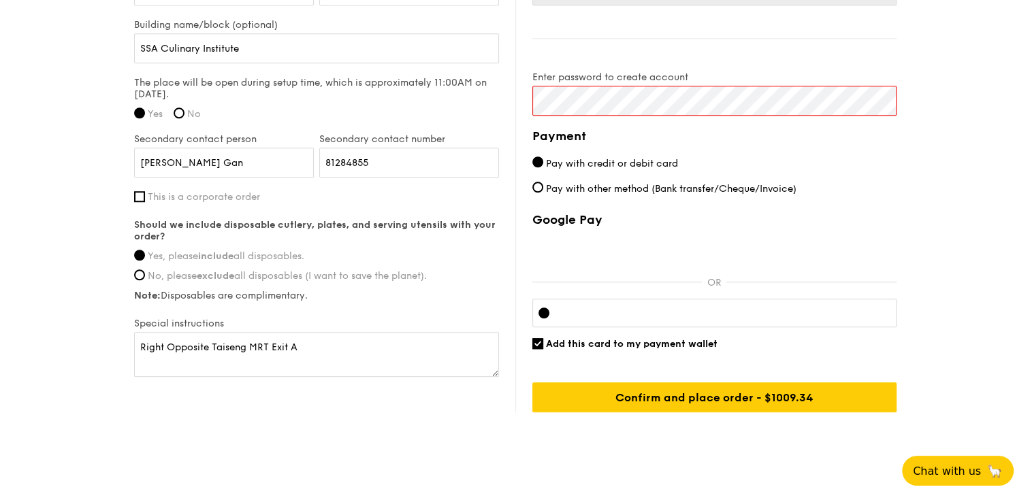
scroll to position [1073, 0]
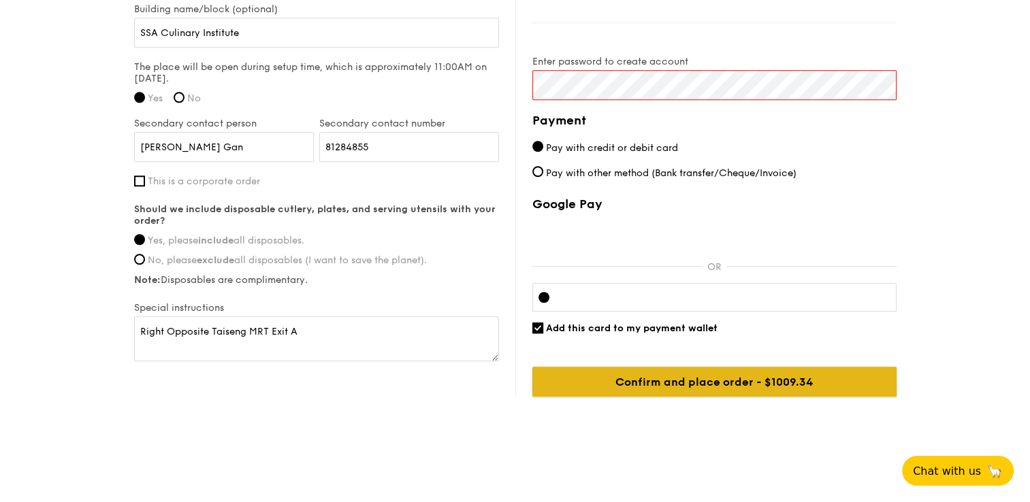
click at [730, 378] on input "Confirm and place order - $1009.34" at bounding box center [714, 382] width 364 height 30
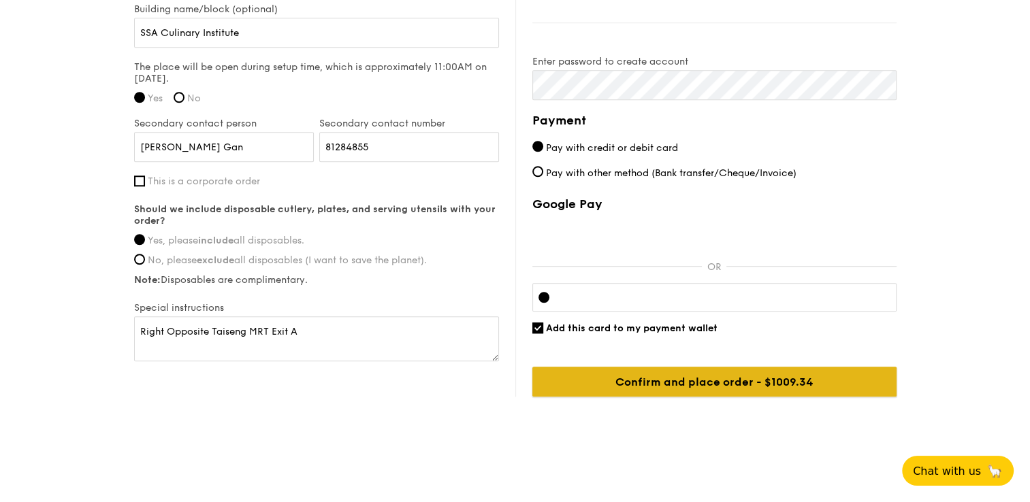
click at [773, 382] on input "Confirm and place order - $1009.34" at bounding box center [714, 382] width 364 height 30
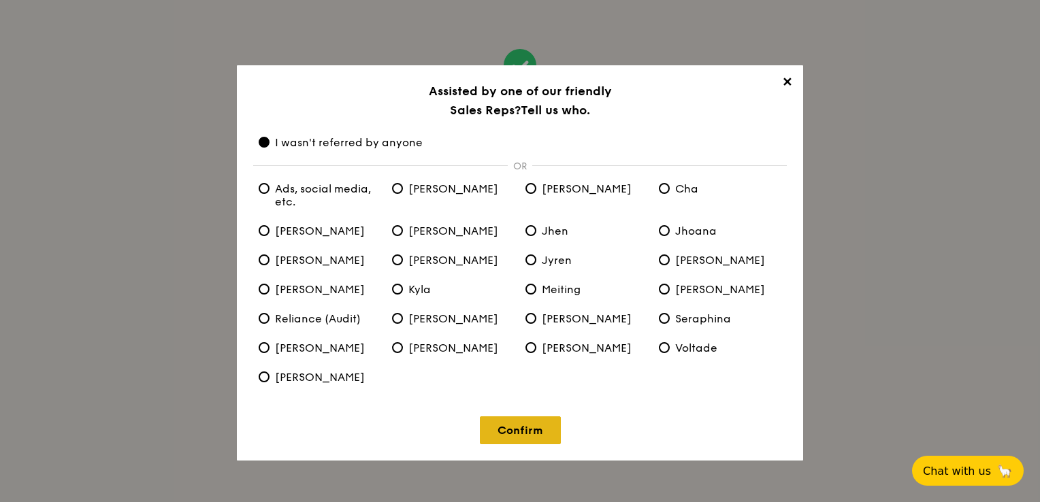
click at [521, 434] on link "Confirm" at bounding box center [520, 431] width 81 height 28
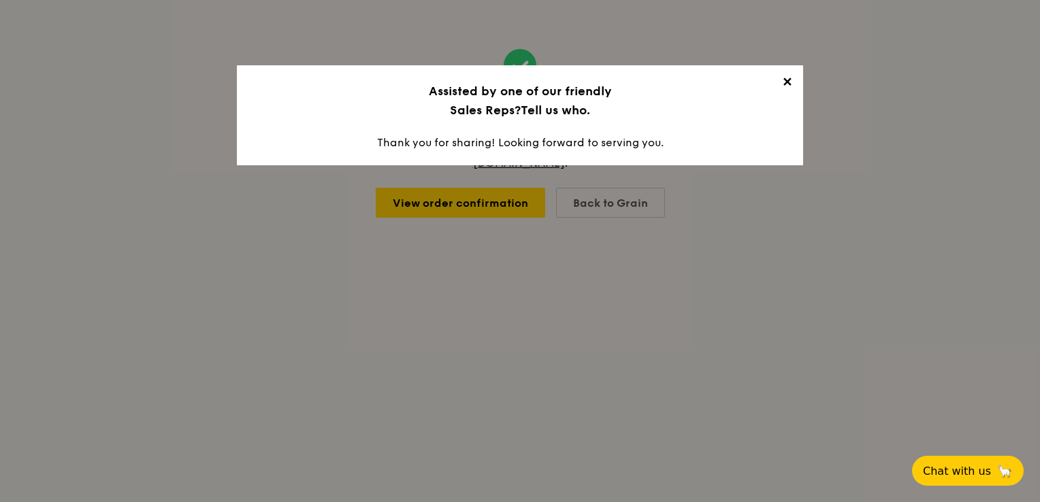
click at [785, 84] on span "✕" at bounding box center [786, 84] width 19 height 19
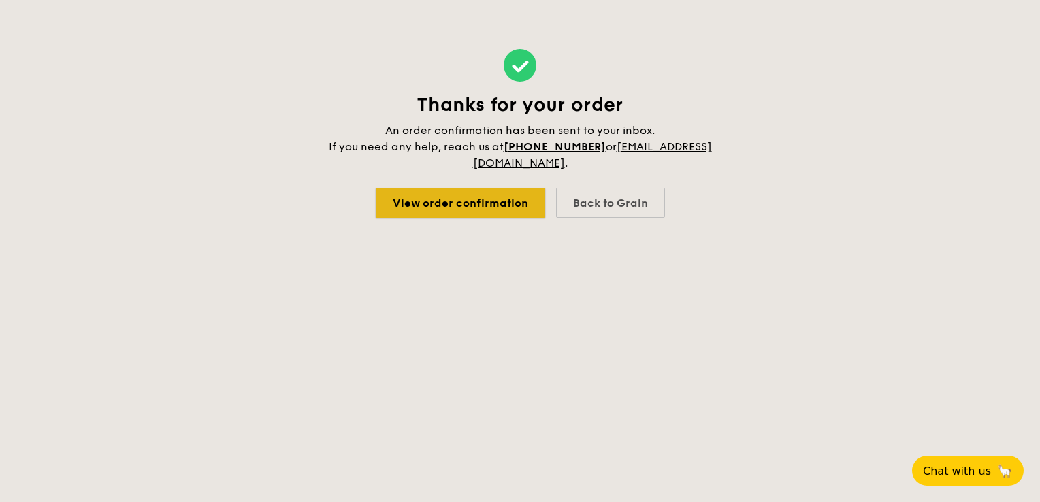
click at [487, 202] on link "View order confirmation" at bounding box center [460, 203] width 169 height 30
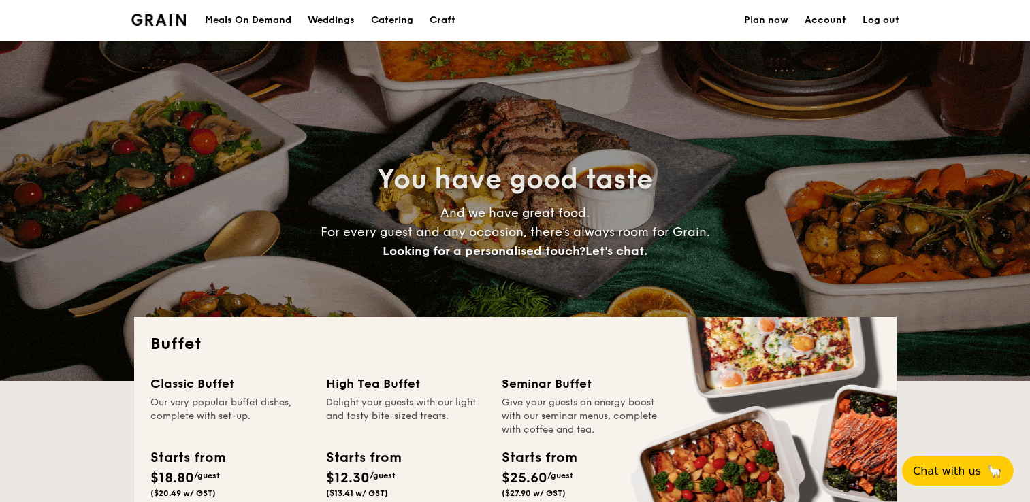
select select
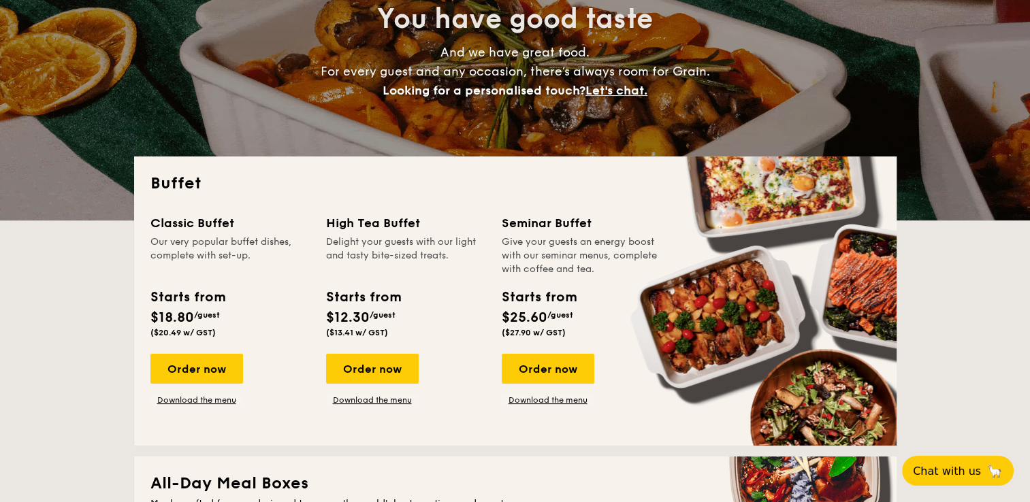
scroll to position [272, 0]
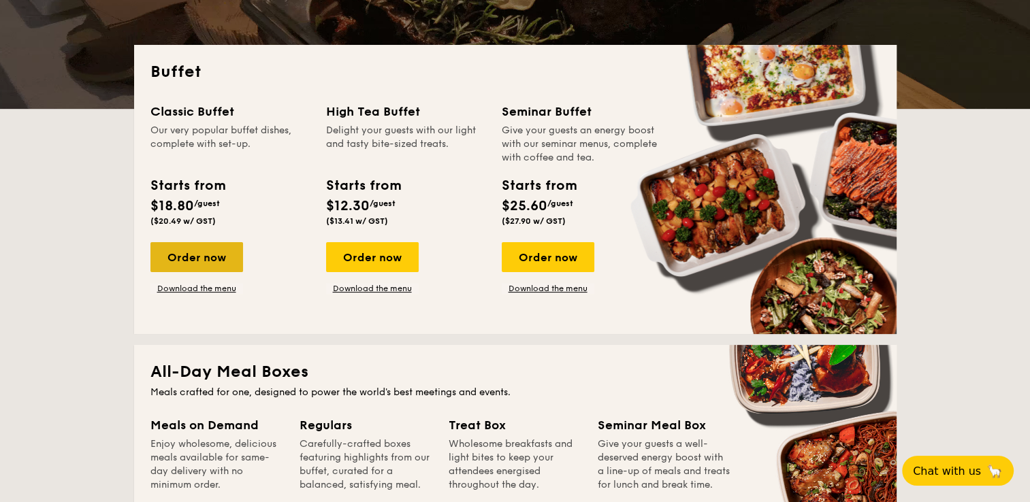
click at [214, 268] on div "Order now" at bounding box center [196, 257] width 93 height 30
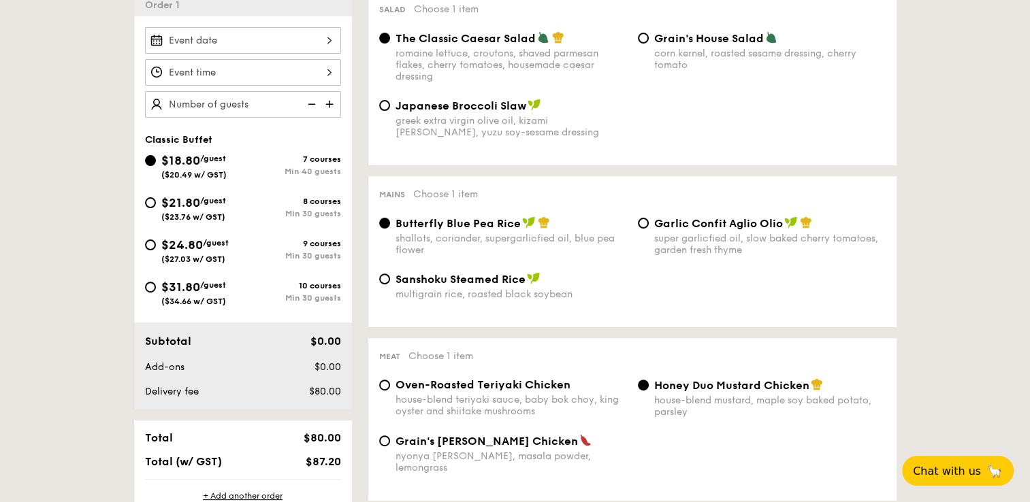
scroll to position [476, 0]
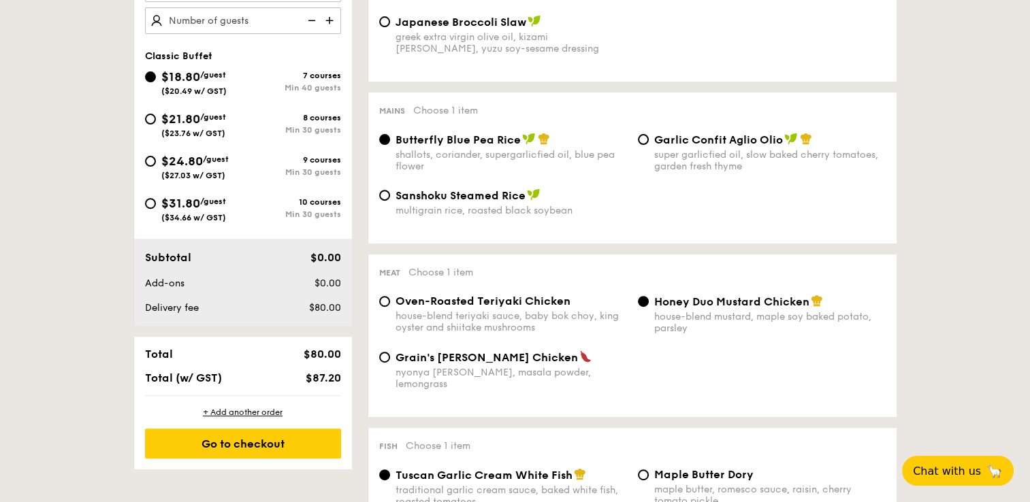
click at [155, 126] on div "$21.80 /guest ($23.76 w/ GST)" at bounding box center [194, 124] width 98 height 29
click at [155, 125] on input "$21.80 /guest ($23.76 w/ GST) 8 courses Min 30 guests" at bounding box center [150, 119] width 11 height 11
radio input "true"
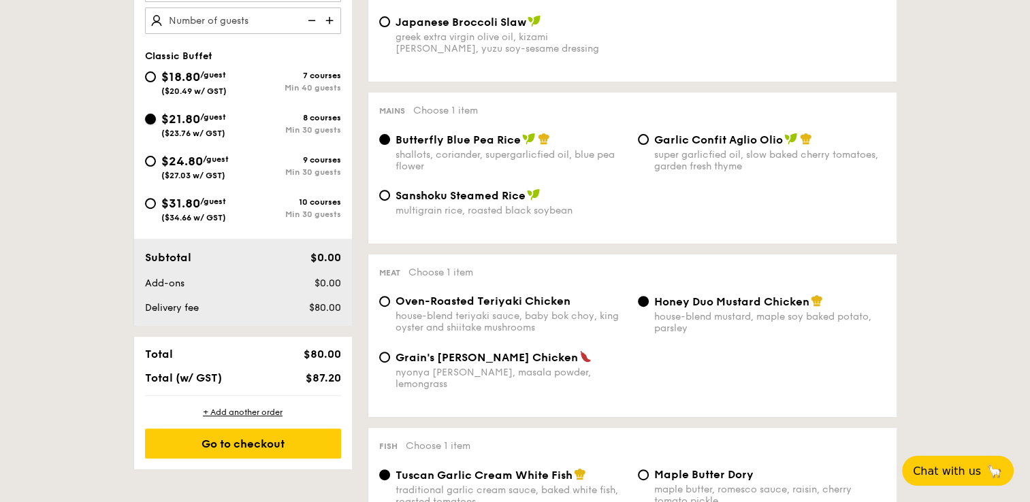
radio input "true"
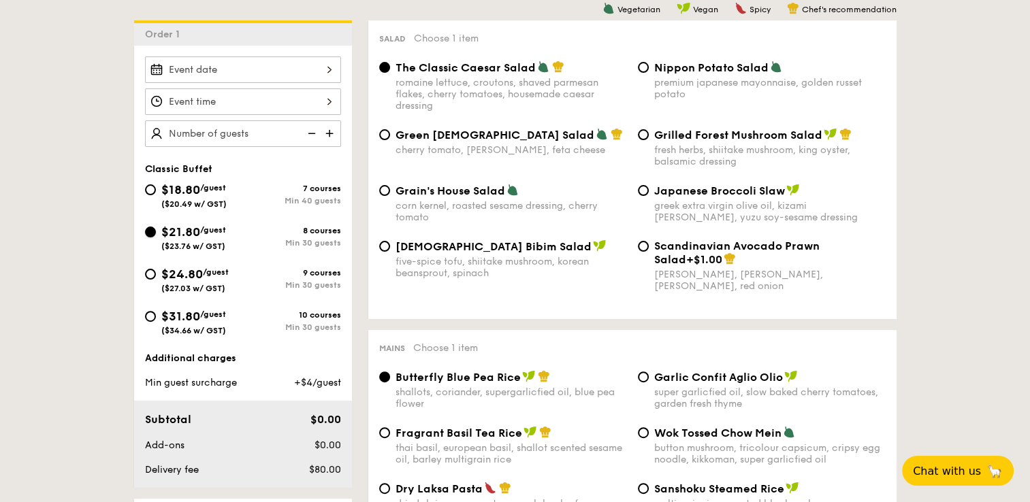
scroll to position [340, 0]
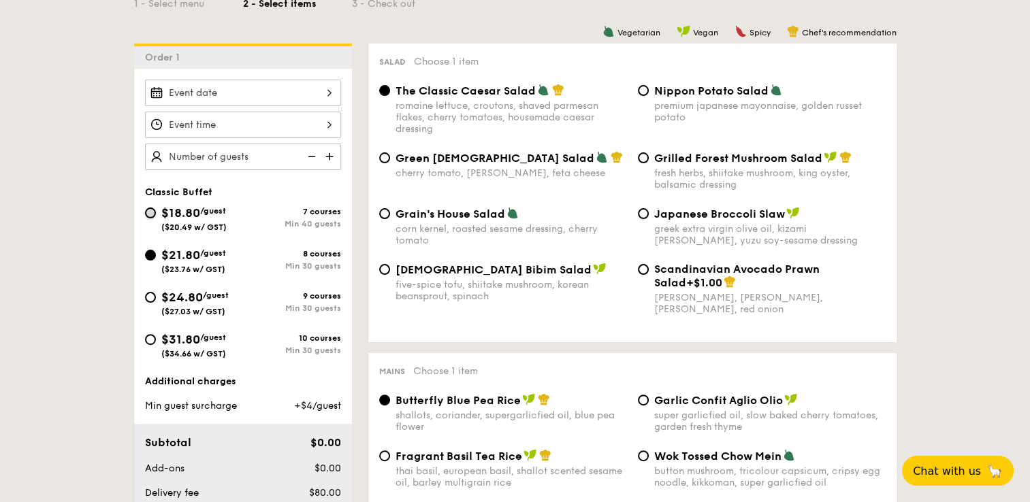
click at [152, 211] on input "$18.80 /guest ($20.49 w/ GST) 7 courses Min 40 guests" at bounding box center [150, 213] width 11 height 11
radio input "true"
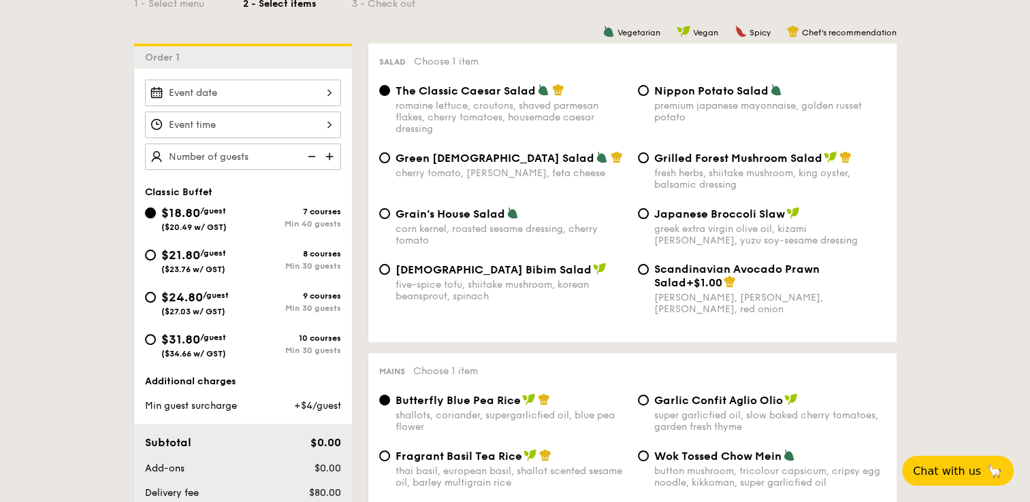
radio input "true"
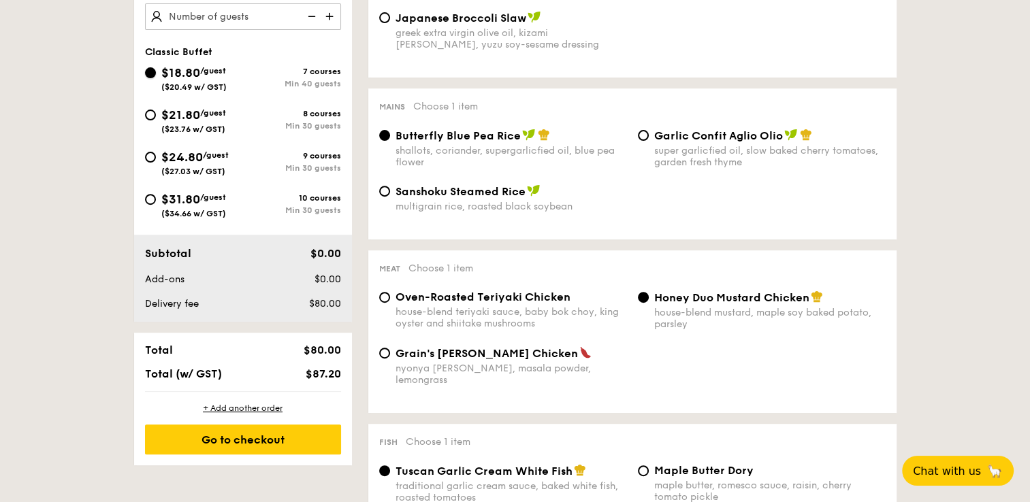
scroll to position [408, 0]
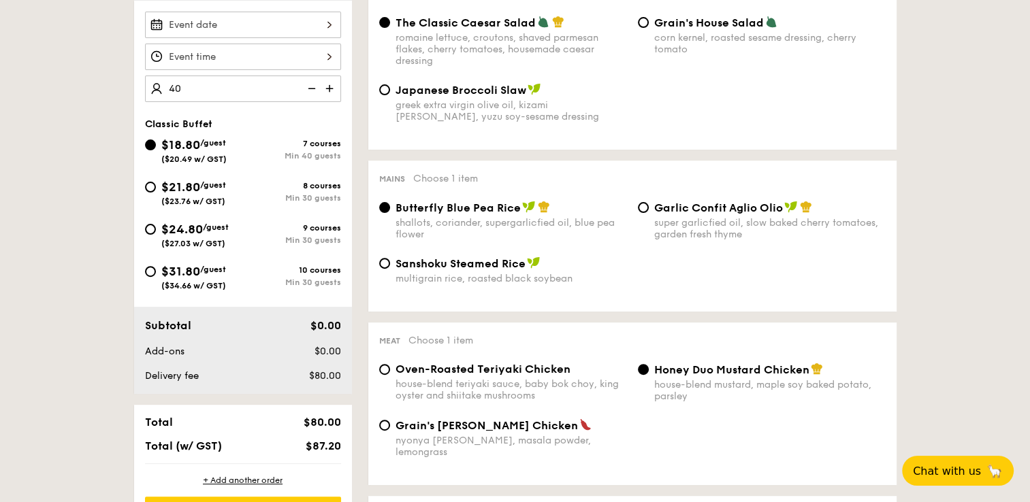
type input "40 guests"
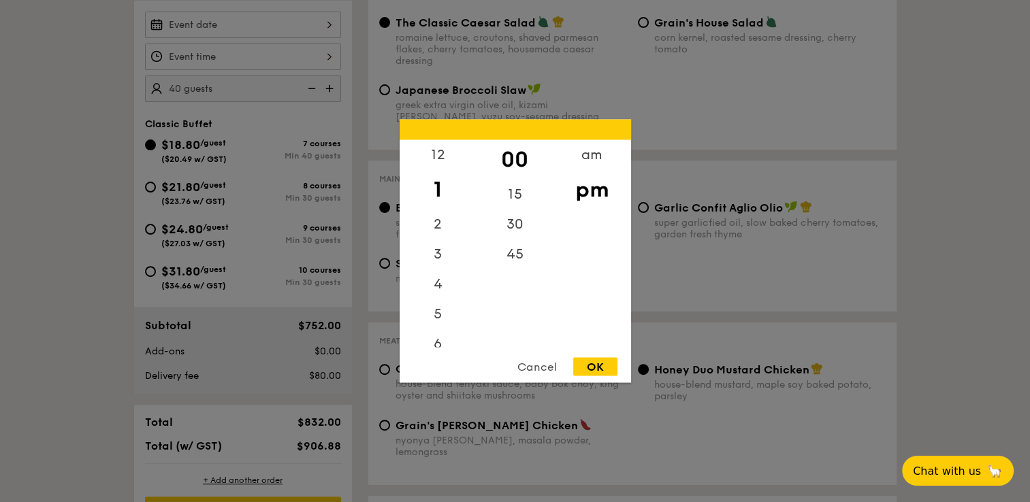
click at [238, 57] on div "12 1 2 3 4 5 6 7 8 9 10 11 00 15 30 45 am pm Cancel OK" at bounding box center [243, 57] width 196 height 27
click at [440, 154] on div "12" at bounding box center [438, 159] width 77 height 39
click at [610, 367] on div "OK" at bounding box center [595, 367] width 44 height 18
type input "12:00PM"
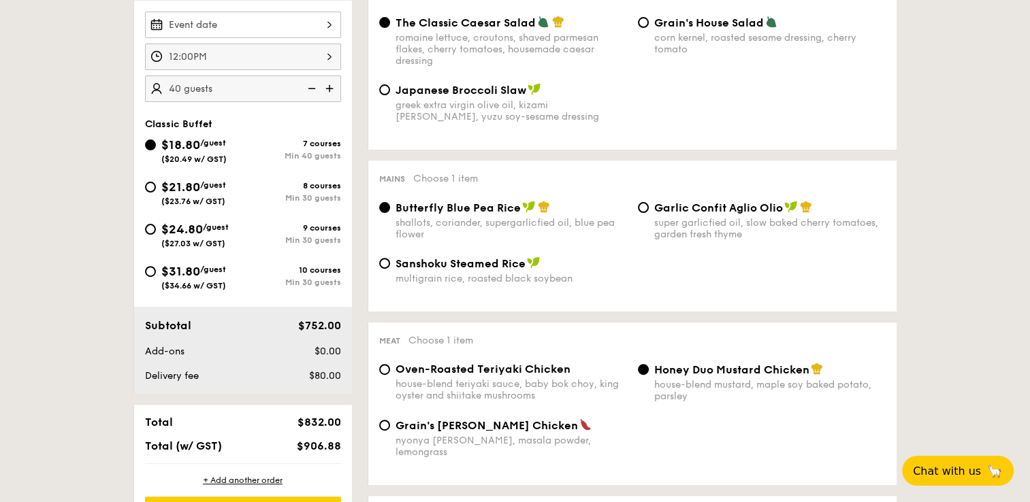
click at [245, 22] on div at bounding box center [243, 25] width 196 height 27
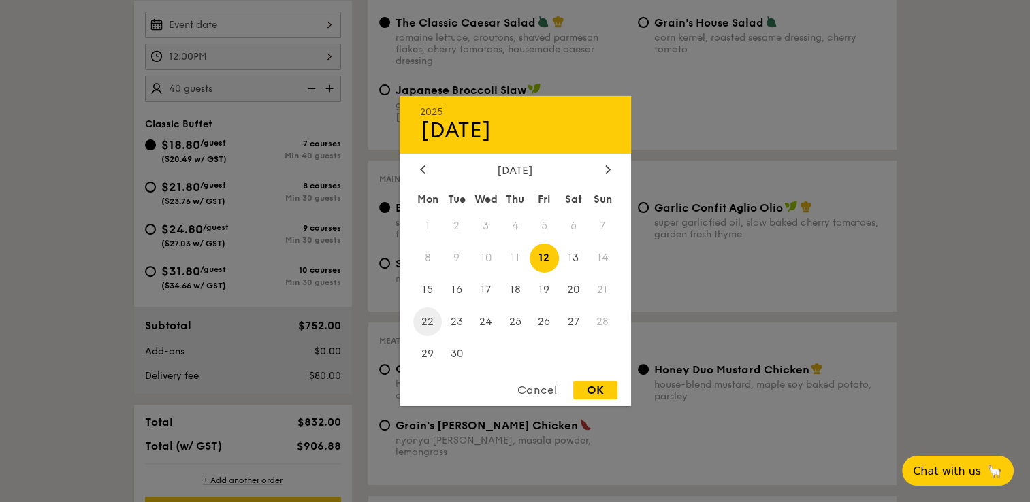
click at [427, 321] on span "22" at bounding box center [427, 321] width 29 height 29
click at [599, 391] on div "OK" at bounding box center [595, 390] width 44 height 18
type input "[DATE]"
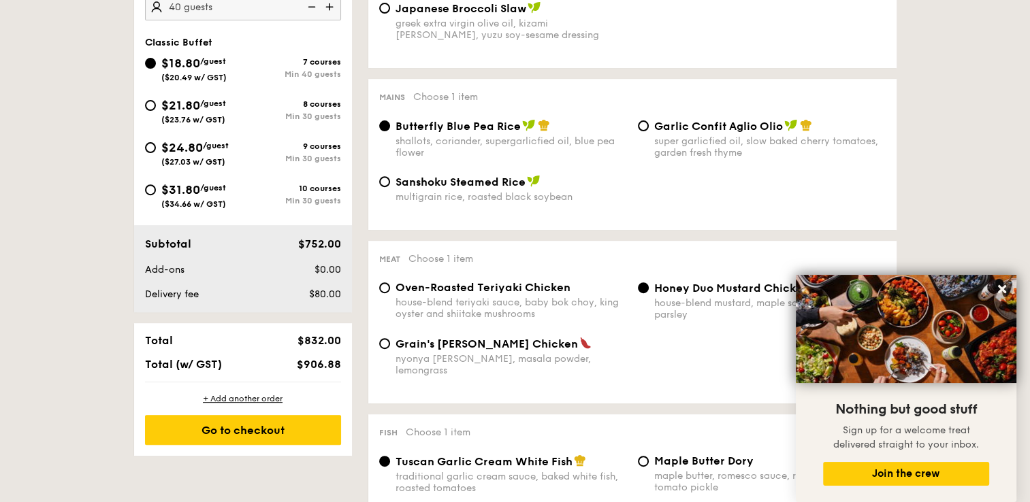
scroll to position [544, 0]
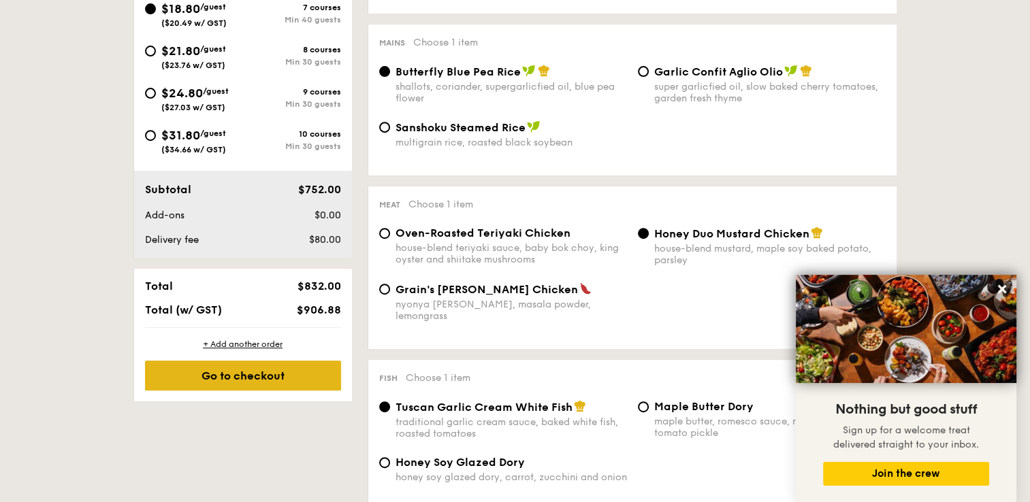
click at [261, 372] on div "Go to checkout" at bounding box center [243, 376] width 196 height 30
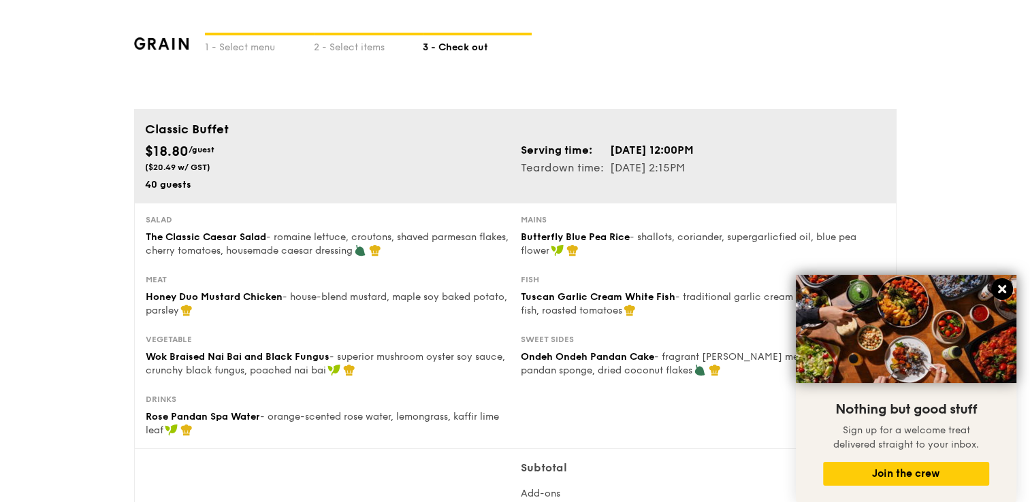
click at [1002, 290] on icon at bounding box center [1002, 289] width 8 height 8
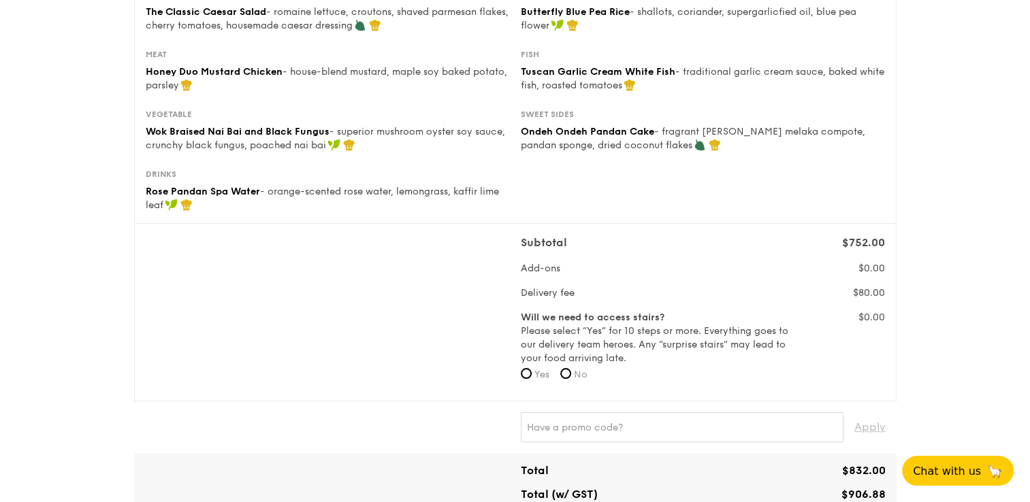
scroll to position [240, 0]
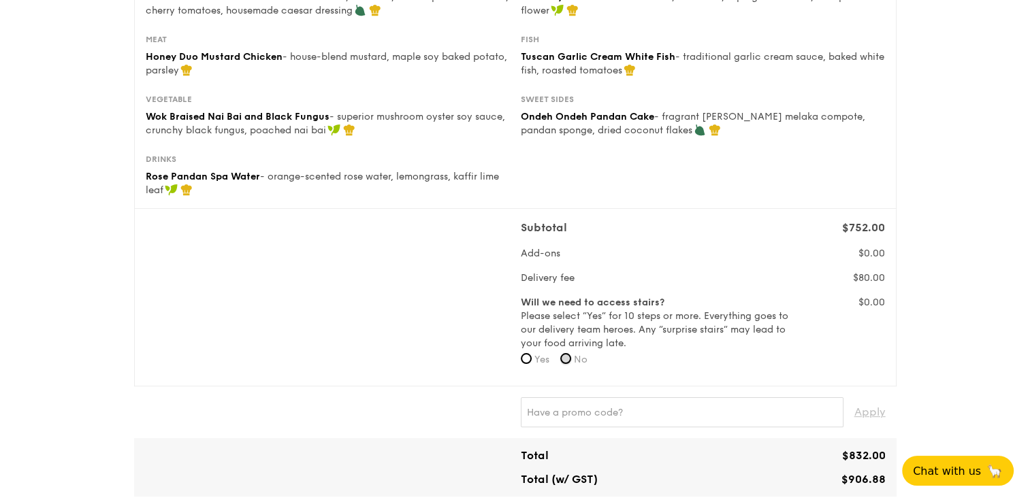
click at [568, 358] on input "No" at bounding box center [565, 358] width 11 height 11
radio input "true"
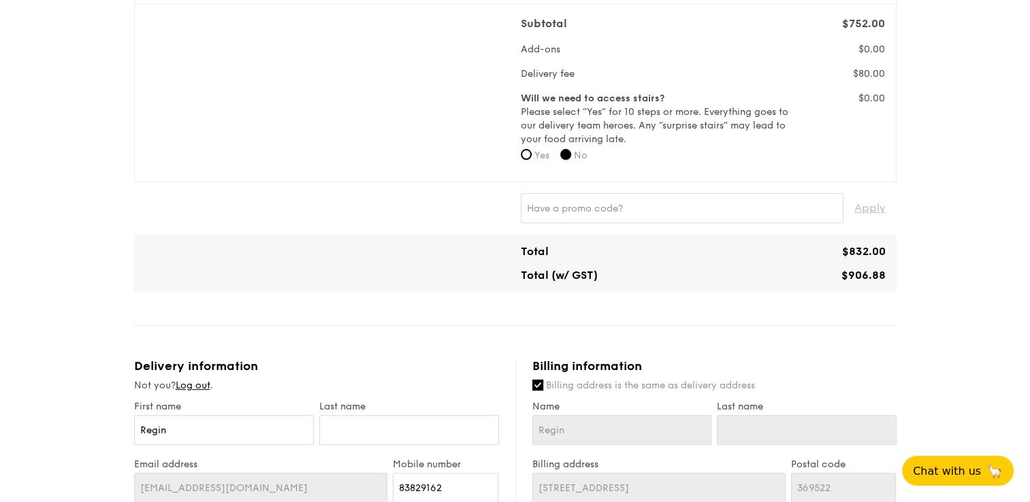
scroll to position [649, 0]
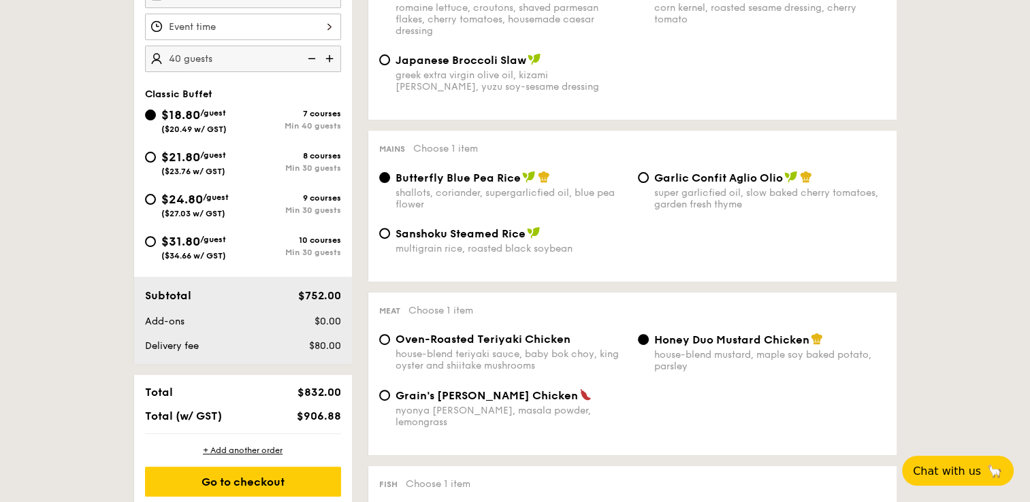
scroll to position [419, 0]
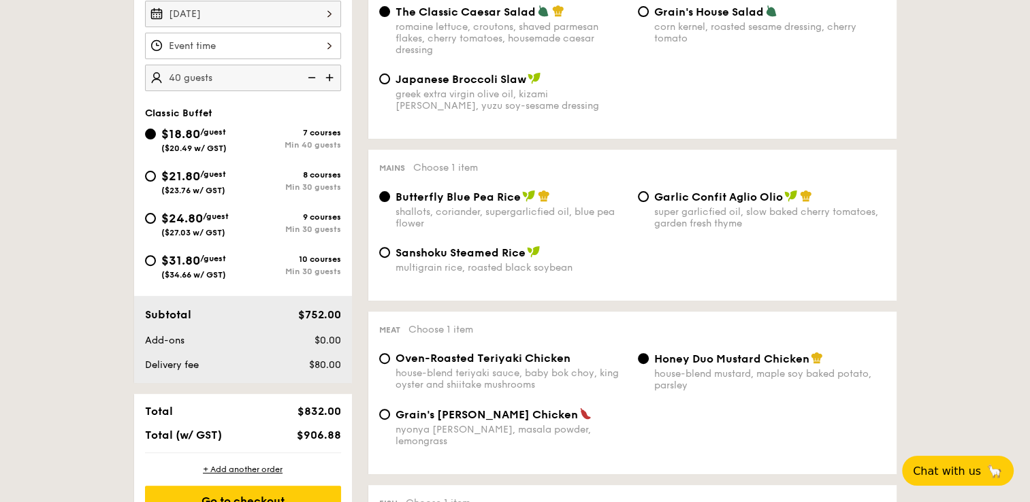
click at [329, 75] on img at bounding box center [331, 78] width 20 height 26
type input "45 guests"
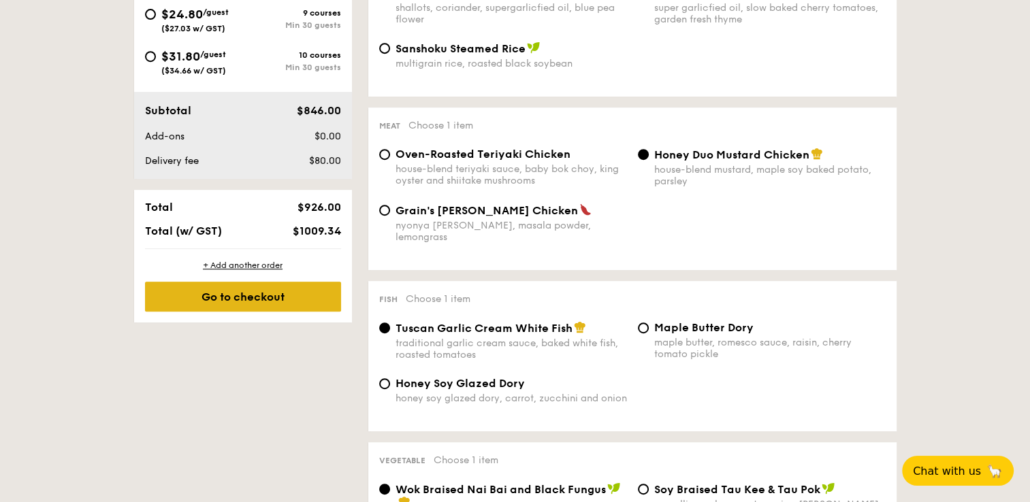
click at [211, 298] on div "Go to checkout" at bounding box center [243, 297] width 196 height 30
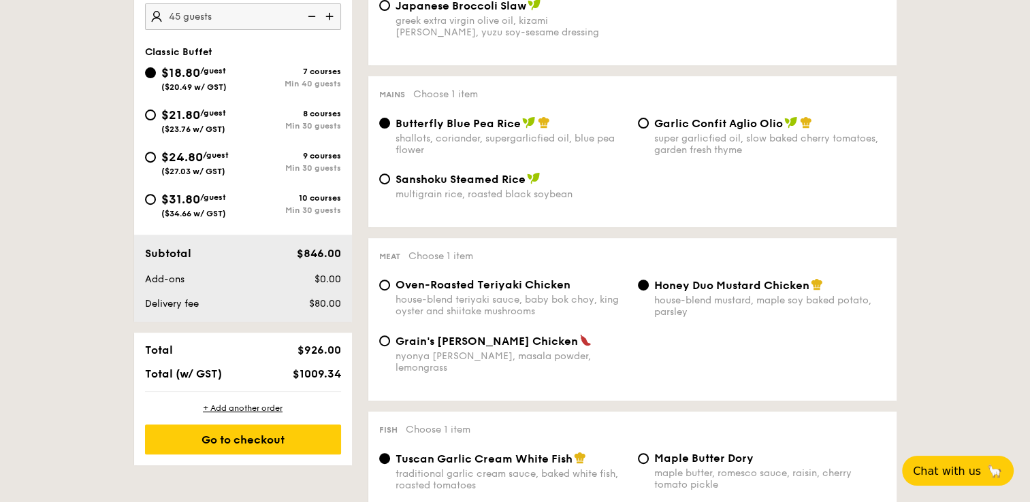
scroll to position [363, 0]
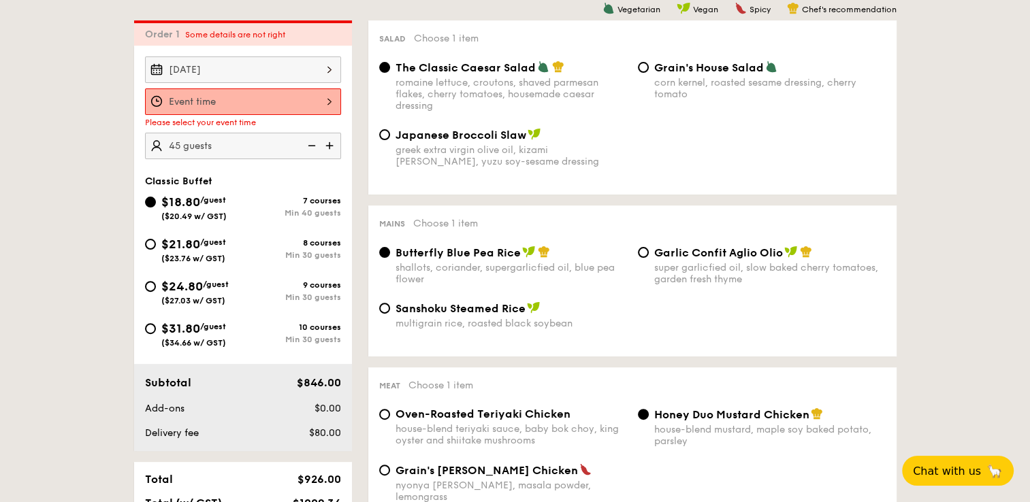
click at [244, 99] on div at bounding box center [243, 101] width 196 height 27
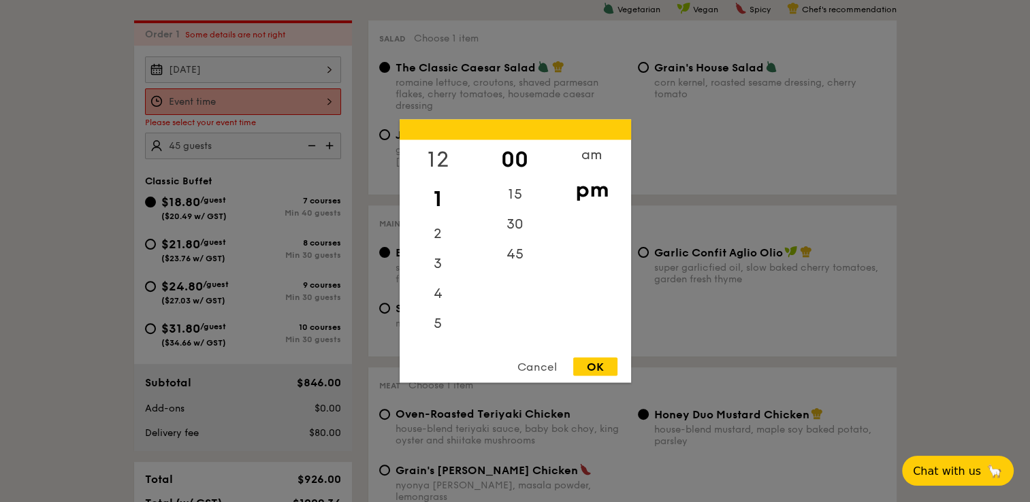
click at [450, 157] on div "12" at bounding box center [438, 159] width 77 height 39
click at [607, 363] on div "OK" at bounding box center [595, 367] width 44 height 18
type input "12:00PM"
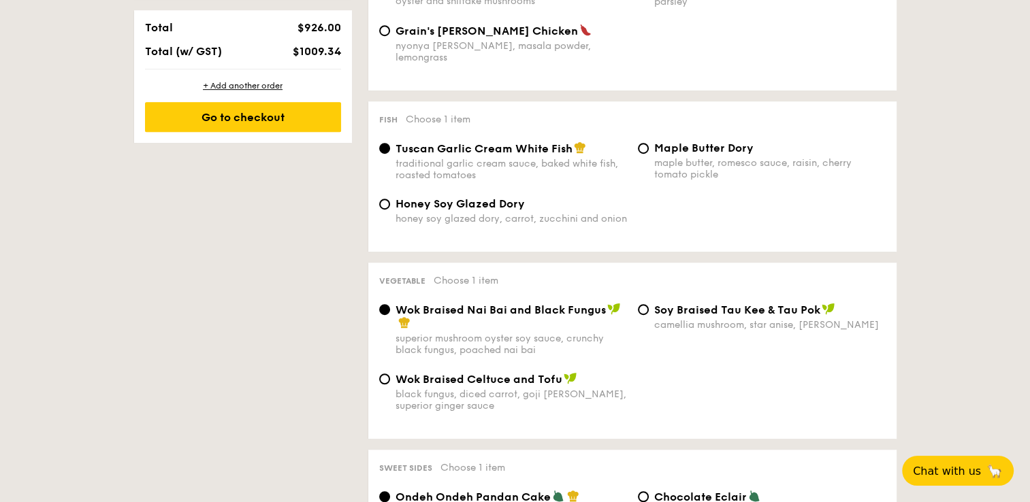
scroll to position [636, 0]
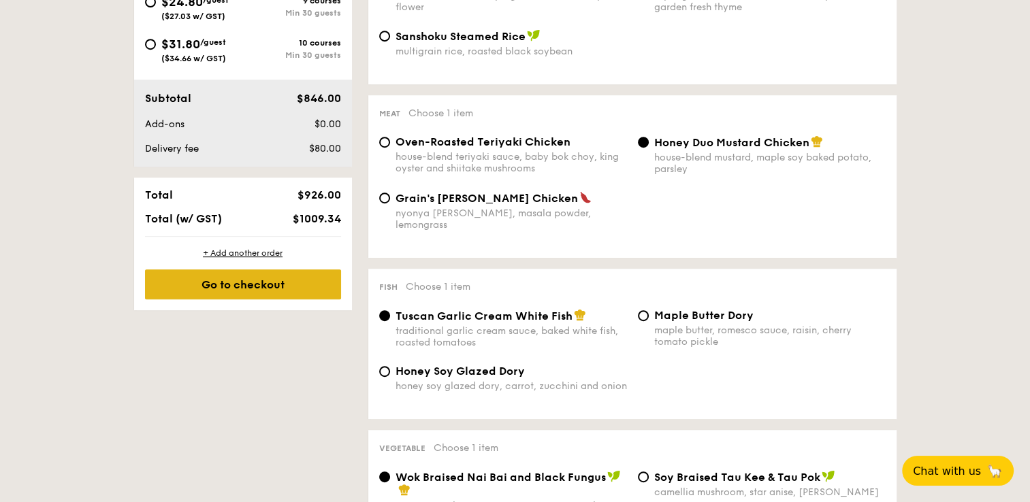
click at [317, 289] on div "Go to checkout" at bounding box center [243, 285] width 196 height 30
